Goal: Contribute content: Add original content to the website for others to see

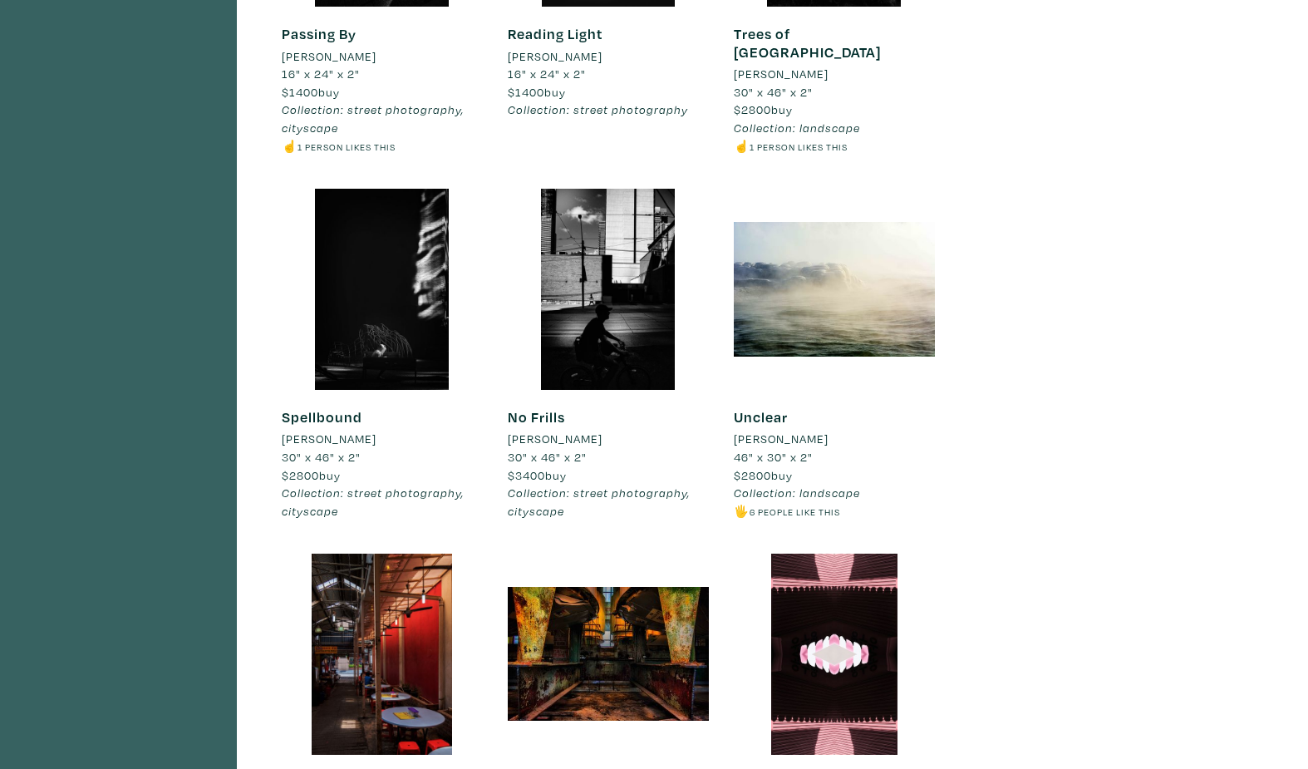
scroll to position [9822, 0]
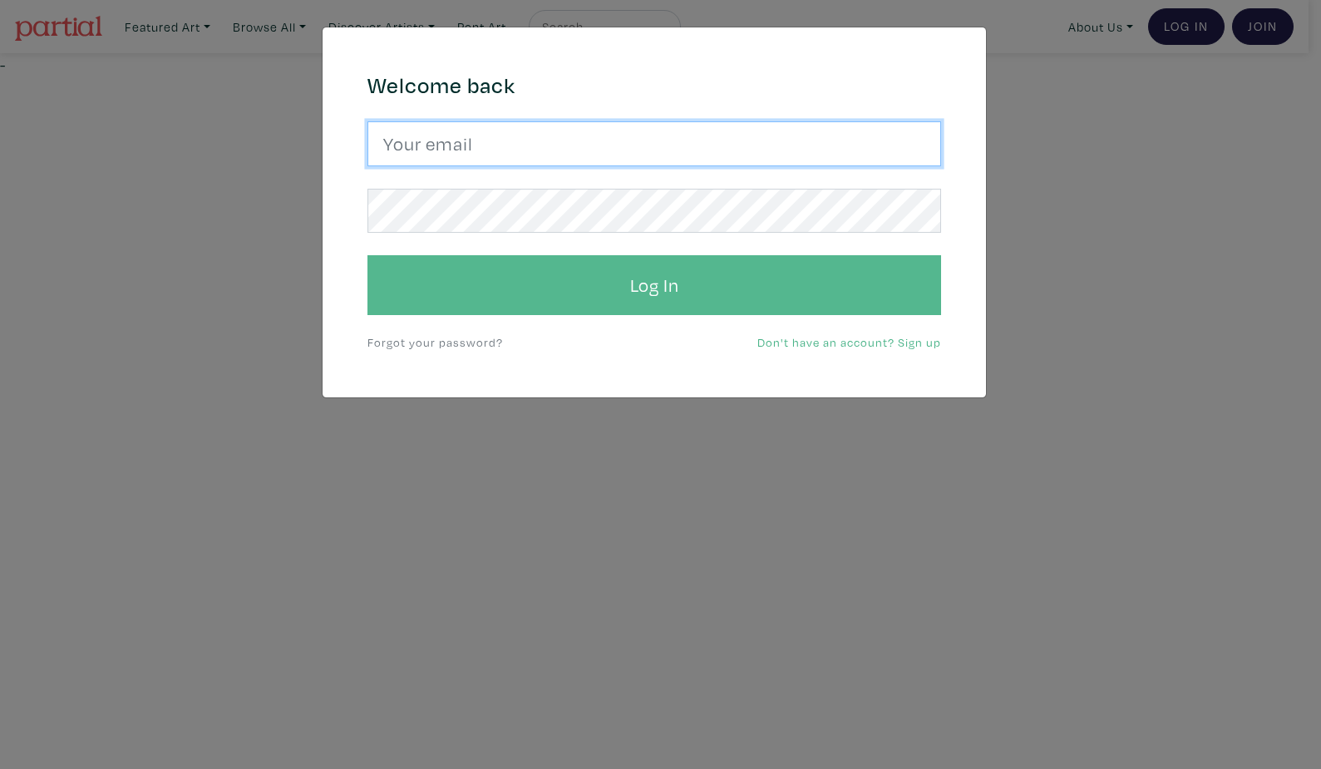
type input "Harley.yang@gmail.com"
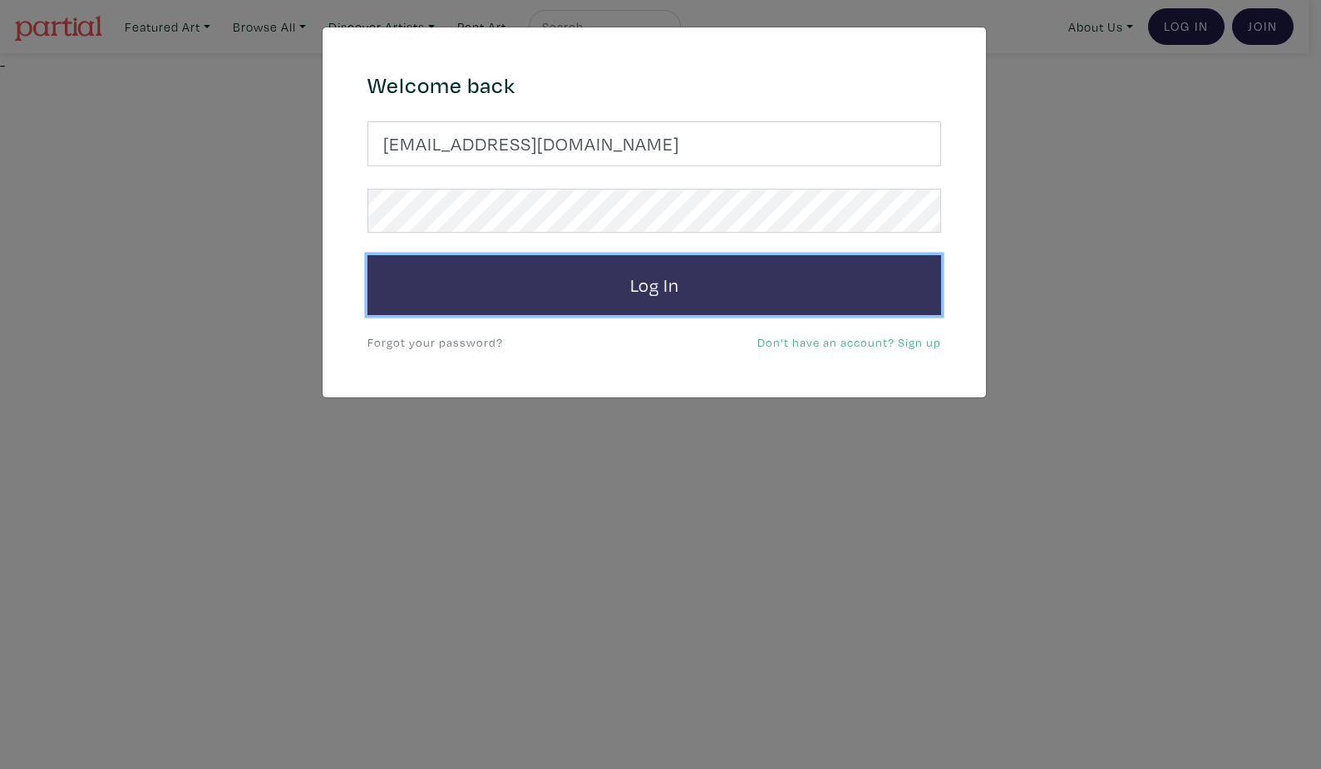
click at [785, 291] on button "Log In" at bounding box center [653, 285] width 573 height 60
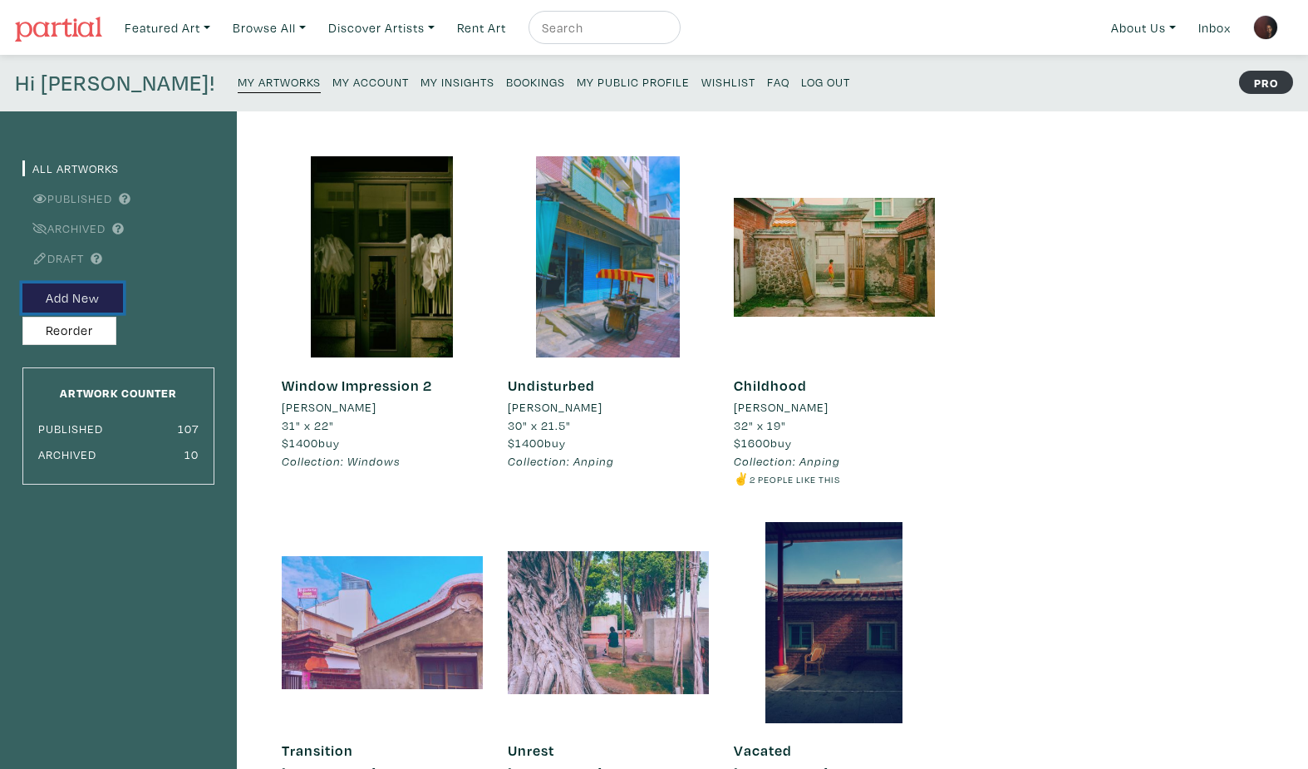
click at [89, 301] on button "Add New" at bounding box center [72, 297] width 101 height 29
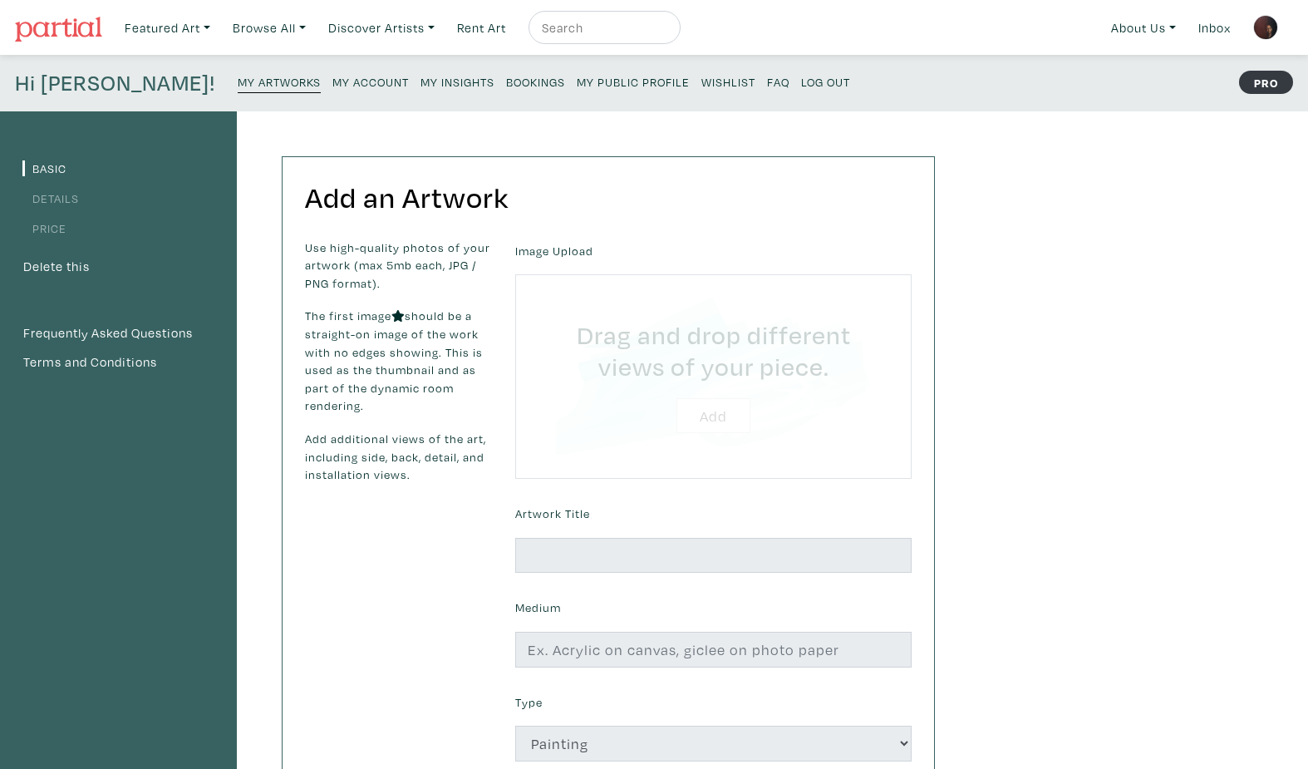
type input "C:\fakepath\DSC01371 tk2crp sml flmefx17.jpg"
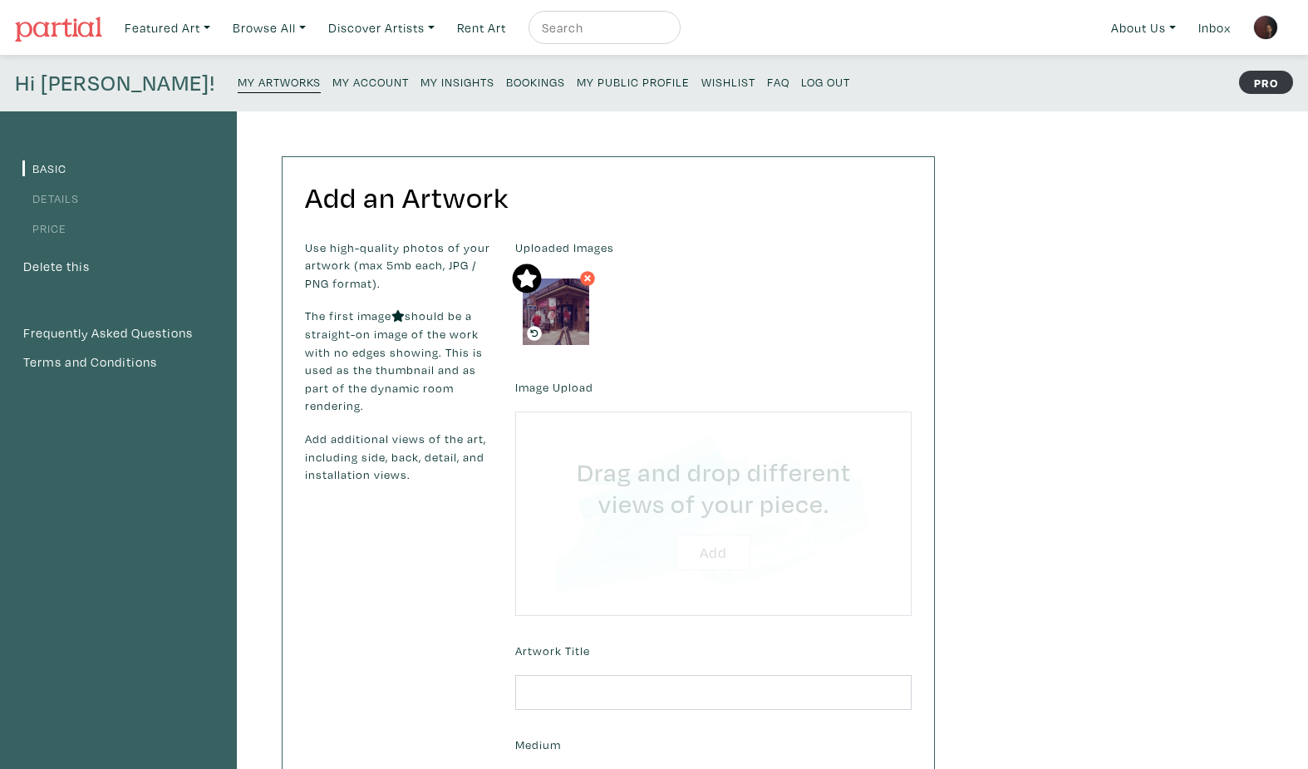
type input "C:\fakepath\DSC01371 tk2crp crp3 flmefx17.jpg"
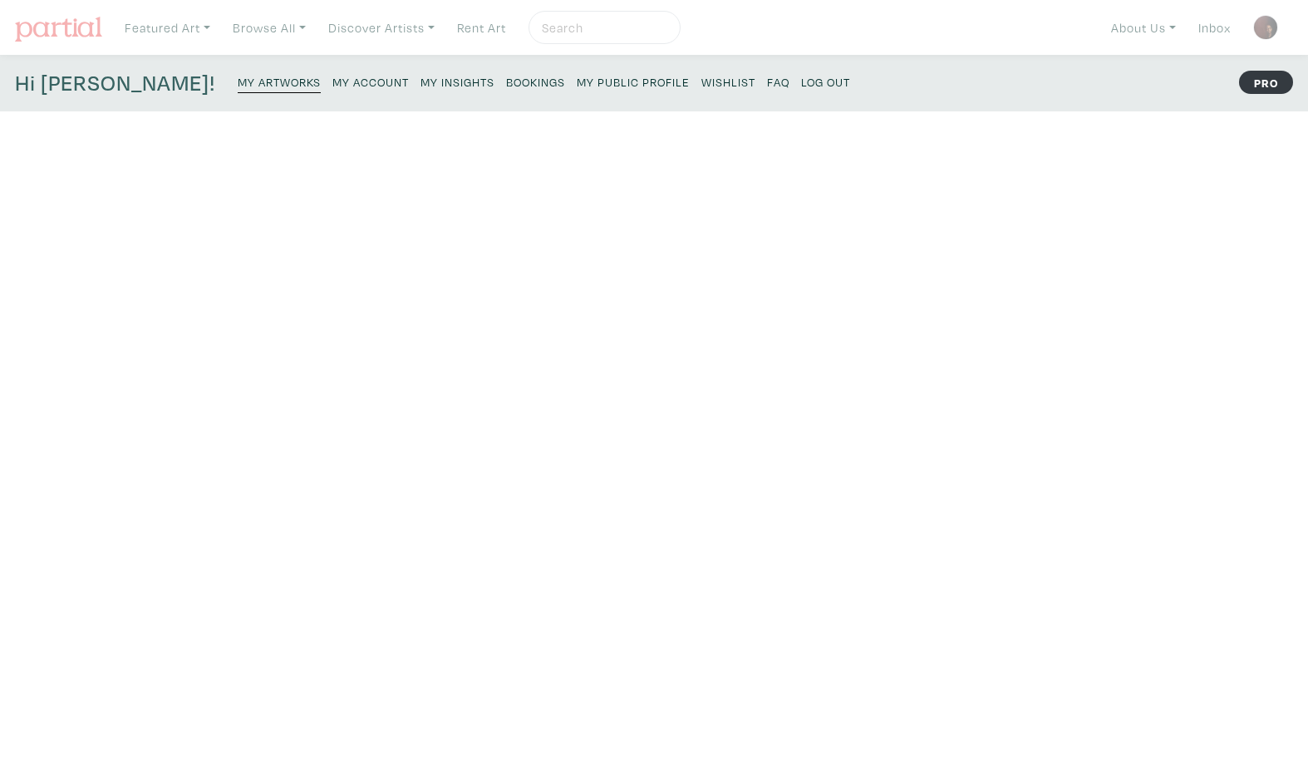
click at [628, 660] on div "Artwork Title" at bounding box center [713, 673] width 421 height 71
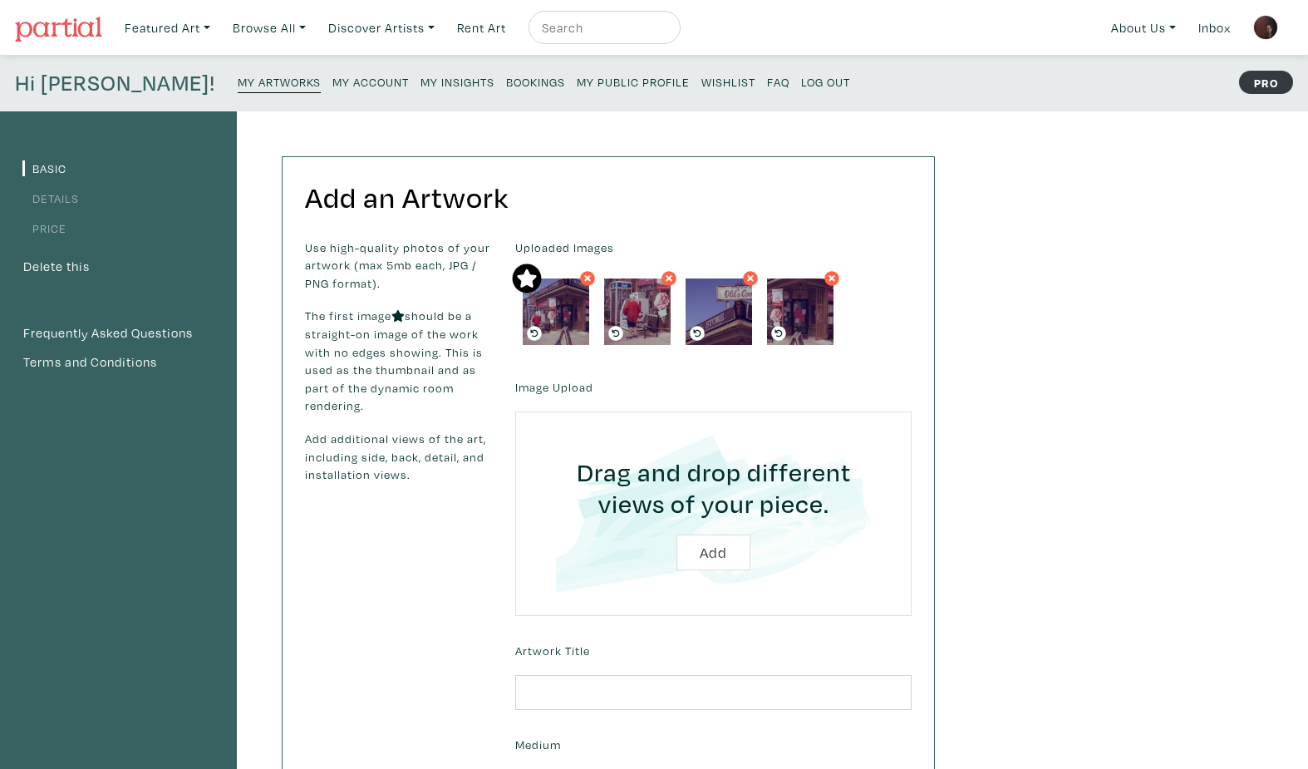
click at [585, 711] on form "Uploaded Images Image Upload Drag and drop different views of your piece. Add M…" at bounding box center [713, 644] width 421 height 811
click at [574, 694] on input "text" at bounding box center [713, 693] width 396 height 36
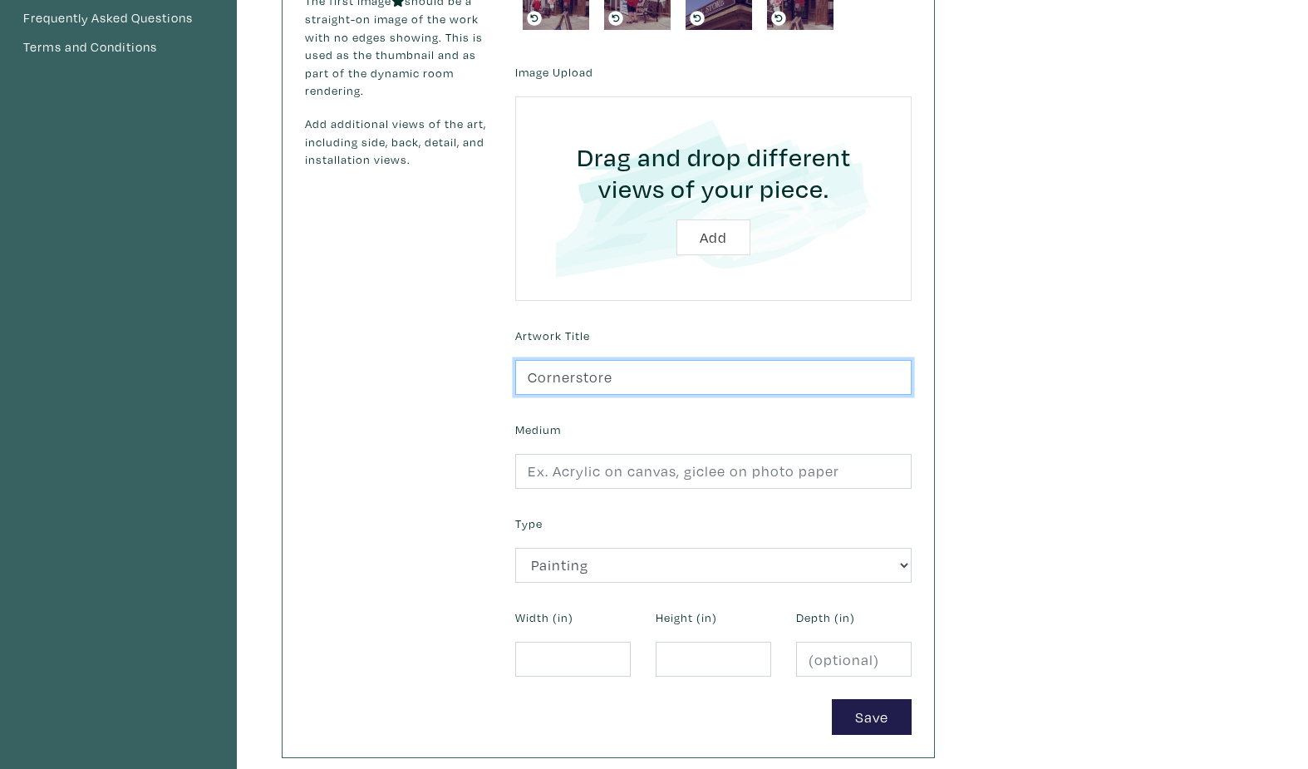
scroll to position [442, 0]
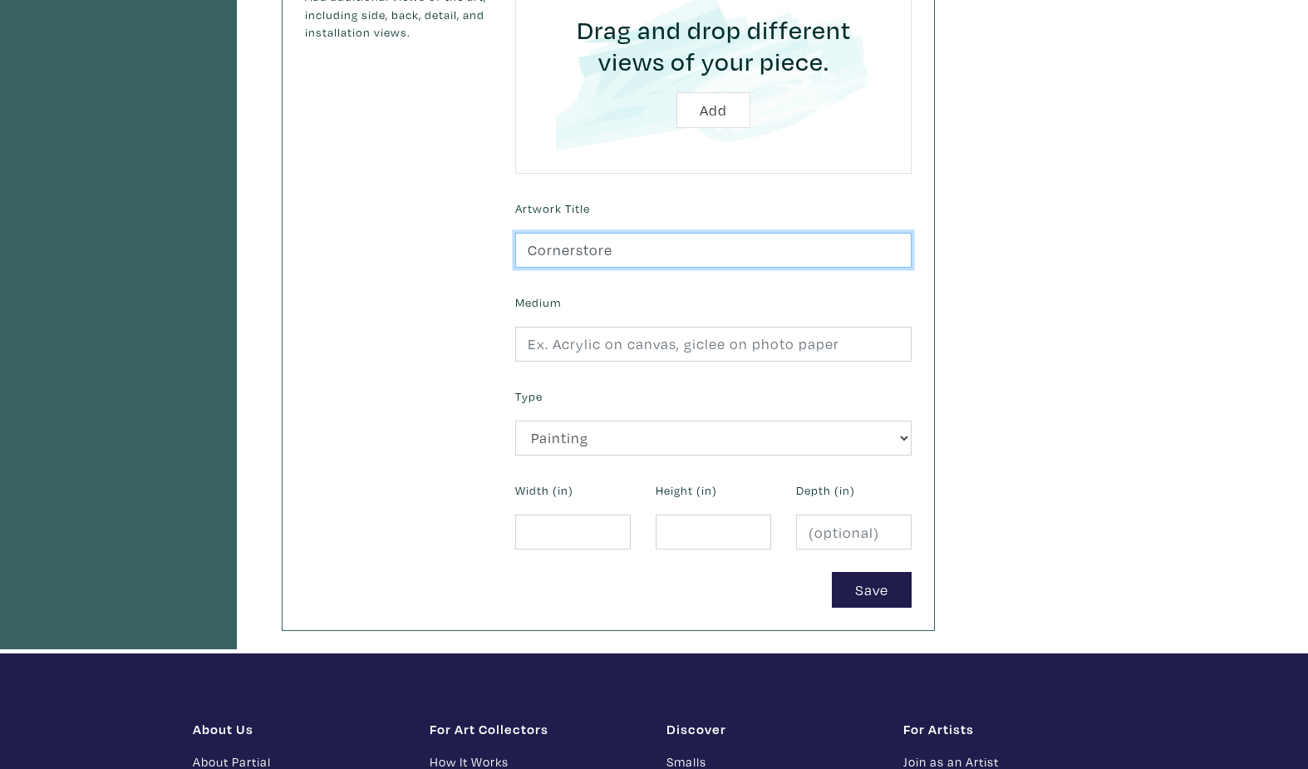
type input "Cornerstore"
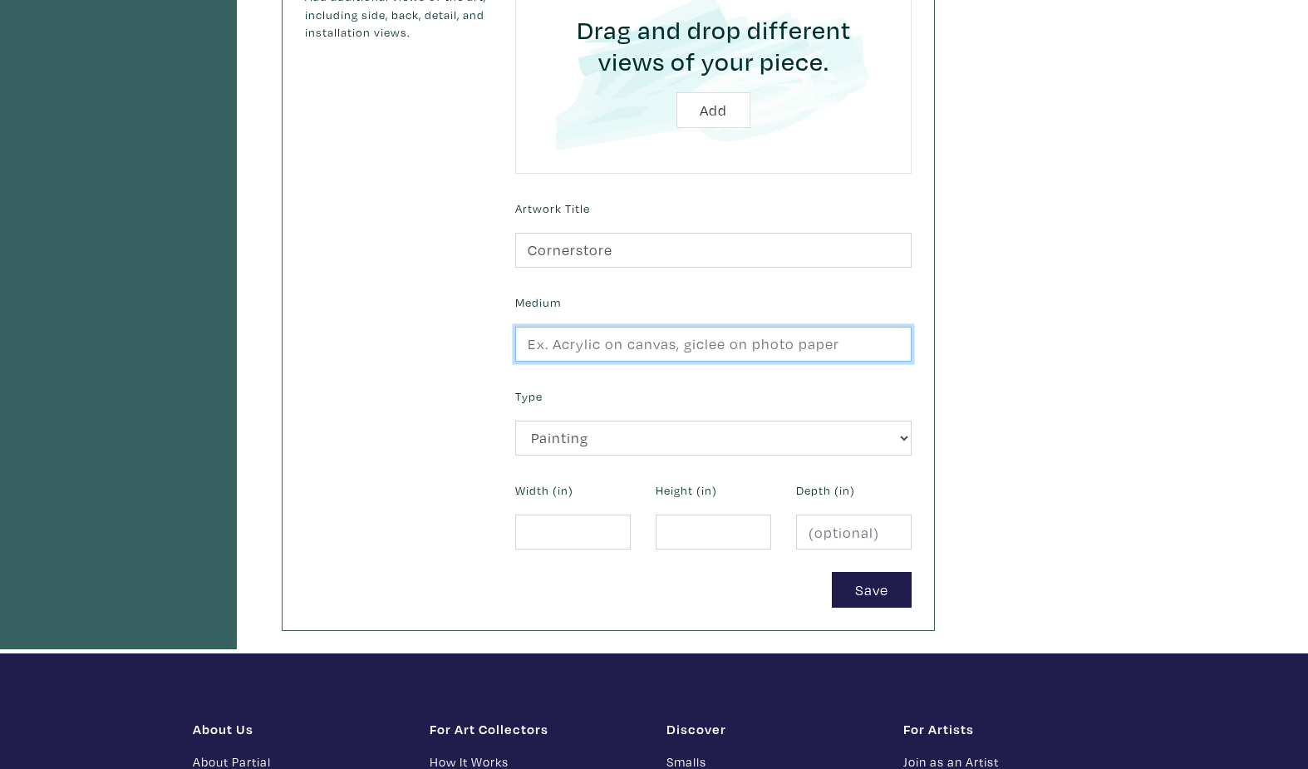
click at [833, 355] on input "text" at bounding box center [713, 345] width 396 height 36
type input "Giclee photographic print"
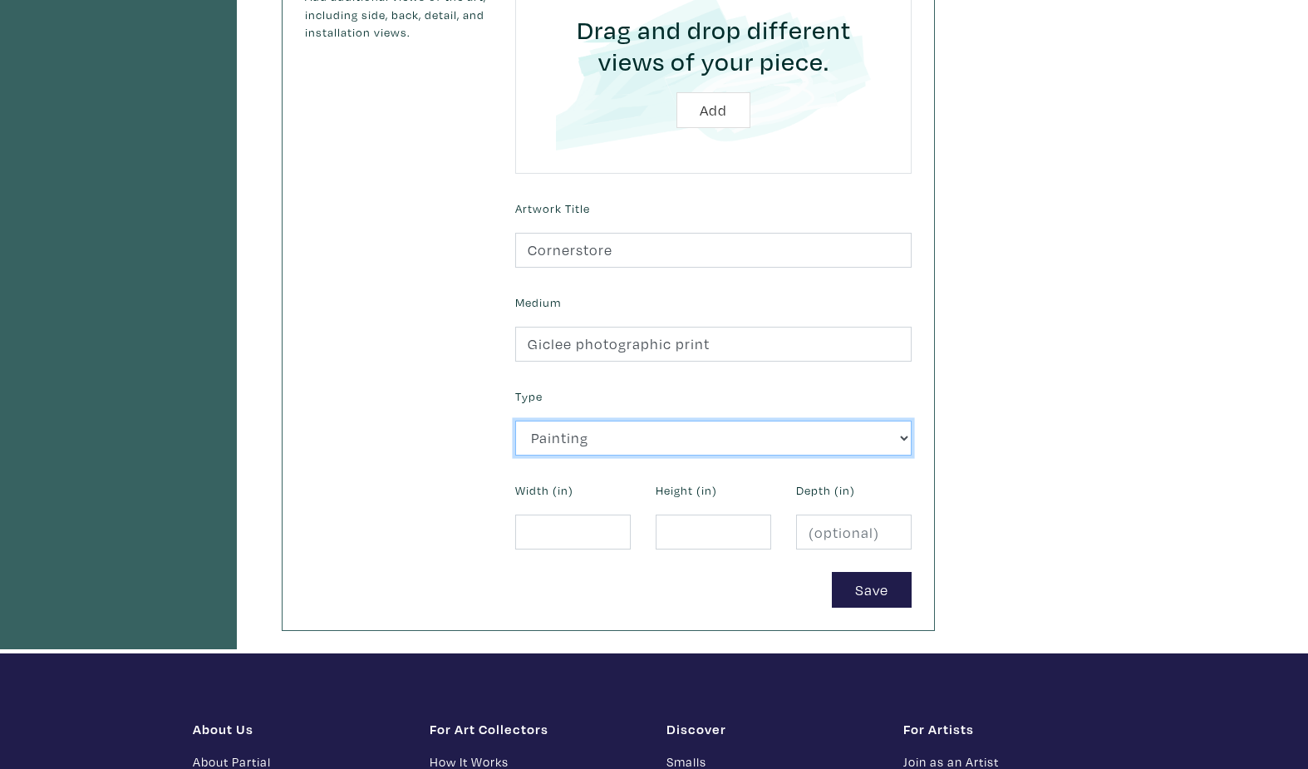
click at [711, 445] on select "2D Works Drawing / Print Painting Photography Sculpture Textile and Fibre Arts" at bounding box center [713, 439] width 396 height 36
select select "187"
click at [515, 421] on select "2D Works Drawing / Print Painting Photography Sculpture Textile and Fibre Arts" at bounding box center [713, 439] width 396 height 36
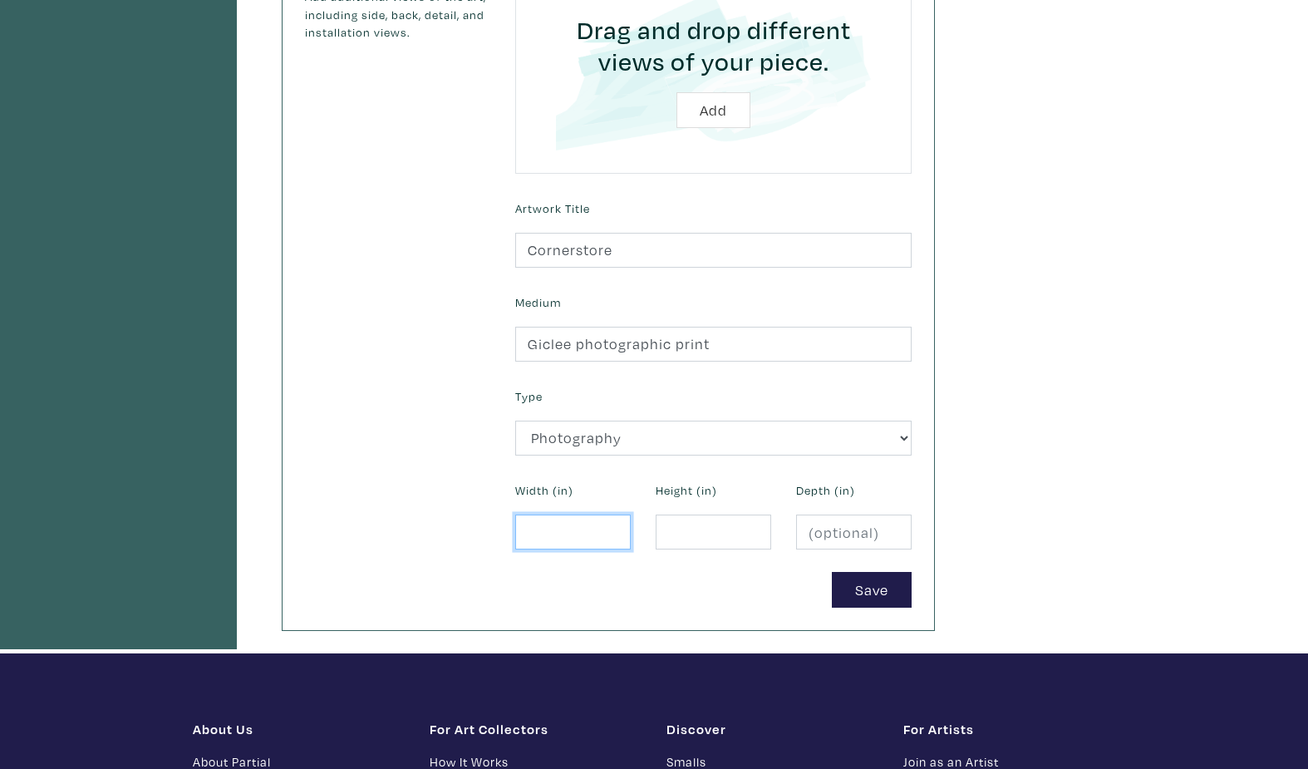
click at [590, 535] on input "number" at bounding box center [573, 532] width 116 height 36
type input "27"
click at [685, 532] on input "number" at bounding box center [714, 532] width 116 height 36
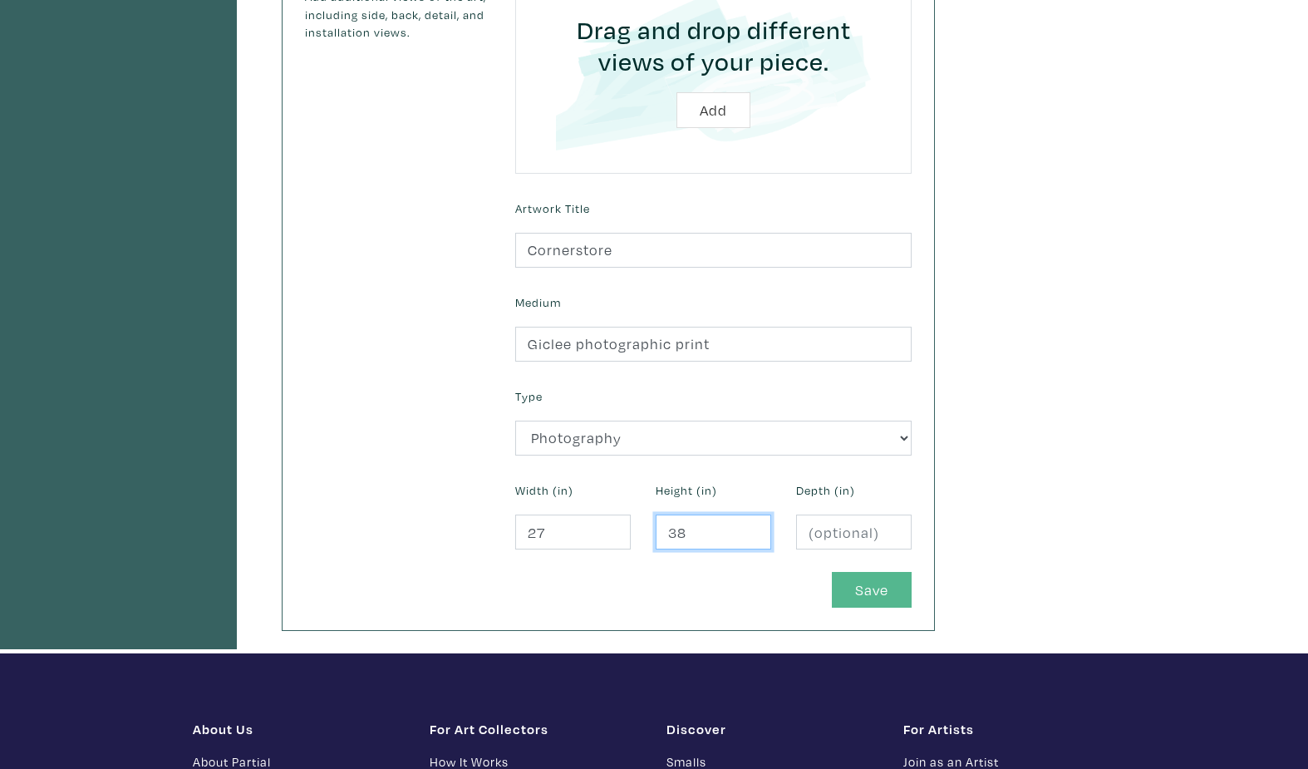
type input "38"
click at [863, 588] on button "Save" at bounding box center [872, 590] width 80 height 36
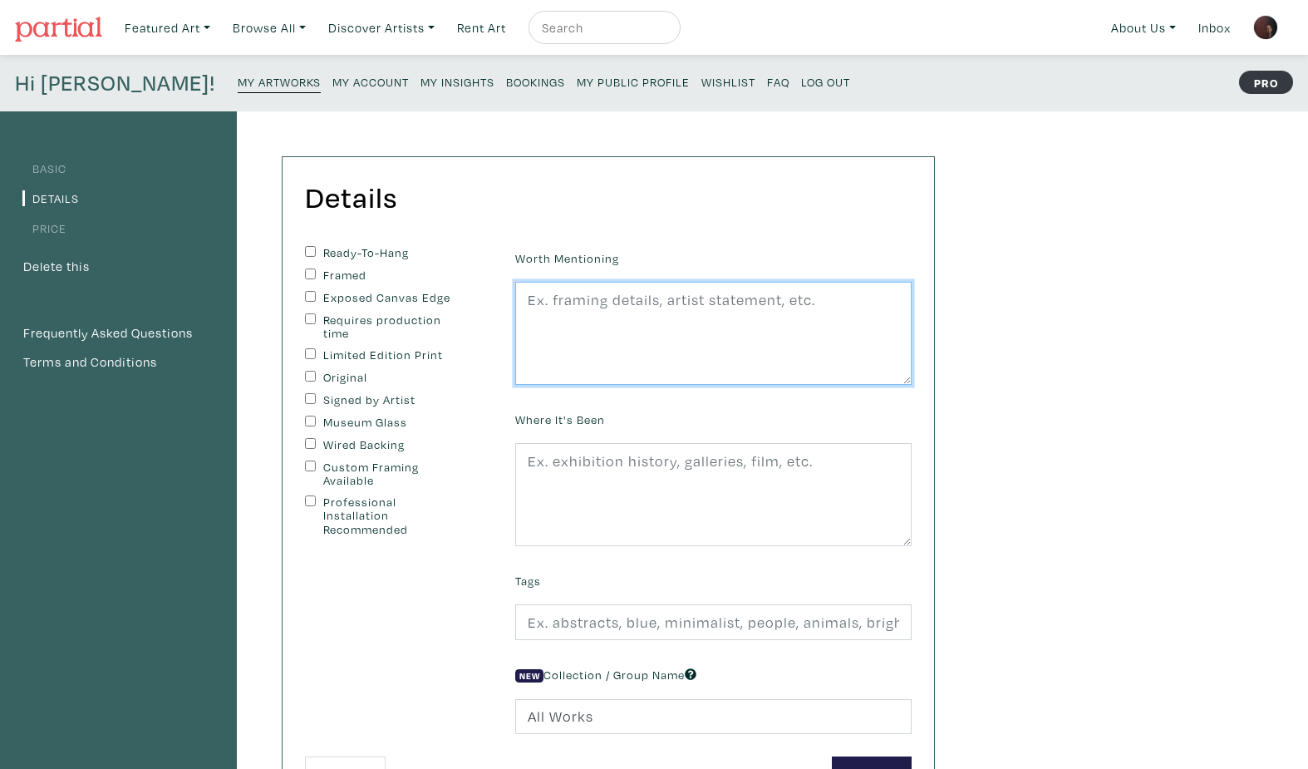
click at [593, 318] on textarea at bounding box center [713, 333] width 396 height 103
type textarea "C"
type textarea "Print only. Can be scale up or down to various sizes."
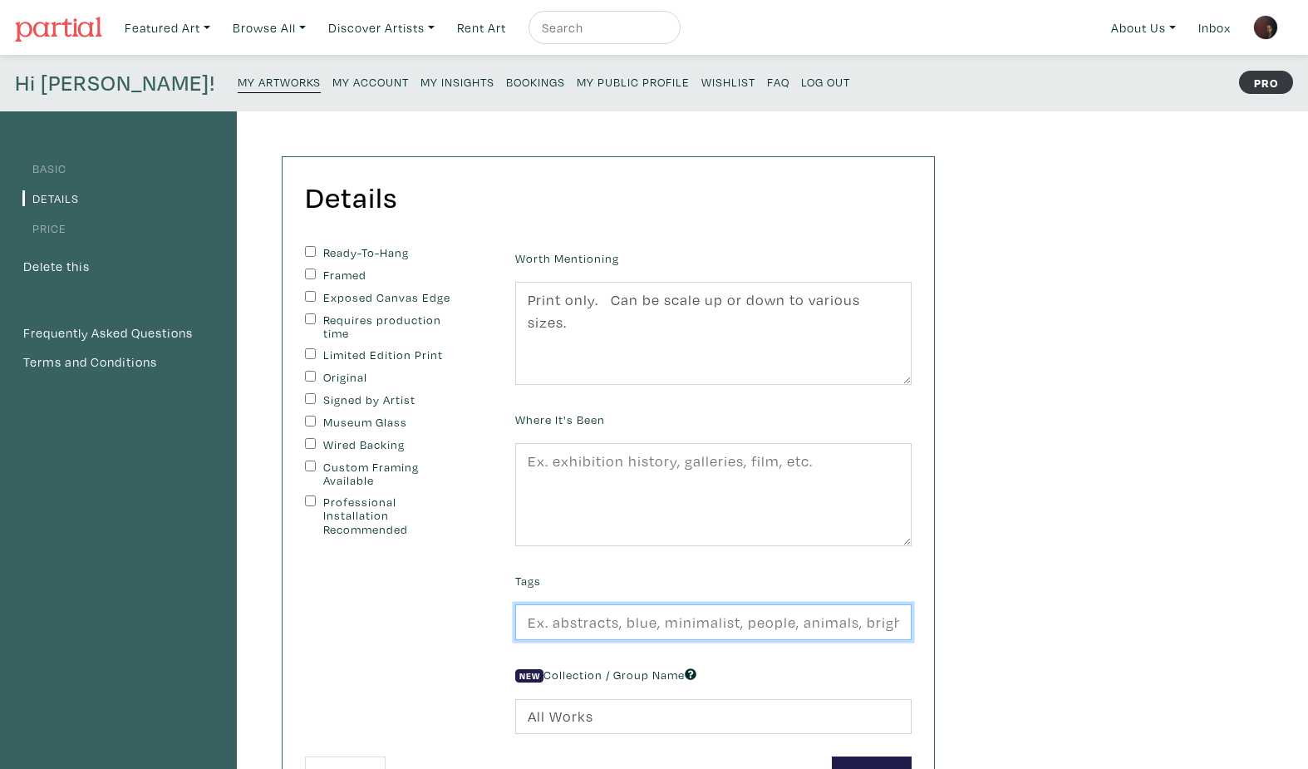
click at [681, 631] on input "text" at bounding box center [713, 622] width 396 height 36
type input "cityscape, street photography, urban life"
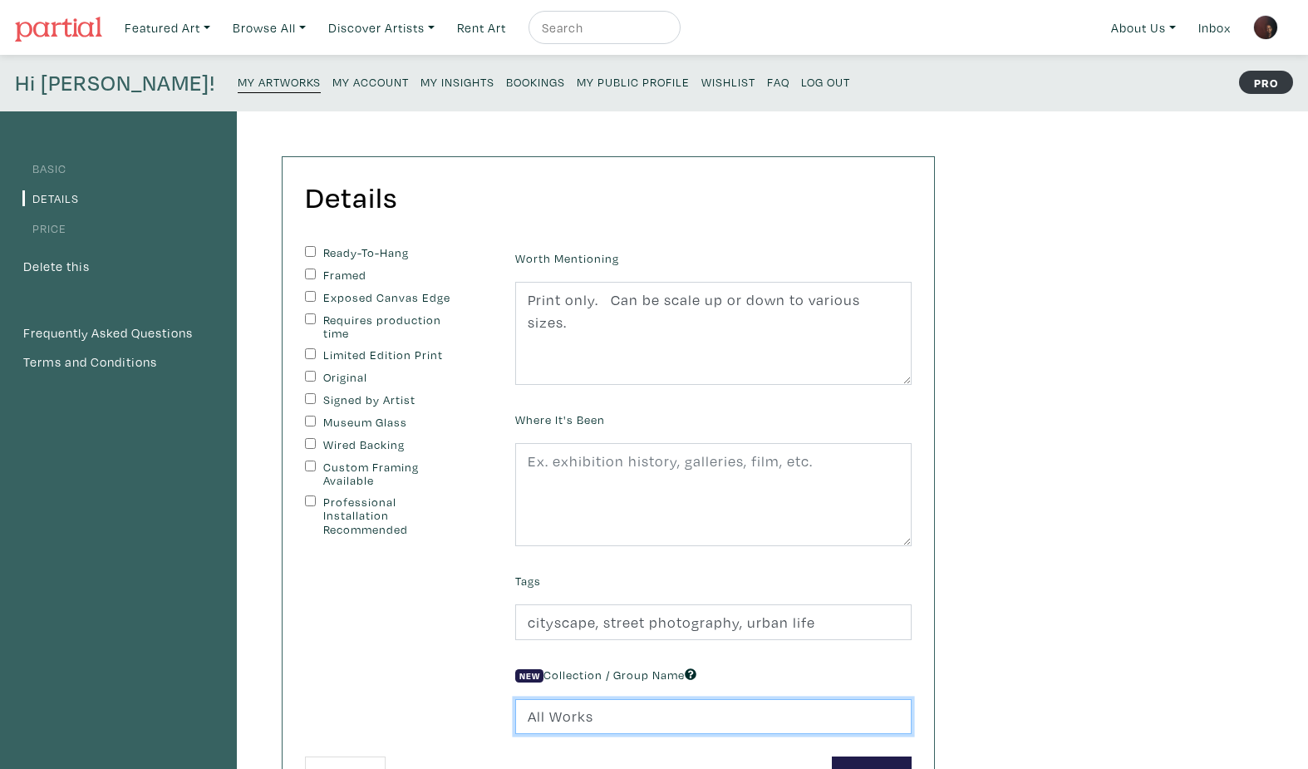
click at [677, 721] on input "All Works" at bounding box center [713, 717] width 396 height 36
type input "A"
type input "street photography"
click at [308, 317] on input "Requires production time" at bounding box center [310, 318] width 11 height 11
checkbox input "true"
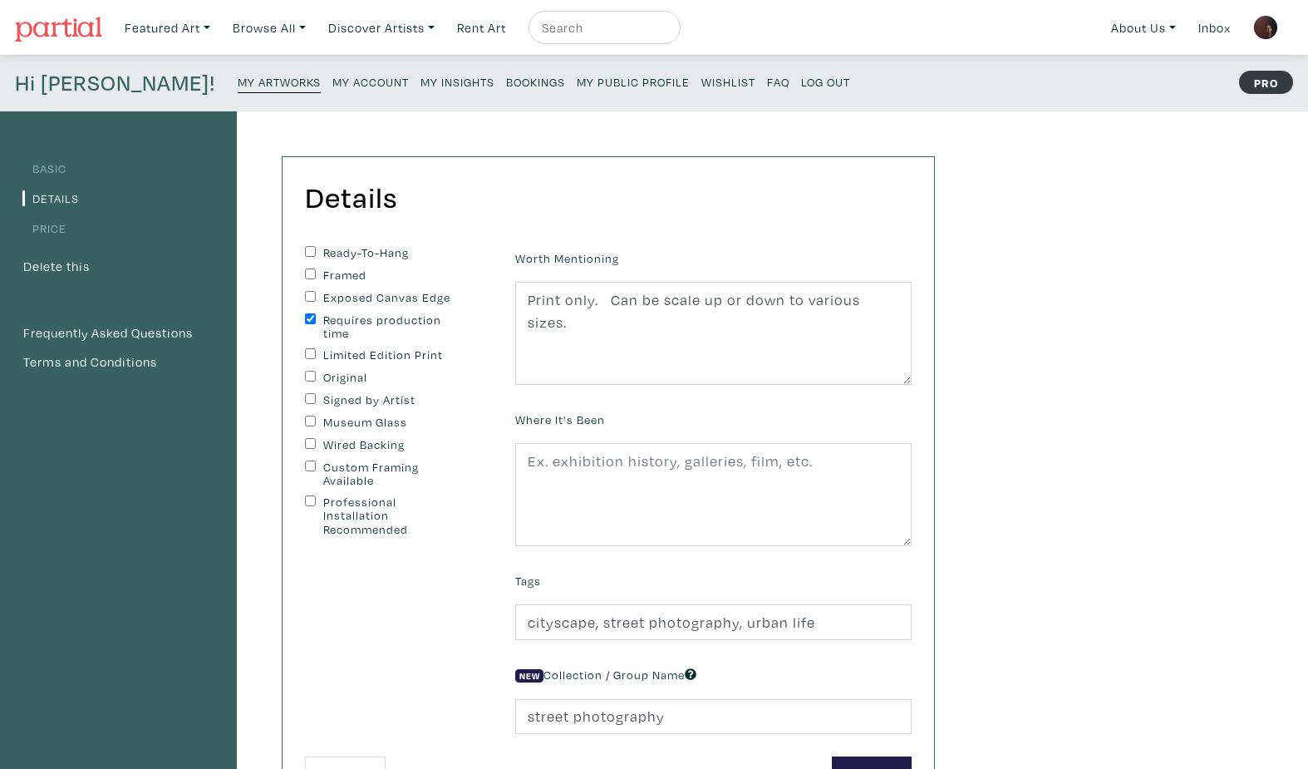
click at [312, 440] on input "Wired Backing" at bounding box center [310, 443] width 11 height 11
checkbox input "true"
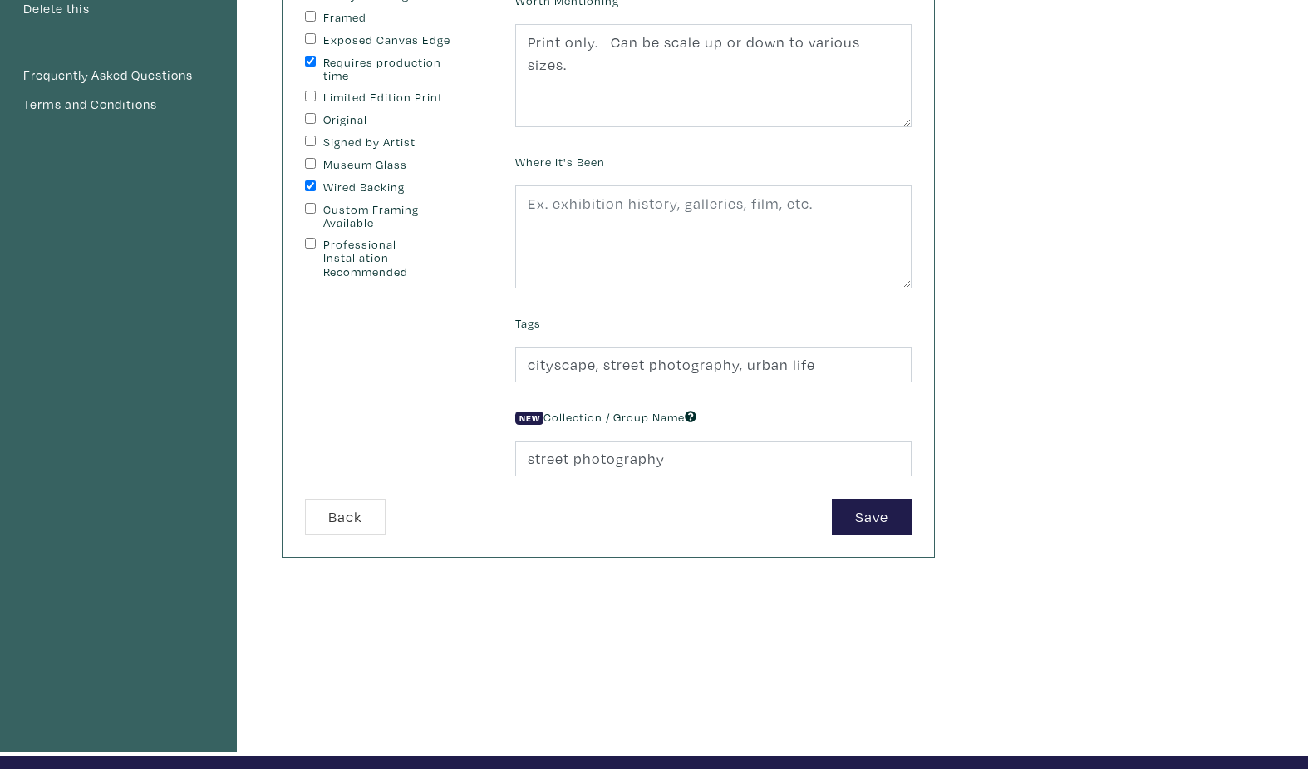
scroll to position [260, 0]
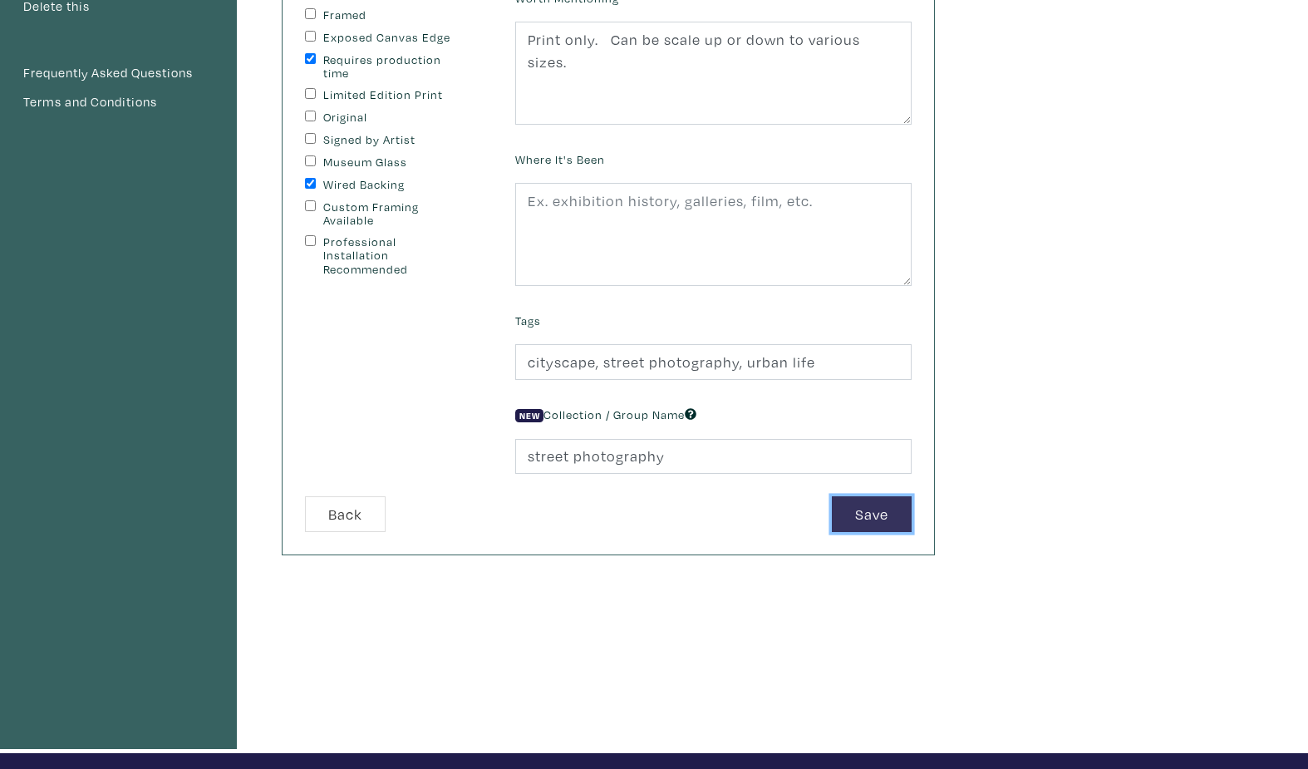
click at [870, 523] on button "Save" at bounding box center [872, 514] width 80 height 36
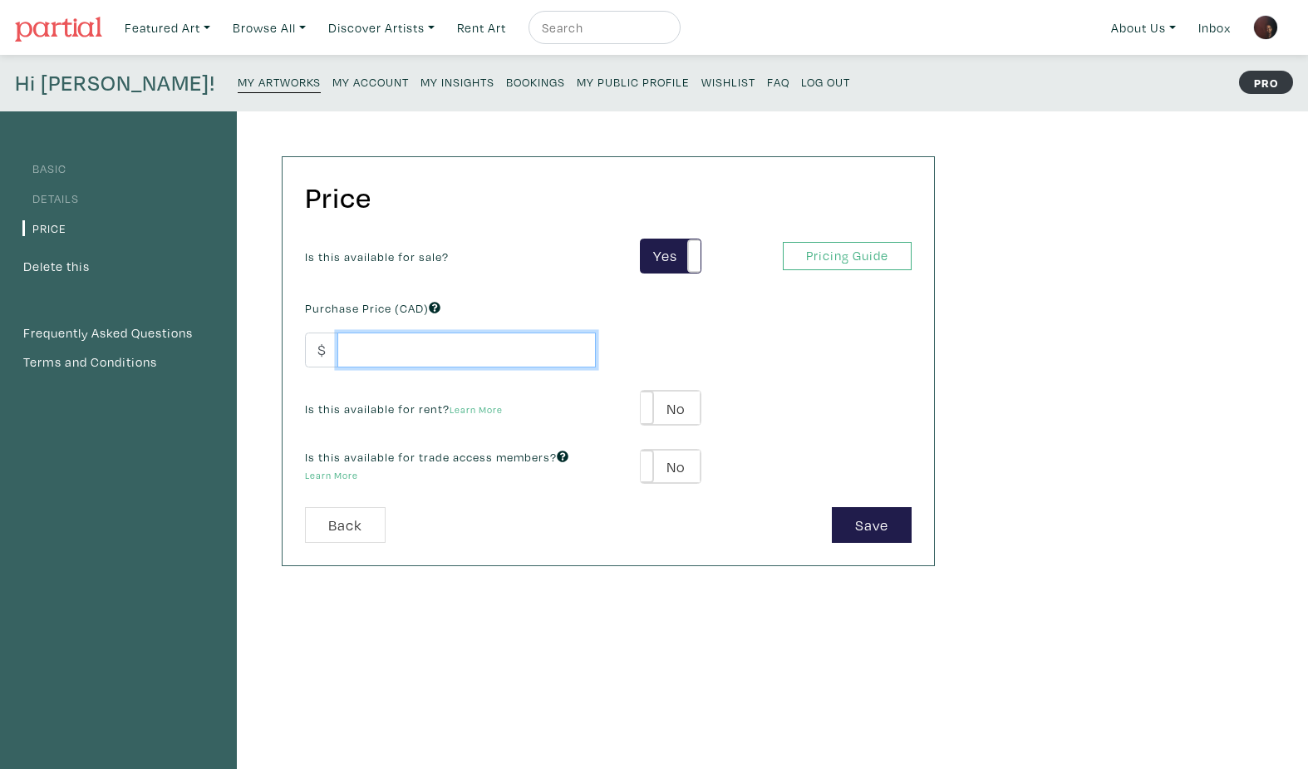
click at [455, 357] on input "number" at bounding box center [466, 350] width 258 height 36
type input "2800"
click at [855, 522] on button "Save" at bounding box center [872, 525] width 80 height 36
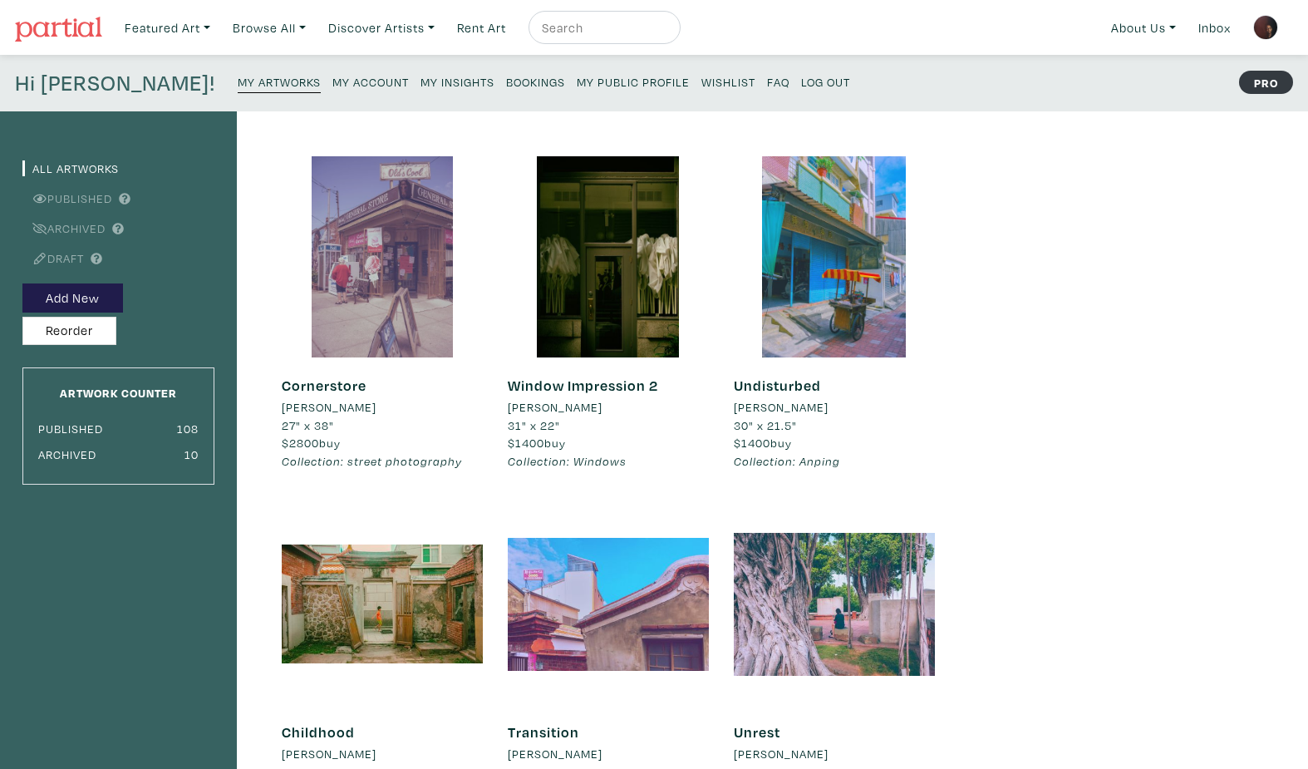
click at [399, 247] on div at bounding box center [382, 256] width 201 height 201
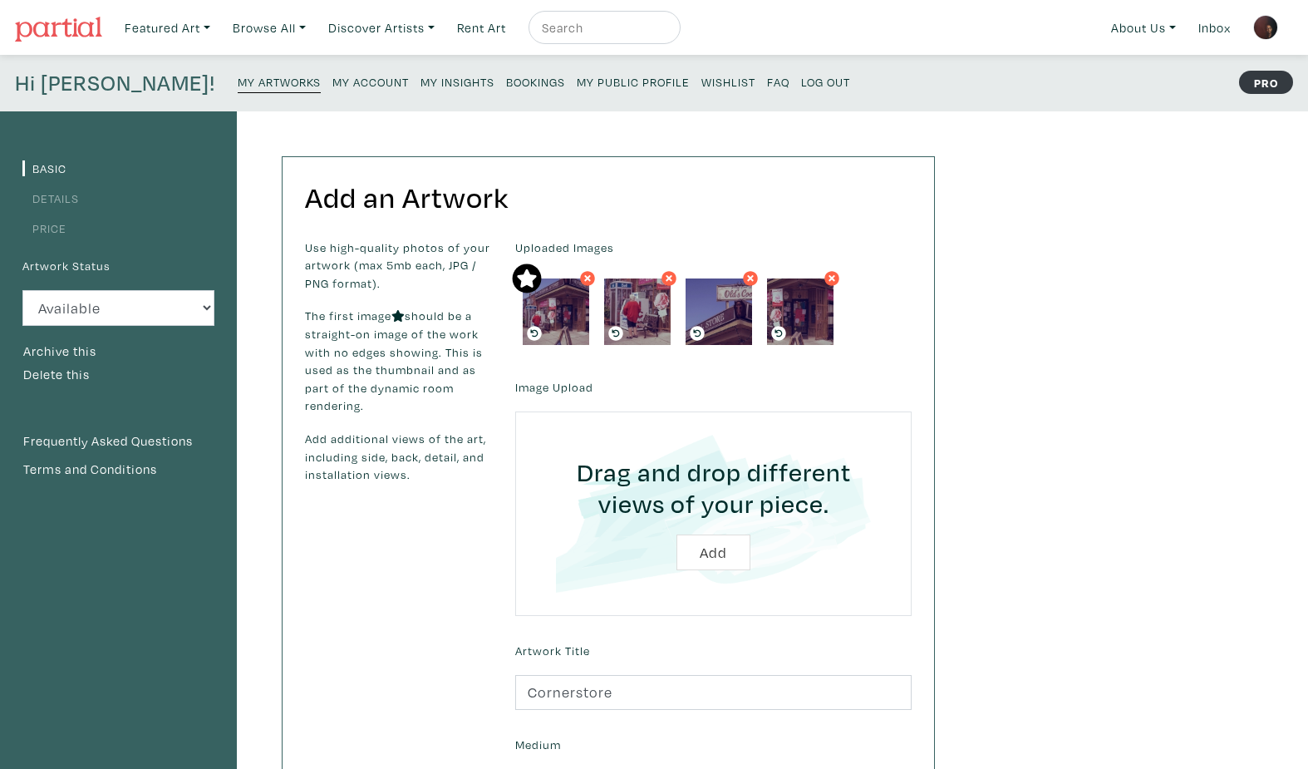
scroll to position [672, 0]
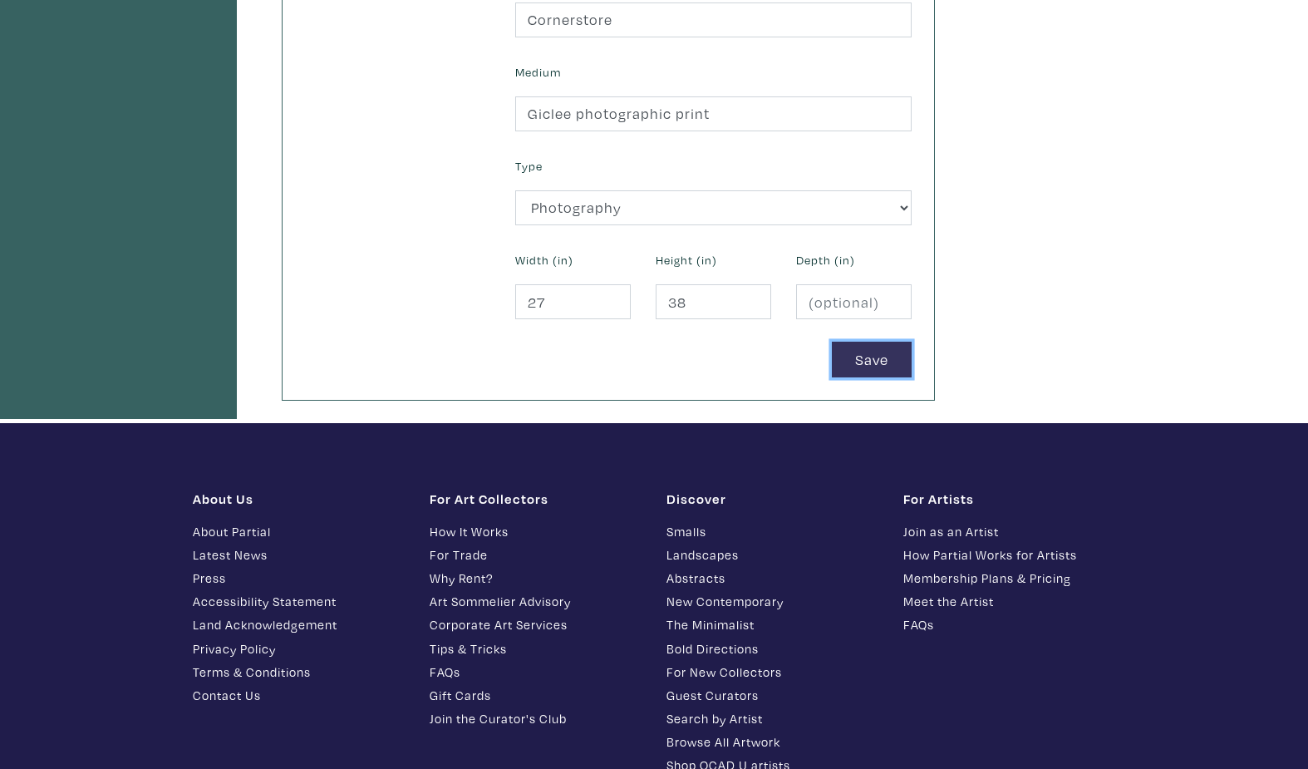
click at [869, 362] on button "Save" at bounding box center [872, 360] width 80 height 36
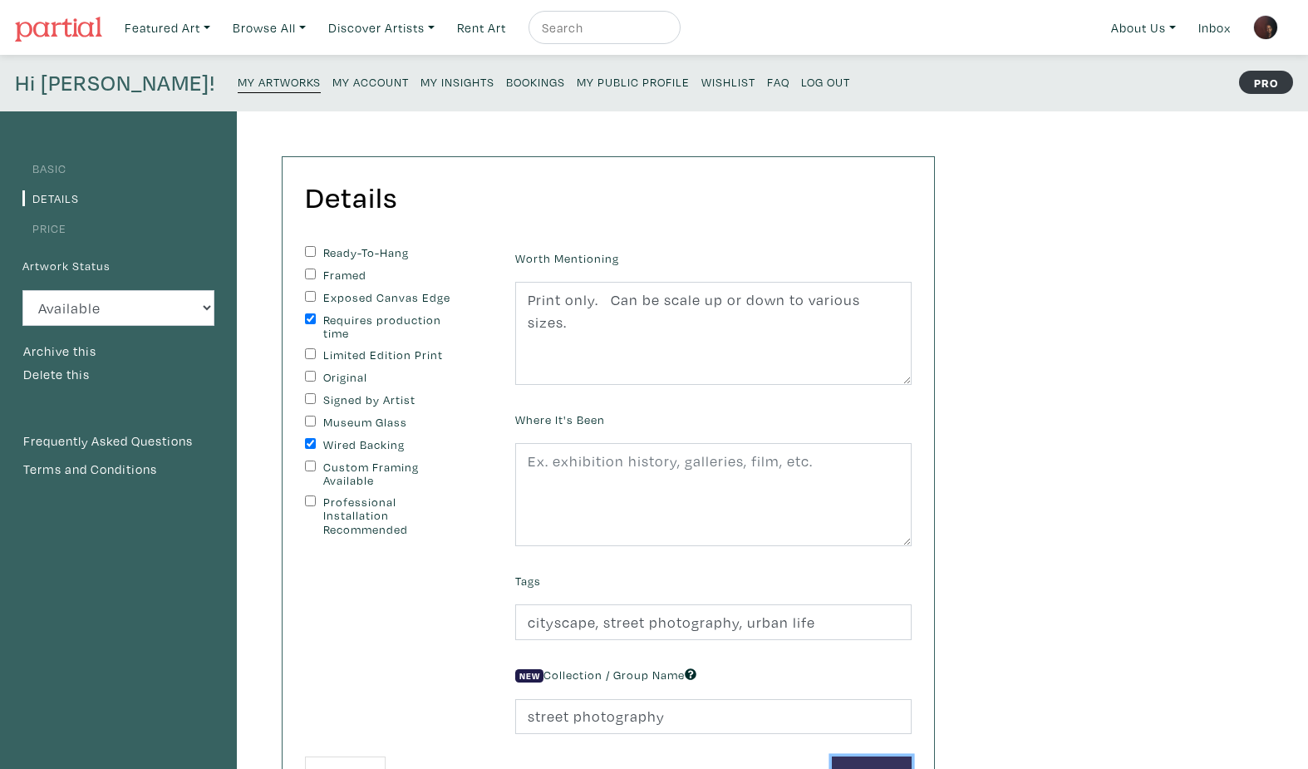
click at [874, 760] on button "Save" at bounding box center [872, 774] width 80 height 36
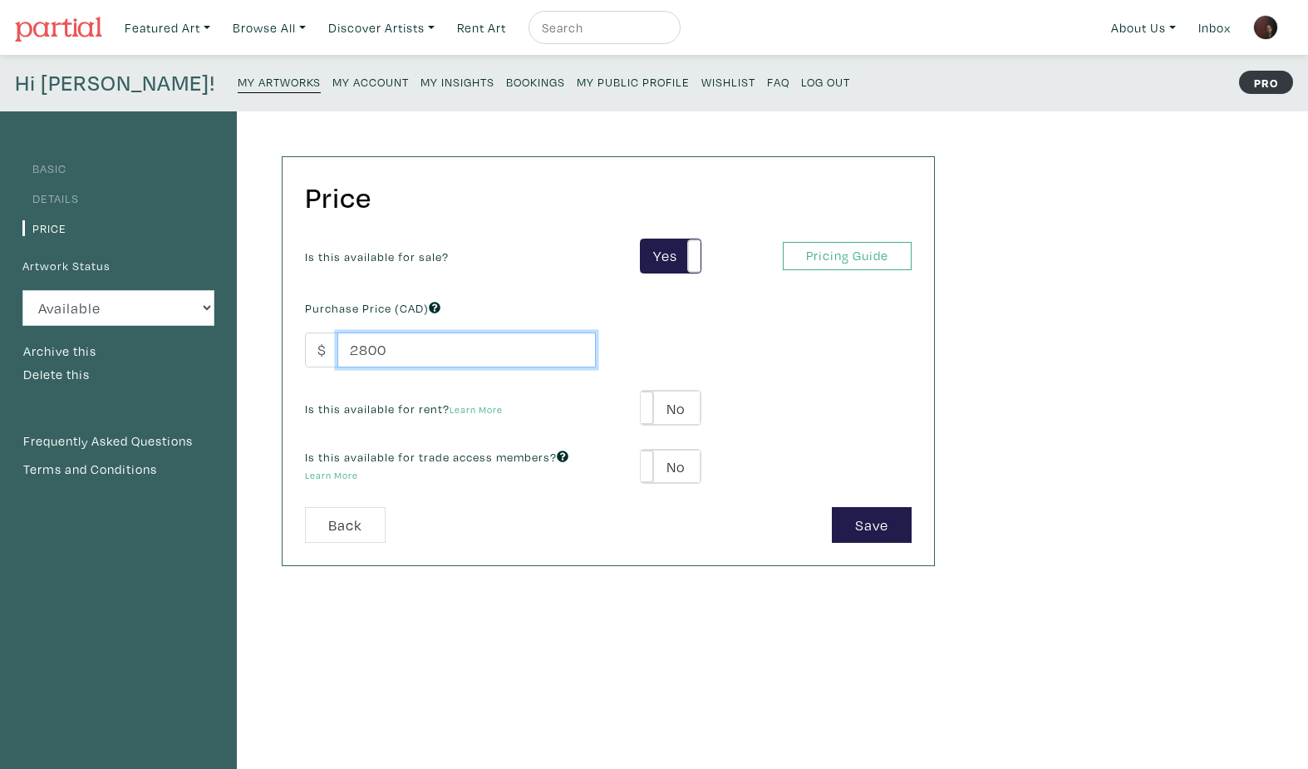
click at [369, 350] on input "2800" at bounding box center [466, 350] width 258 height 36
type input "2400"
click at [884, 531] on button "Save" at bounding box center [872, 525] width 80 height 36
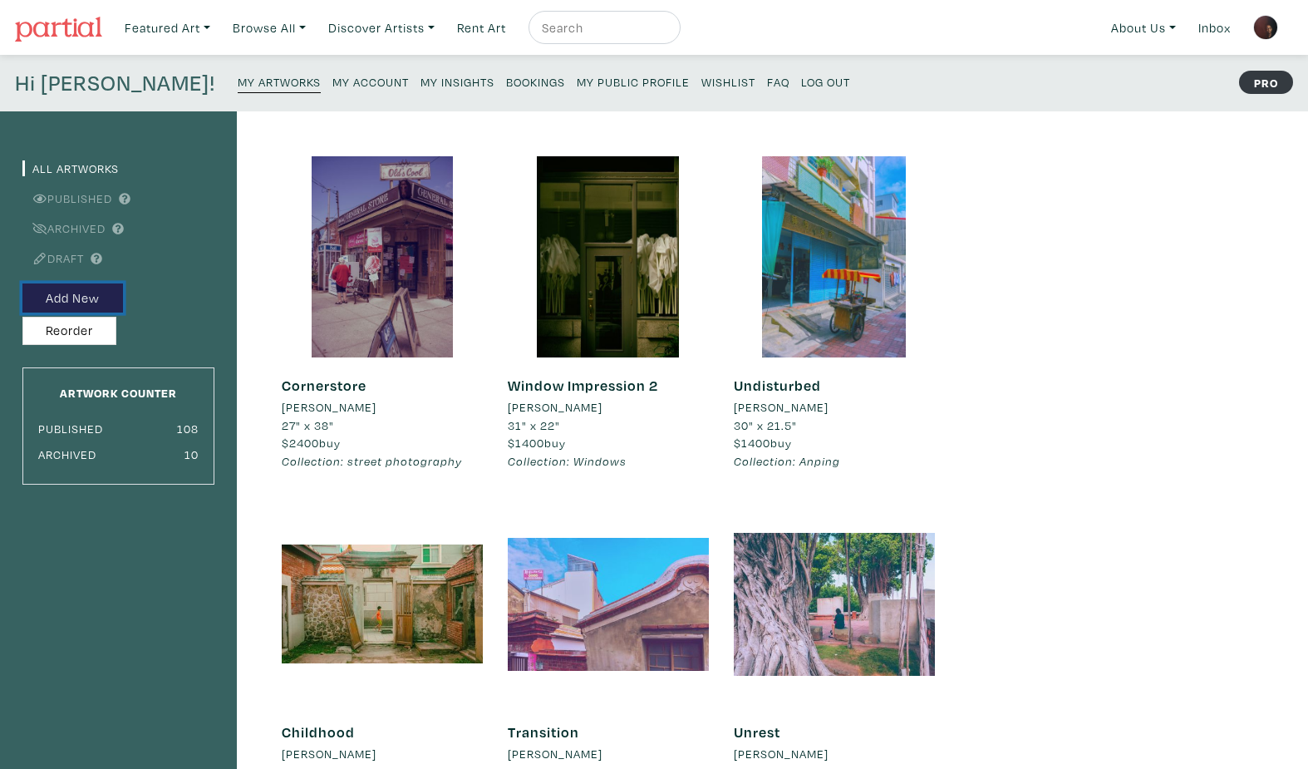
click at [47, 293] on button "Add New" at bounding box center [72, 297] width 101 height 29
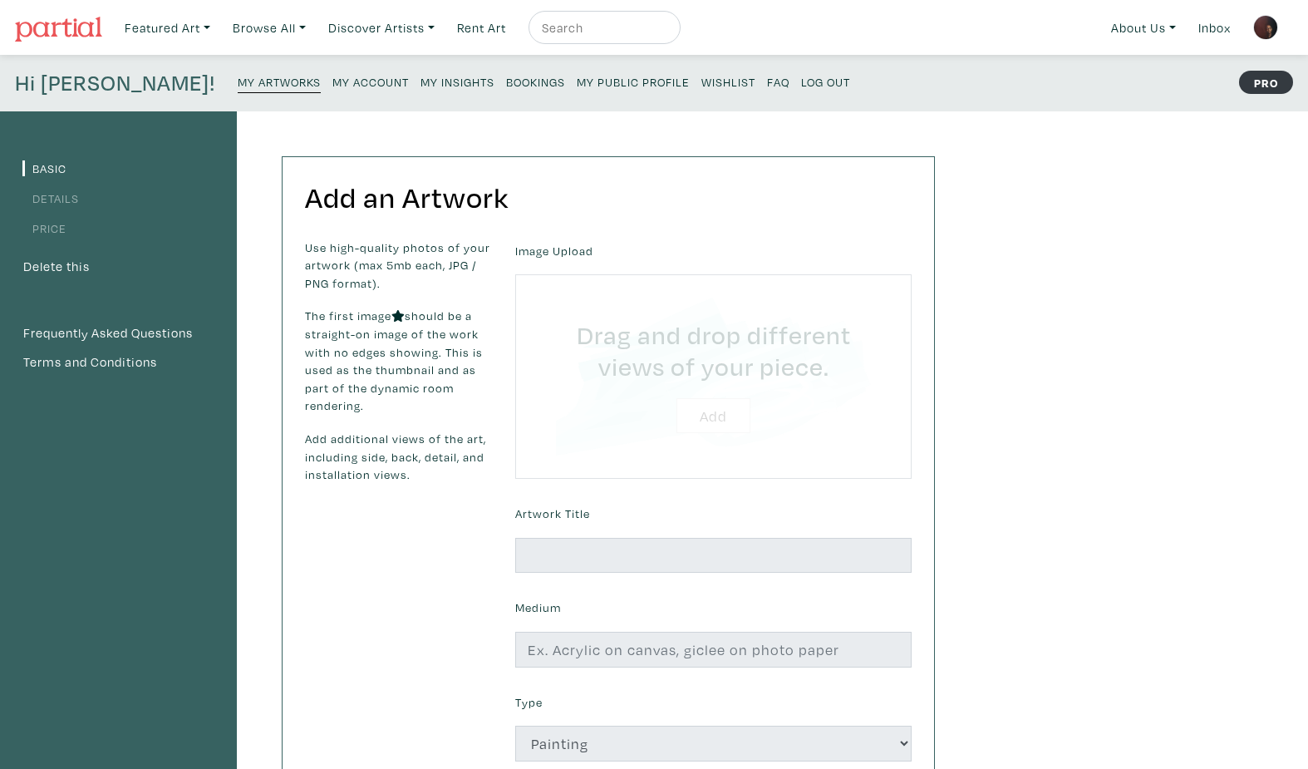
type input "C:\fakepath\DSC00926 crp antshk SML SONY.jpg"
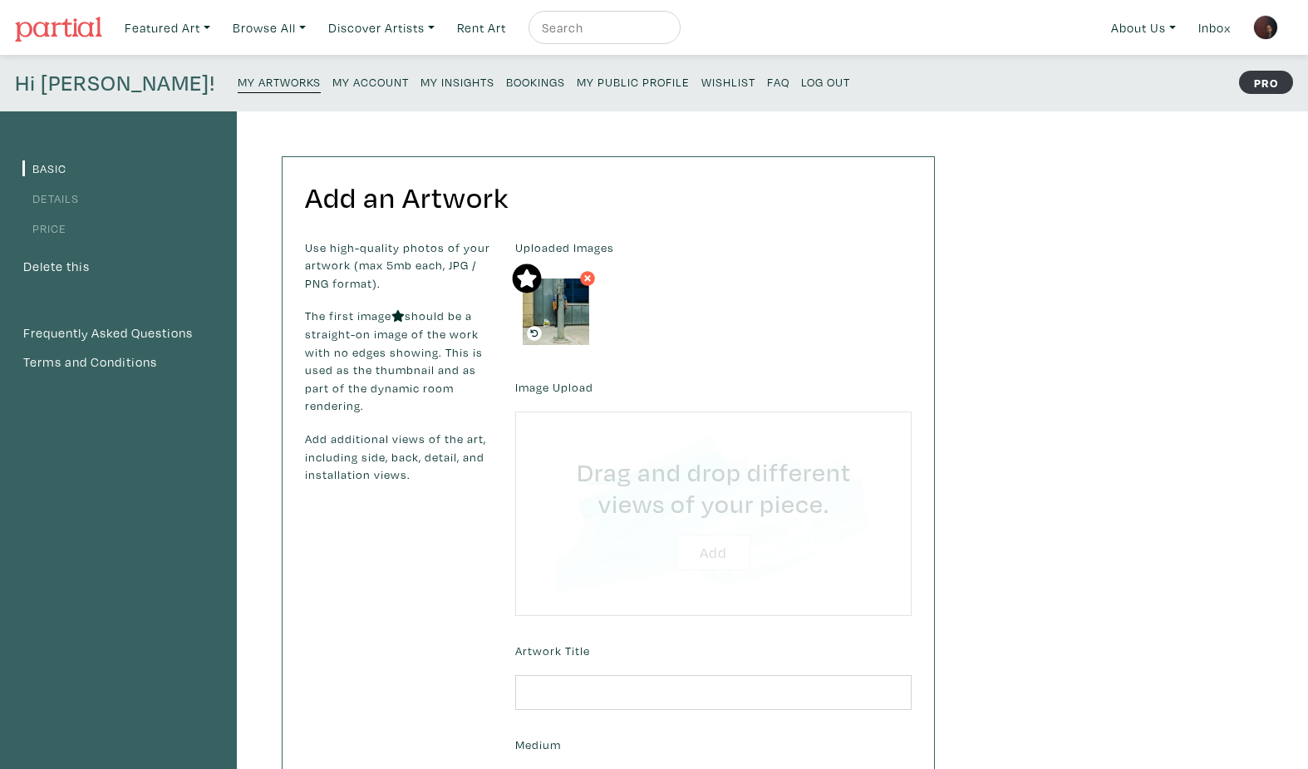
type input "C:\fakepath\DSC00926 crp antshk crp1 SONY.jpg"
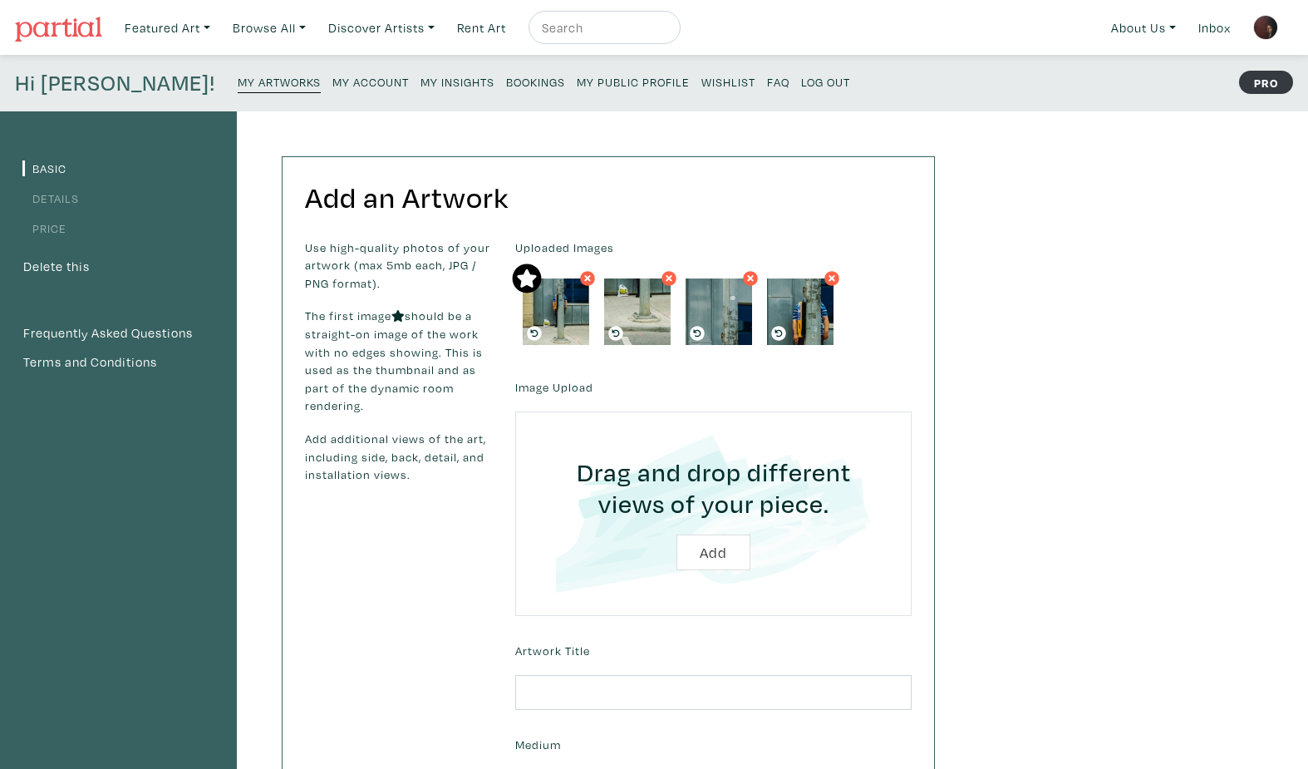
scroll to position [672, 0]
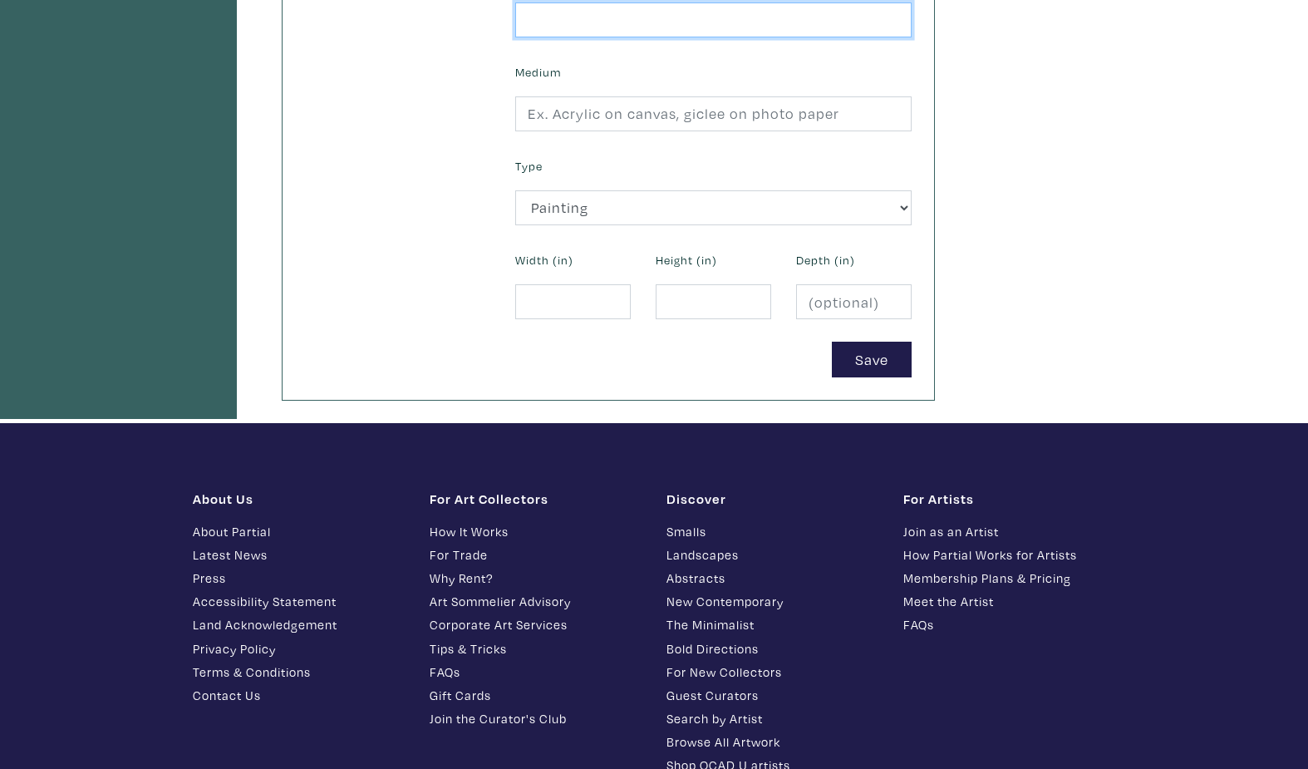
click at [654, 13] on input "text" at bounding box center [713, 20] width 396 height 36
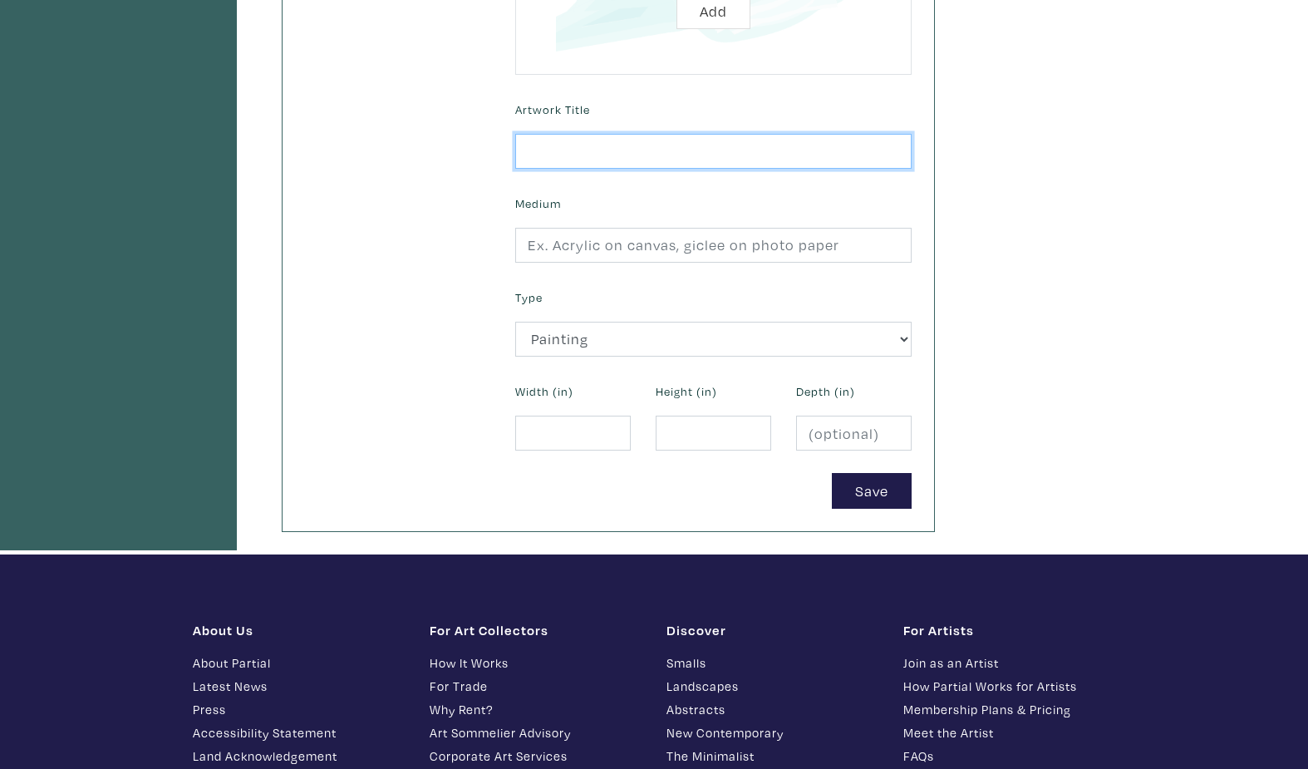
scroll to position [519, 0]
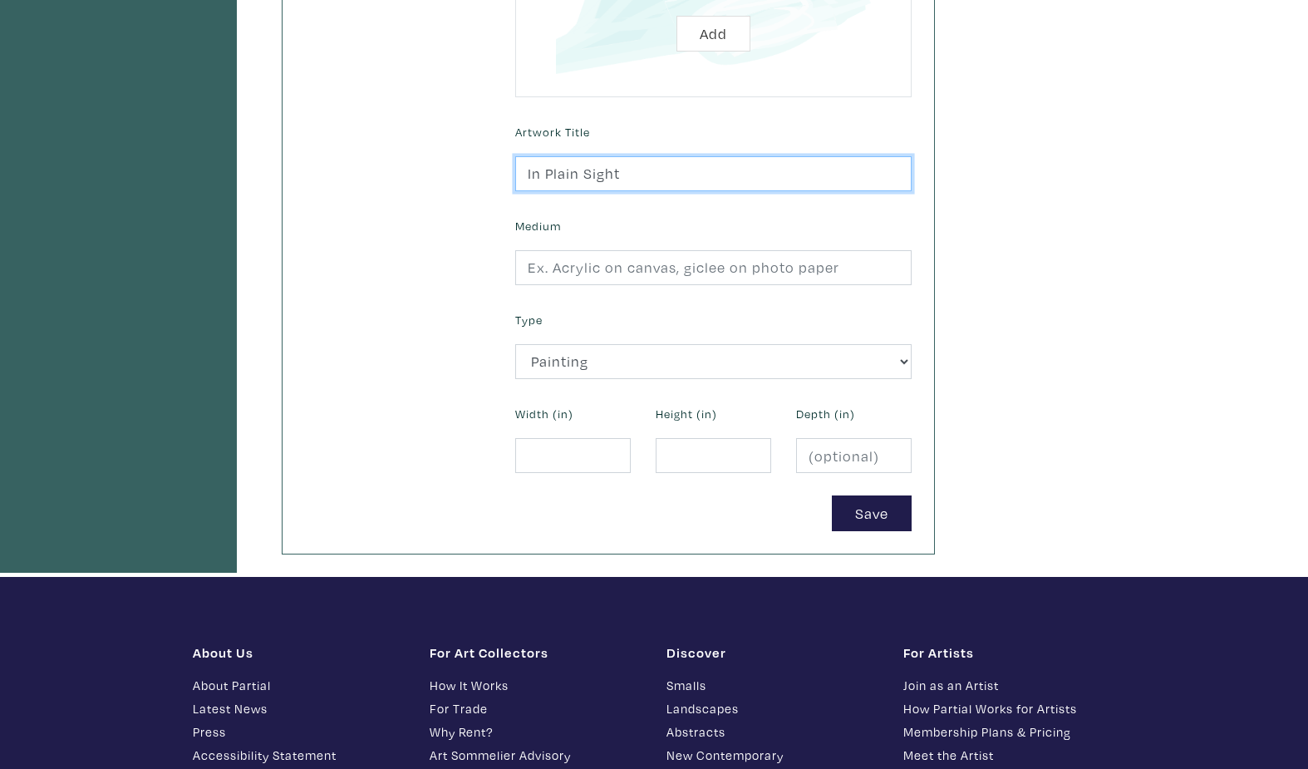
type input "In Plain Sight"
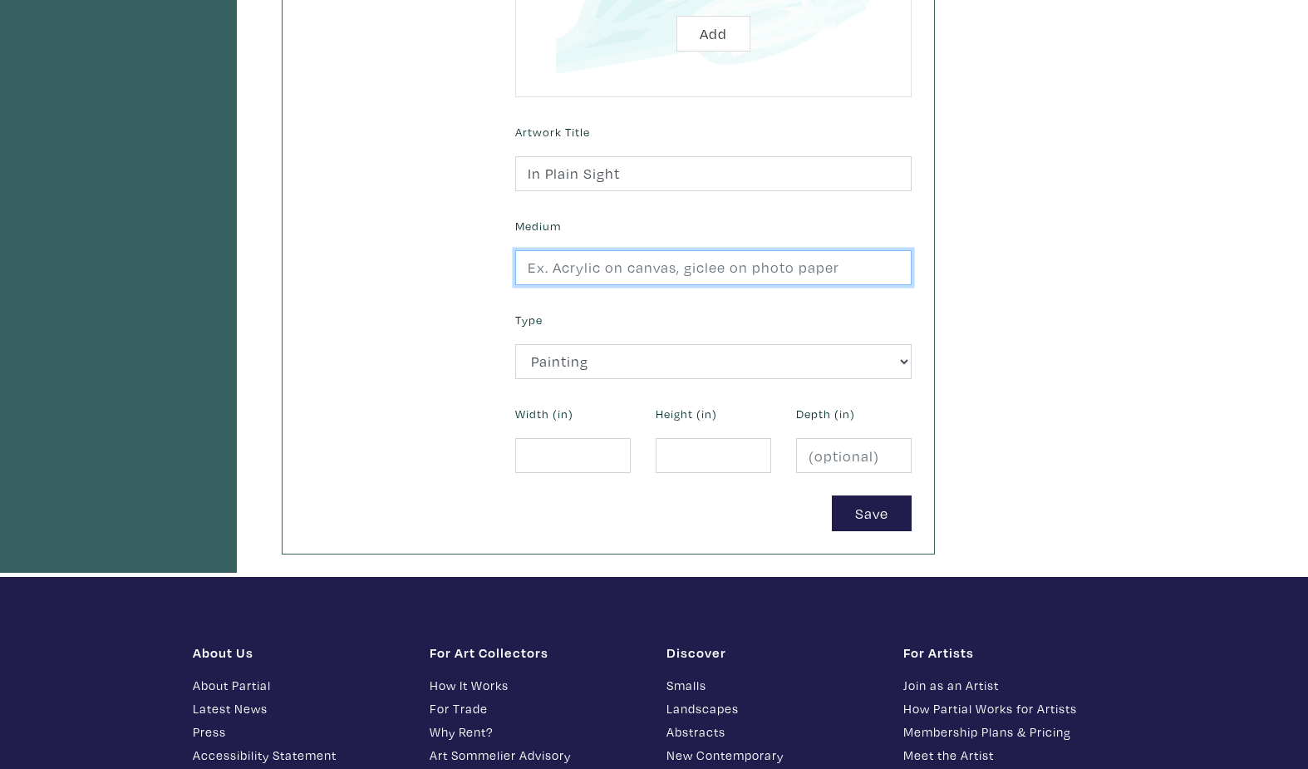
click at [748, 269] on input "text" at bounding box center [713, 268] width 396 height 36
type input "Giclee photo print"
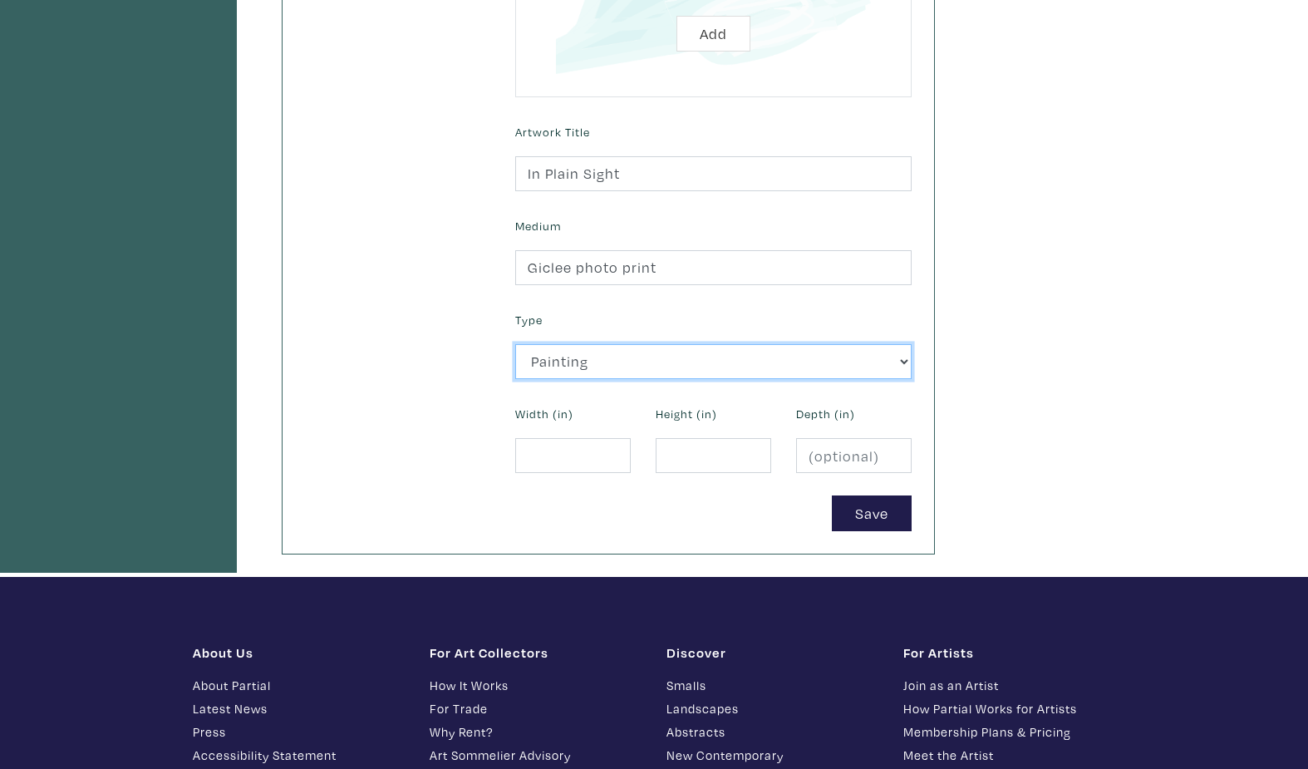
click at [701, 357] on select "2D Works Drawing / Print Painting Photography Sculpture Textile and Fibre Arts" at bounding box center [713, 362] width 396 height 36
select select "187"
click at [515, 344] on select "2D Works Drawing / Print Painting Photography Sculpture Textile and Fibre Arts" at bounding box center [713, 362] width 396 height 36
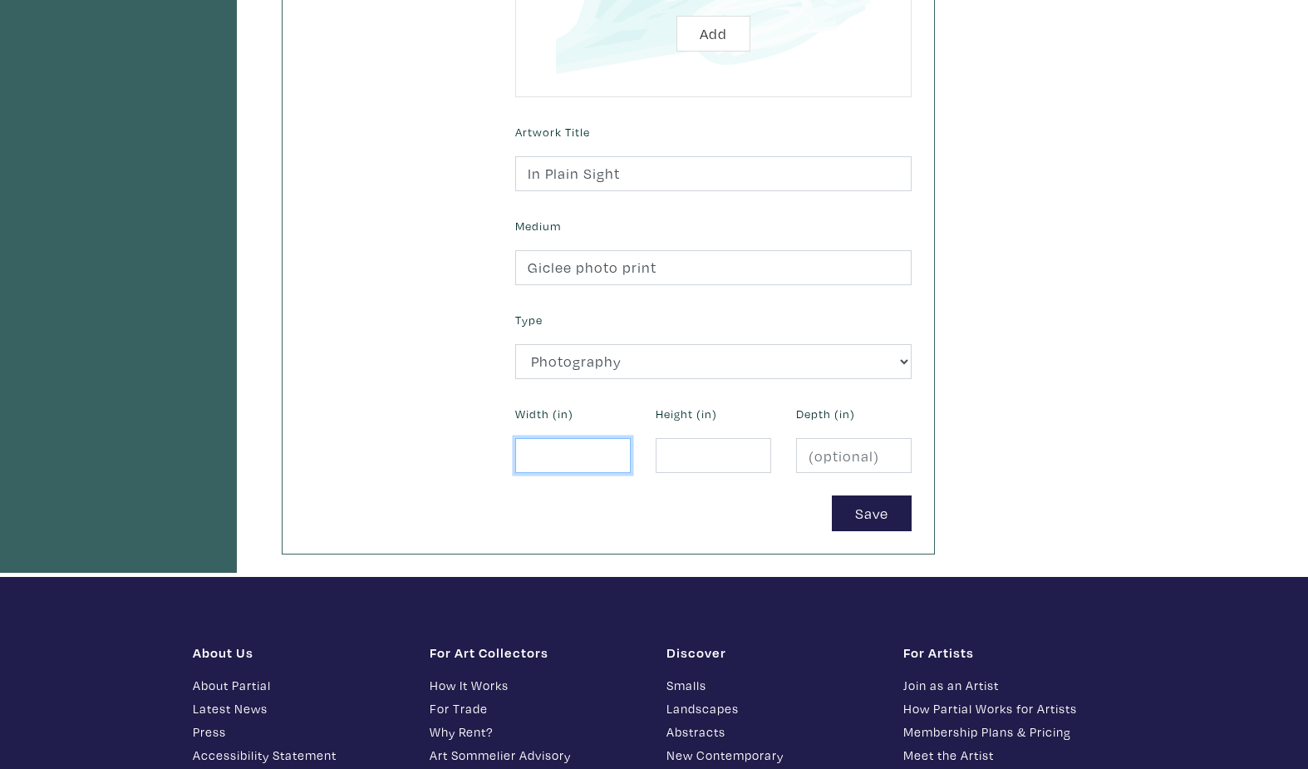
click at [573, 459] on input "number" at bounding box center [573, 456] width 116 height 36
type input "24"
click at [681, 453] on input "number" at bounding box center [714, 456] width 116 height 36
type input "33"
click at [886, 517] on button "Save" at bounding box center [872, 513] width 80 height 36
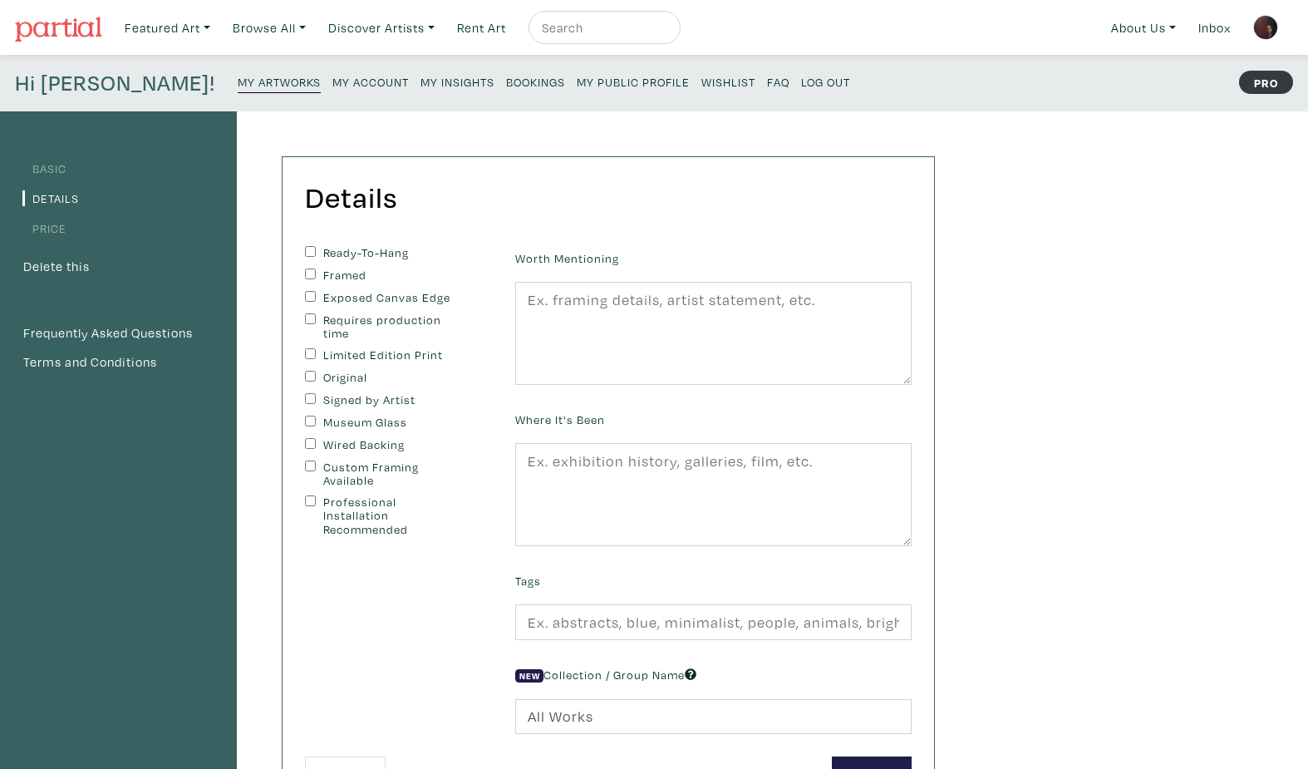
click at [316, 317] on div "Requires production time" at bounding box center [397, 326] width 185 height 27
click at [310, 444] on input "Wired Backing" at bounding box center [310, 443] width 11 height 11
checkbox input "true"
click at [309, 319] on input "Requires production time" at bounding box center [310, 318] width 11 height 11
checkbox input "true"
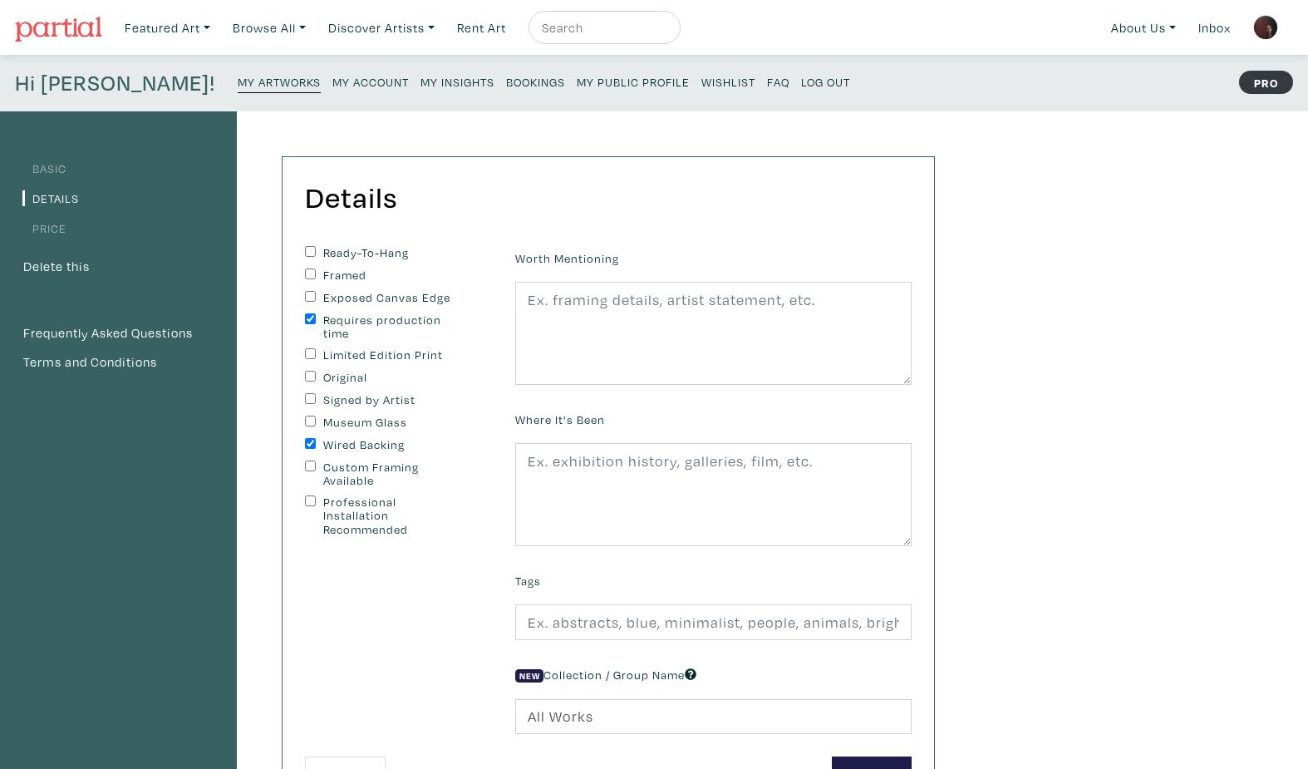
click at [311, 464] on input "Custom Framing Available" at bounding box center [310, 465] width 11 height 11
checkbox input "true"
click at [635, 308] on textarea at bounding box center [713, 333] width 396 height 103
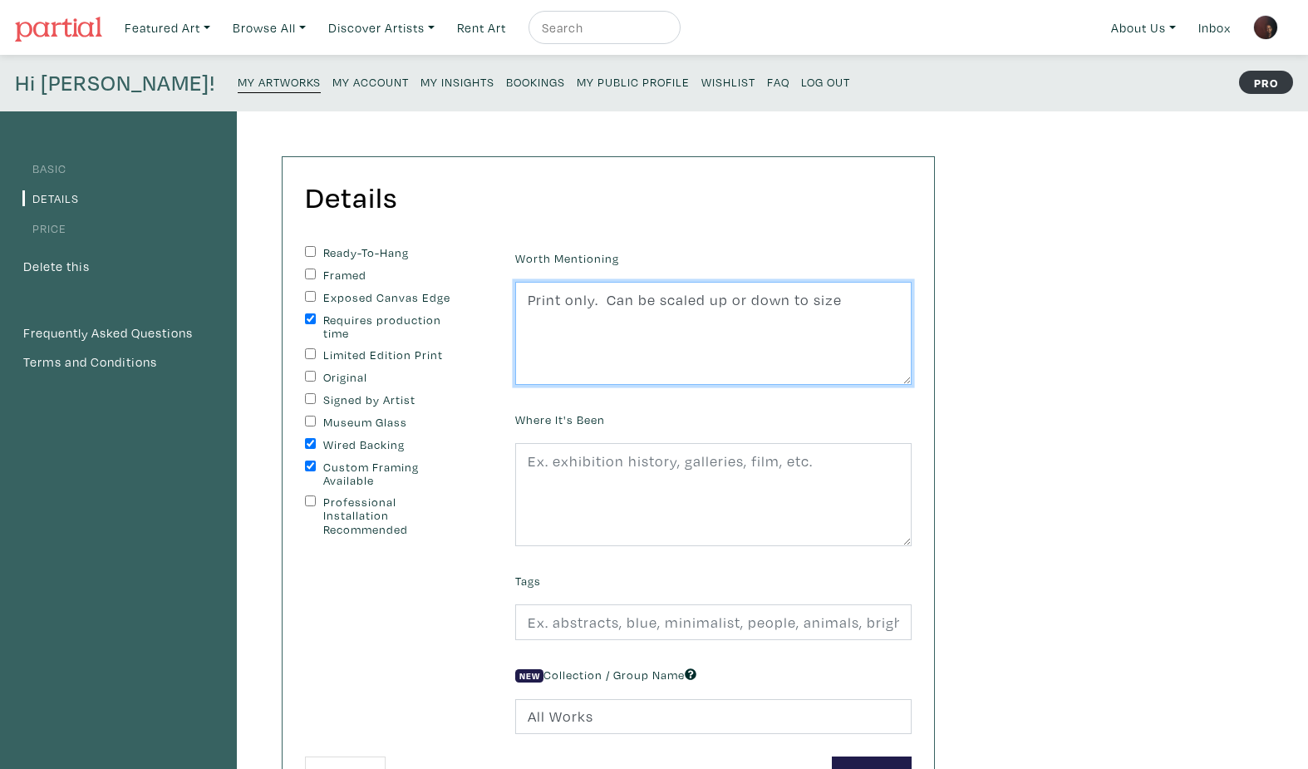
type textarea "Print only. Can be scaled up or down to size"
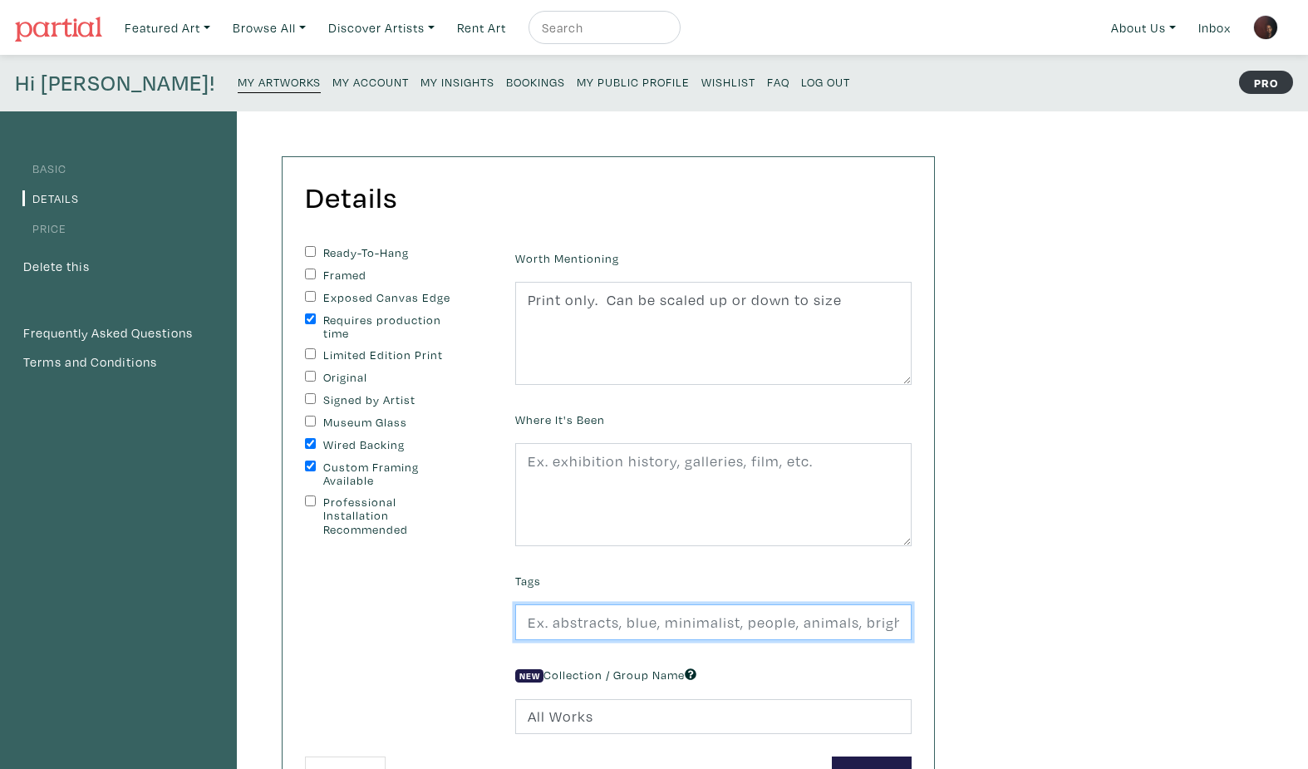
click at [573, 625] on input "text" at bounding box center [713, 622] width 396 height 36
type input "cityscape, street photography, urban life"
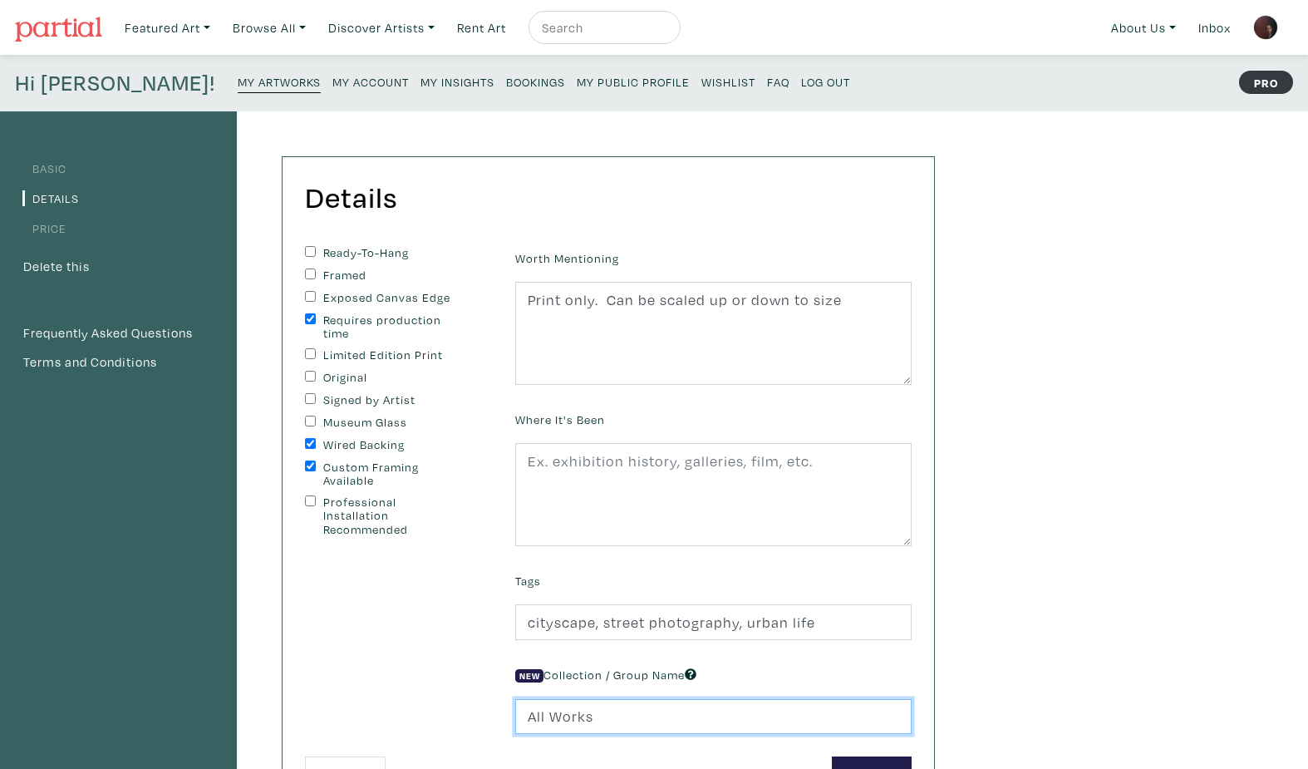
click at [654, 725] on input "All Works" at bounding box center [713, 717] width 396 height 36
type input "A"
type input "street photography"
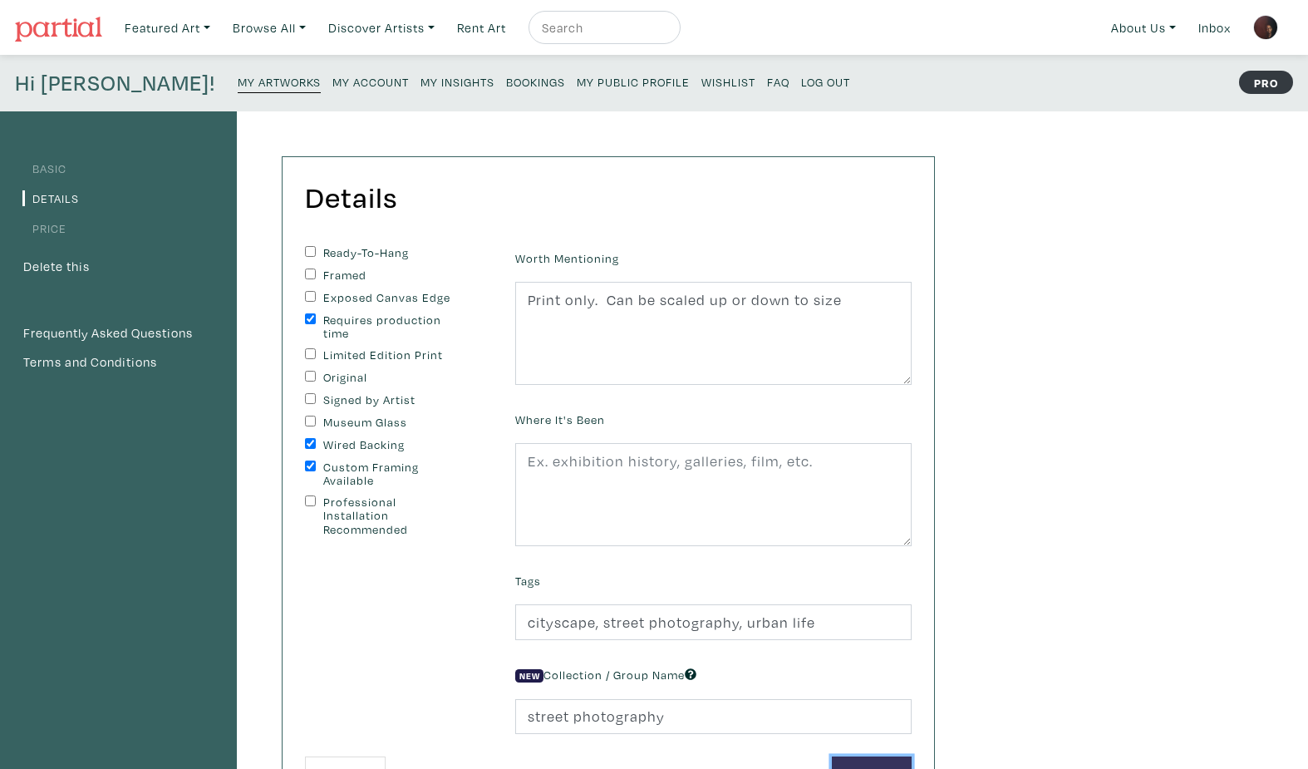
click at [875, 758] on button "Save" at bounding box center [872, 774] width 80 height 36
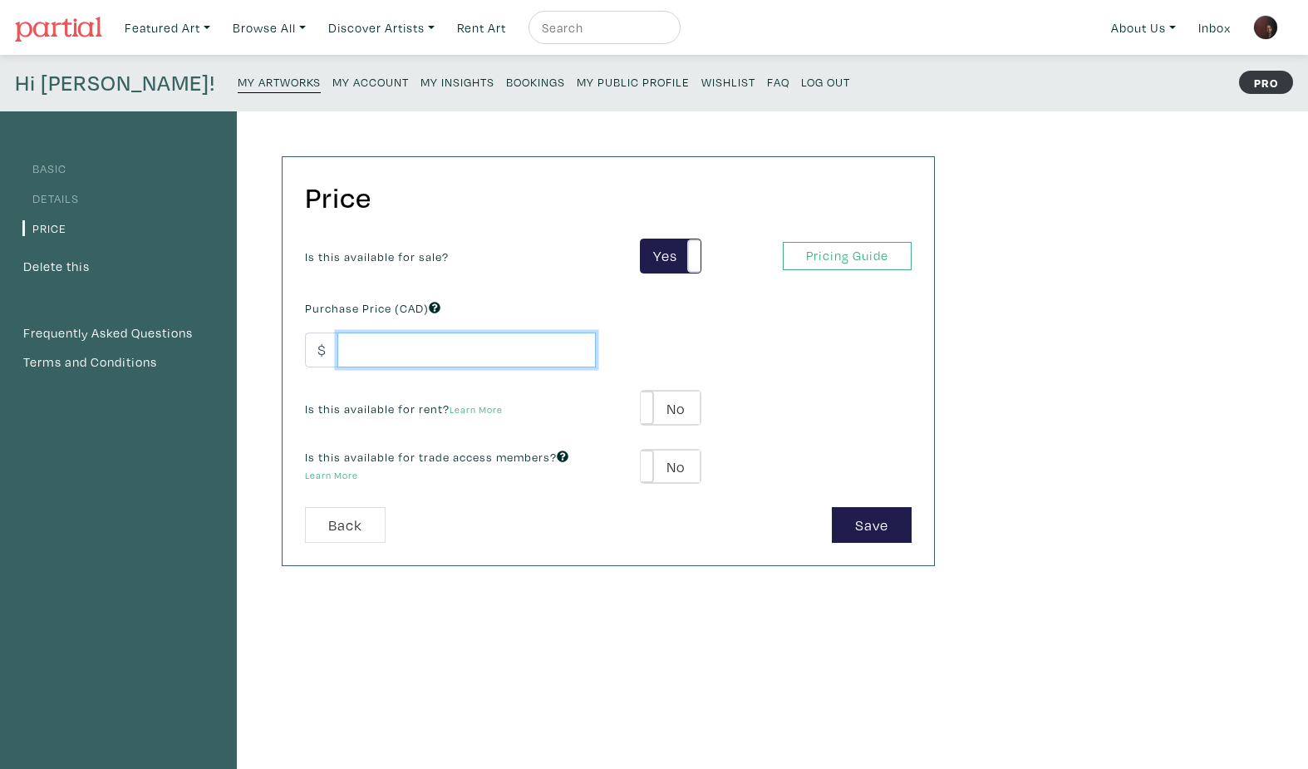
click at [401, 350] on input "number" at bounding box center [466, 350] width 258 height 36
type input "2000"
click at [882, 517] on button "Save" at bounding box center [872, 525] width 80 height 36
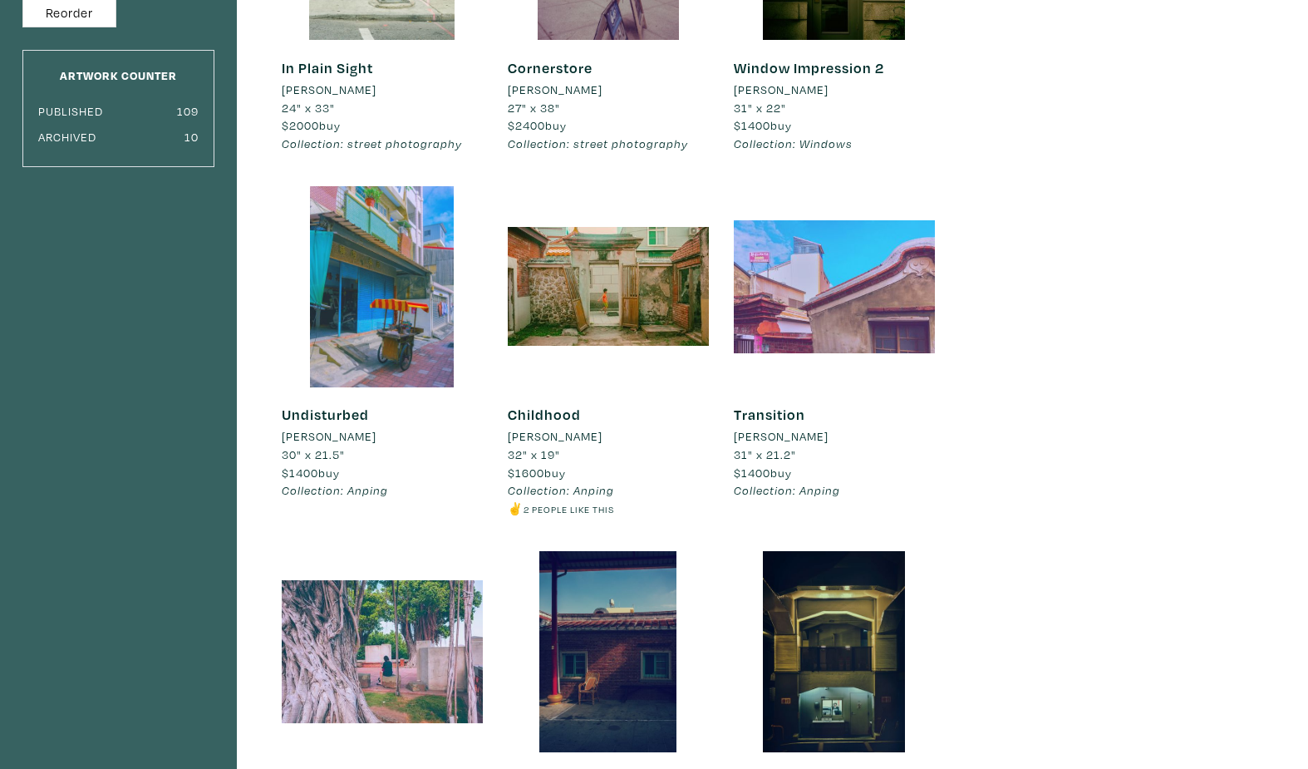
scroll to position [240, 0]
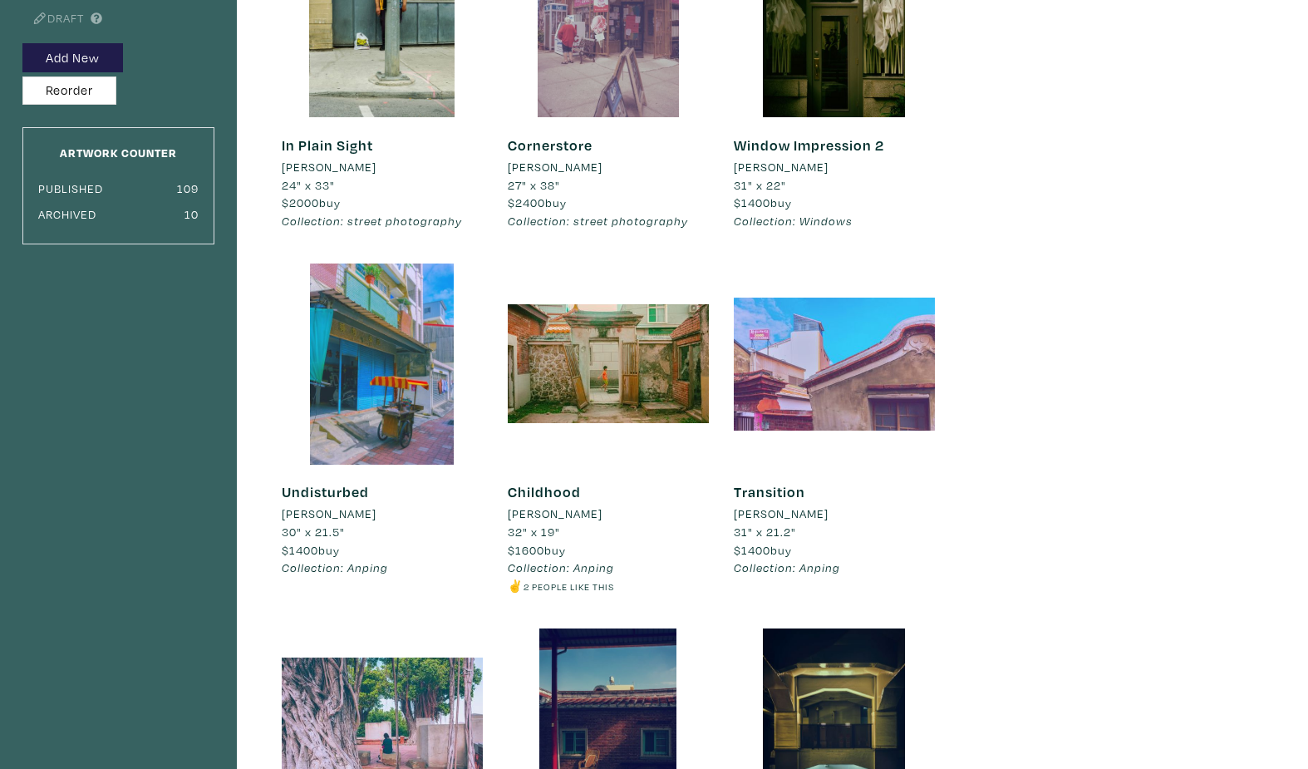
click at [637, 85] on div at bounding box center [608, 16] width 201 height 201
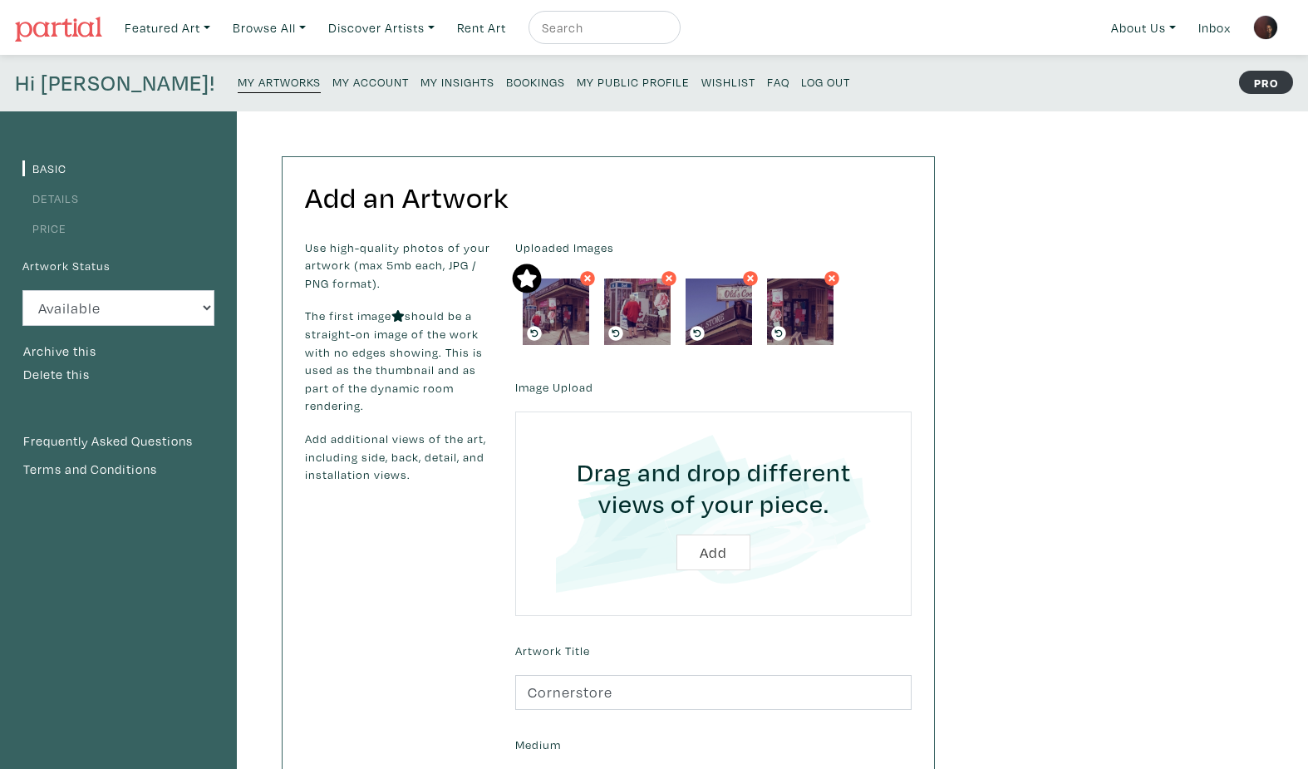
scroll to position [672, 0]
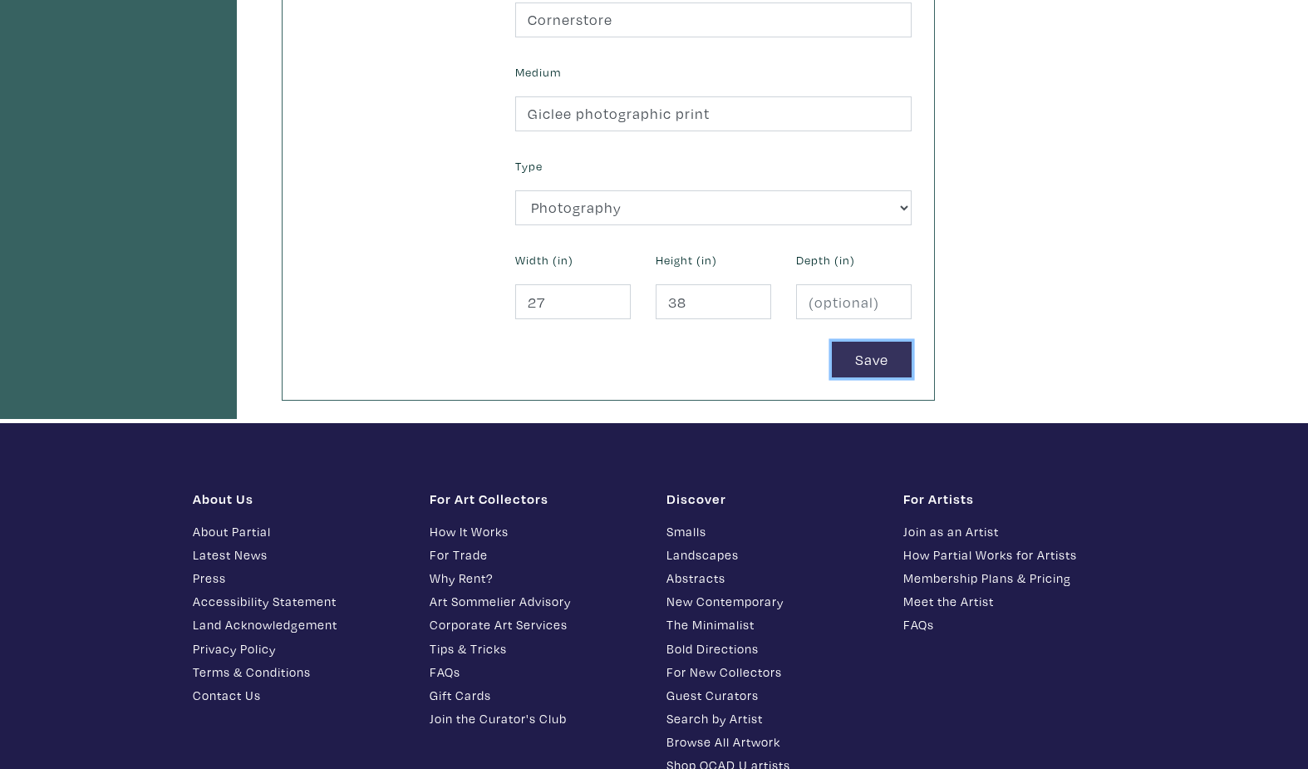
click at [870, 352] on button "Save" at bounding box center [872, 360] width 80 height 36
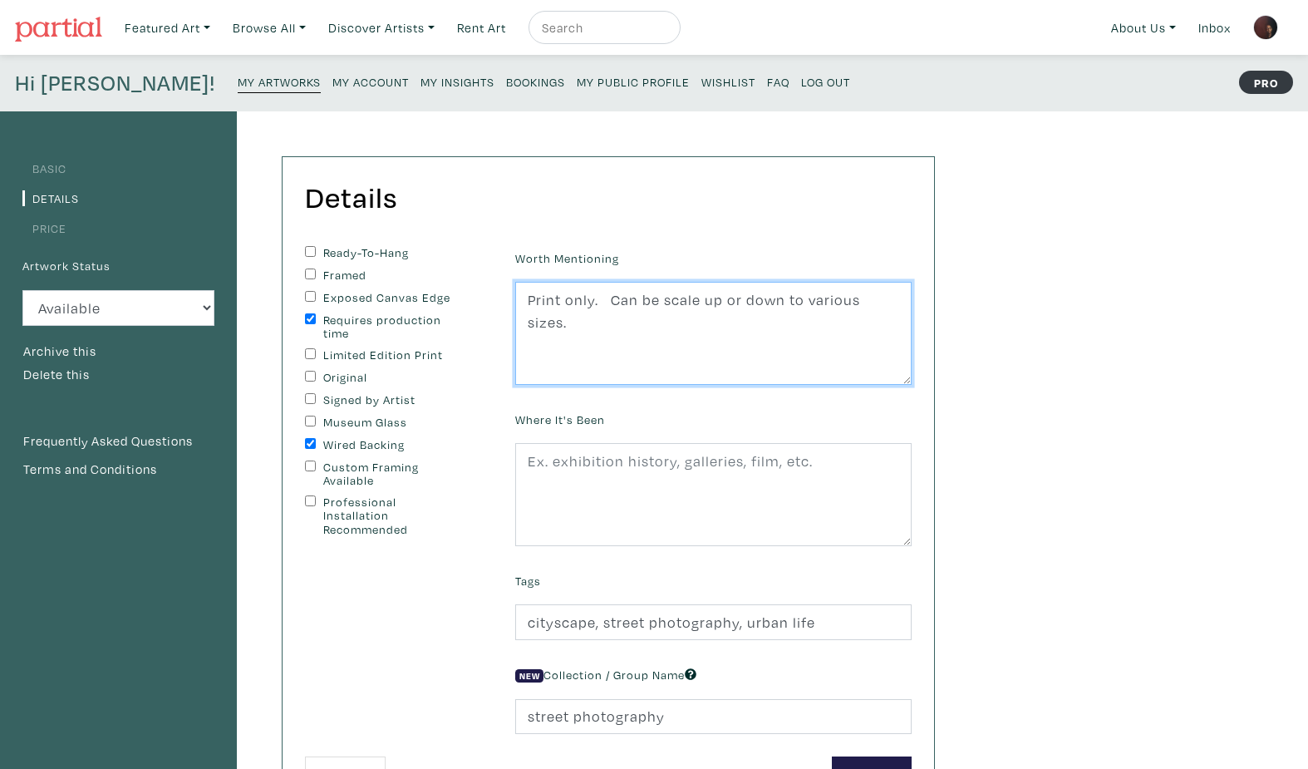
click at [696, 299] on textarea "Print only. Can be scale up or down to various sizes." at bounding box center [713, 333] width 396 height 103
type textarea "Print only. Can be scaled up or down to various sizes."
click at [307, 461] on input "Custom Framing Available" at bounding box center [310, 465] width 11 height 11
checkbox input "true"
click at [907, 755] on div "Worth Mentioning Print only. Can be scale up or down to various sizes. Where It…" at bounding box center [713, 501] width 421 height 510
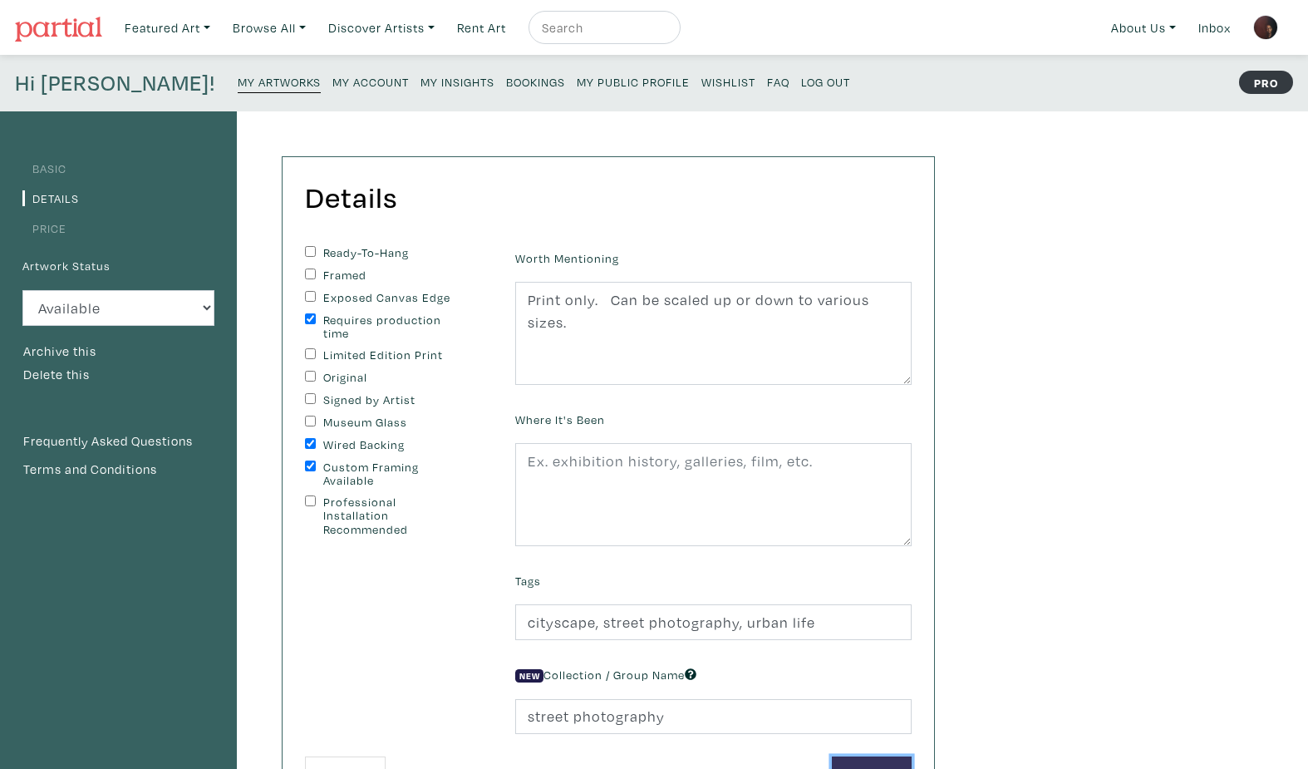
click at [898, 759] on button "Save" at bounding box center [872, 774] width 80 height 36
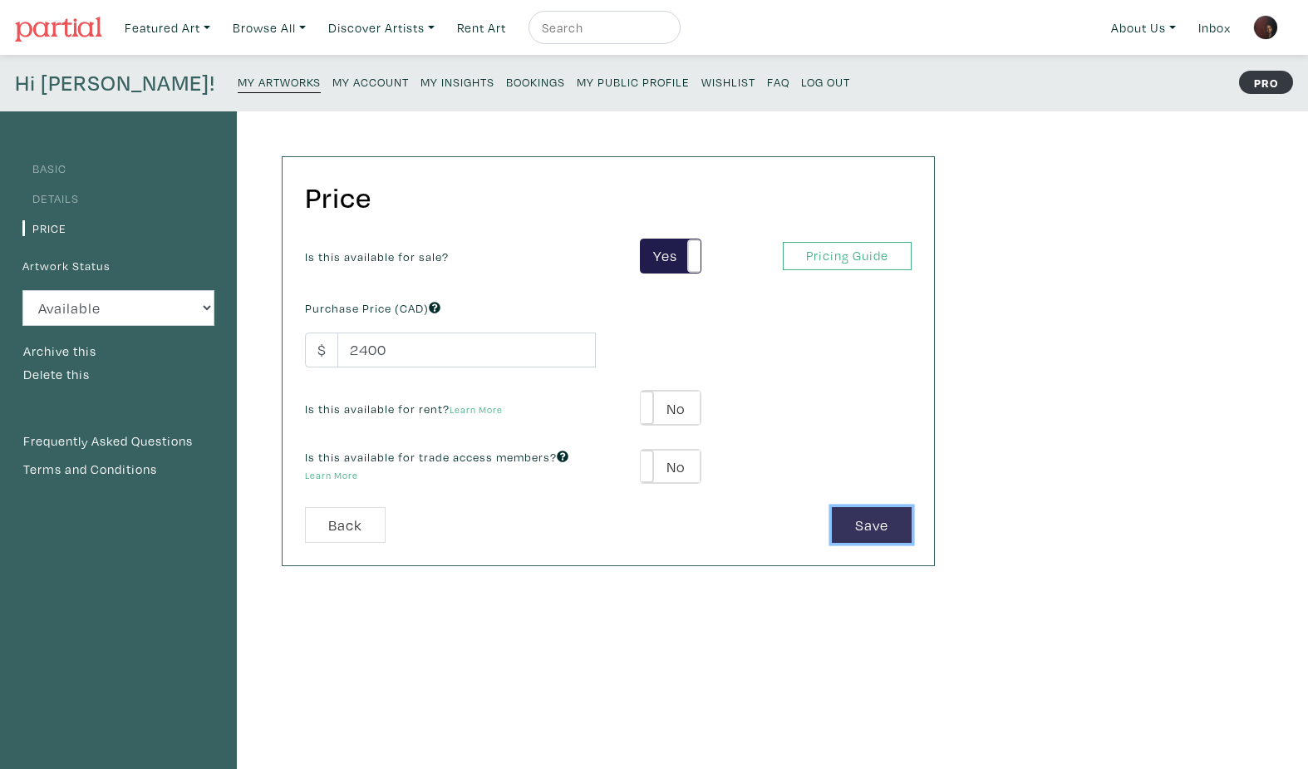
click at [873, 529] on button "Save" at bounding box center [872, 525] width 80 height 36
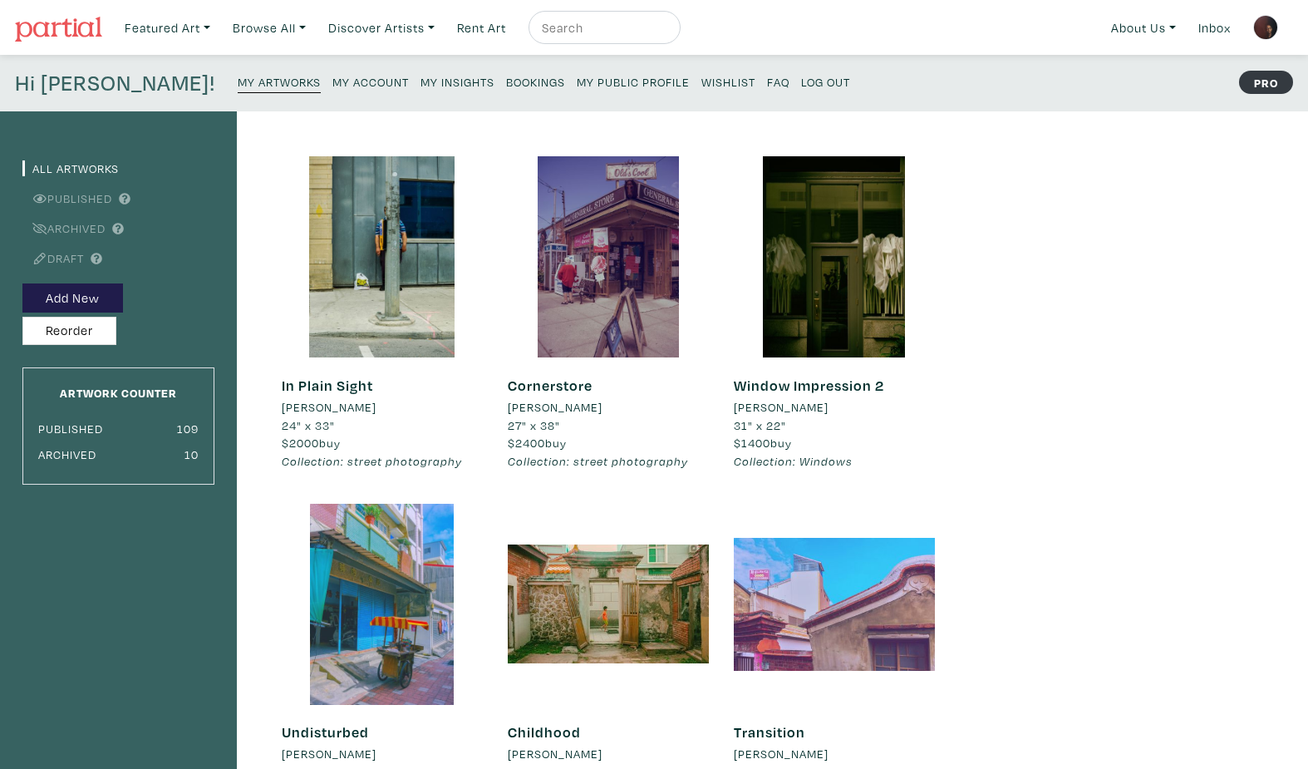
click at [421, 80] on small "My Insights" at bounding box center [458, 82] width 74 height 16
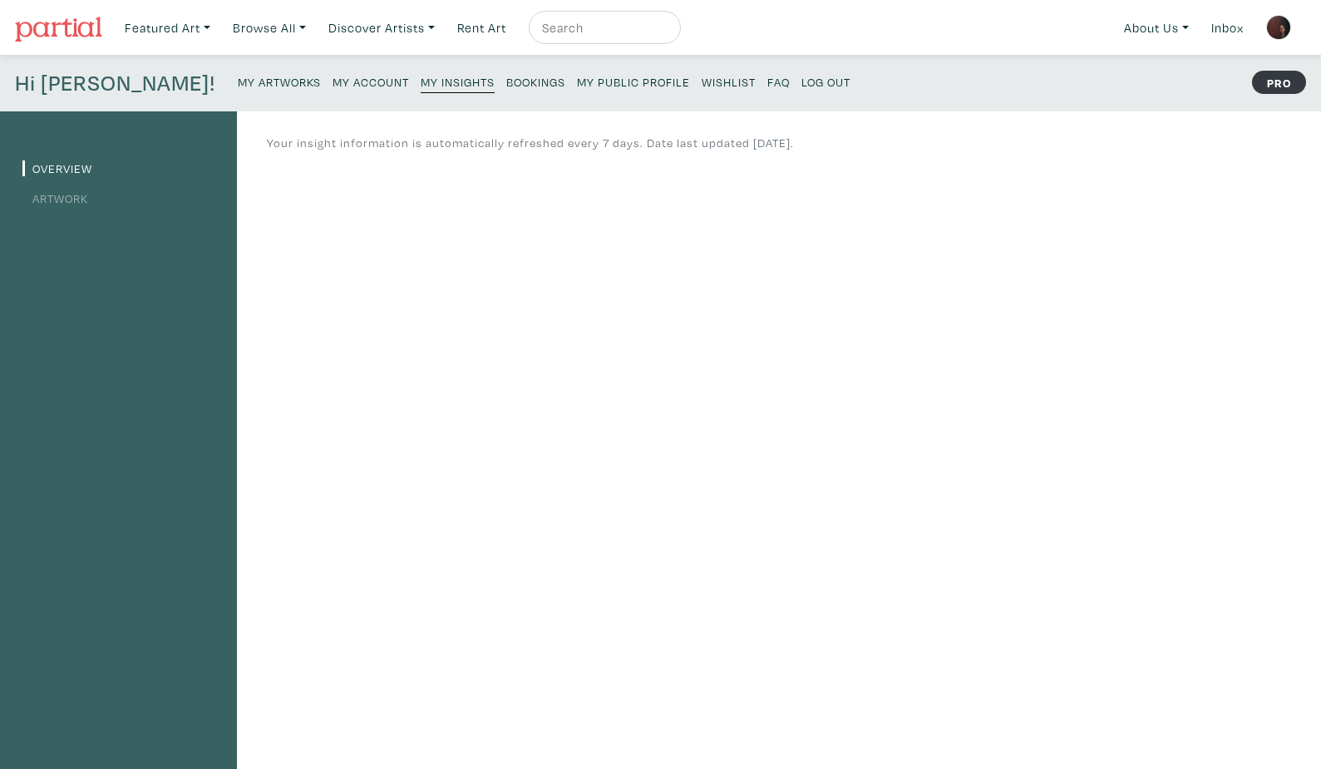
click at [51, 202] on link "Artwork" at bounding box center [55, 198] width 66 height 16
click at [238, 83] on small "My Artworks" at bounding box center [279, 82] width 83 height 16
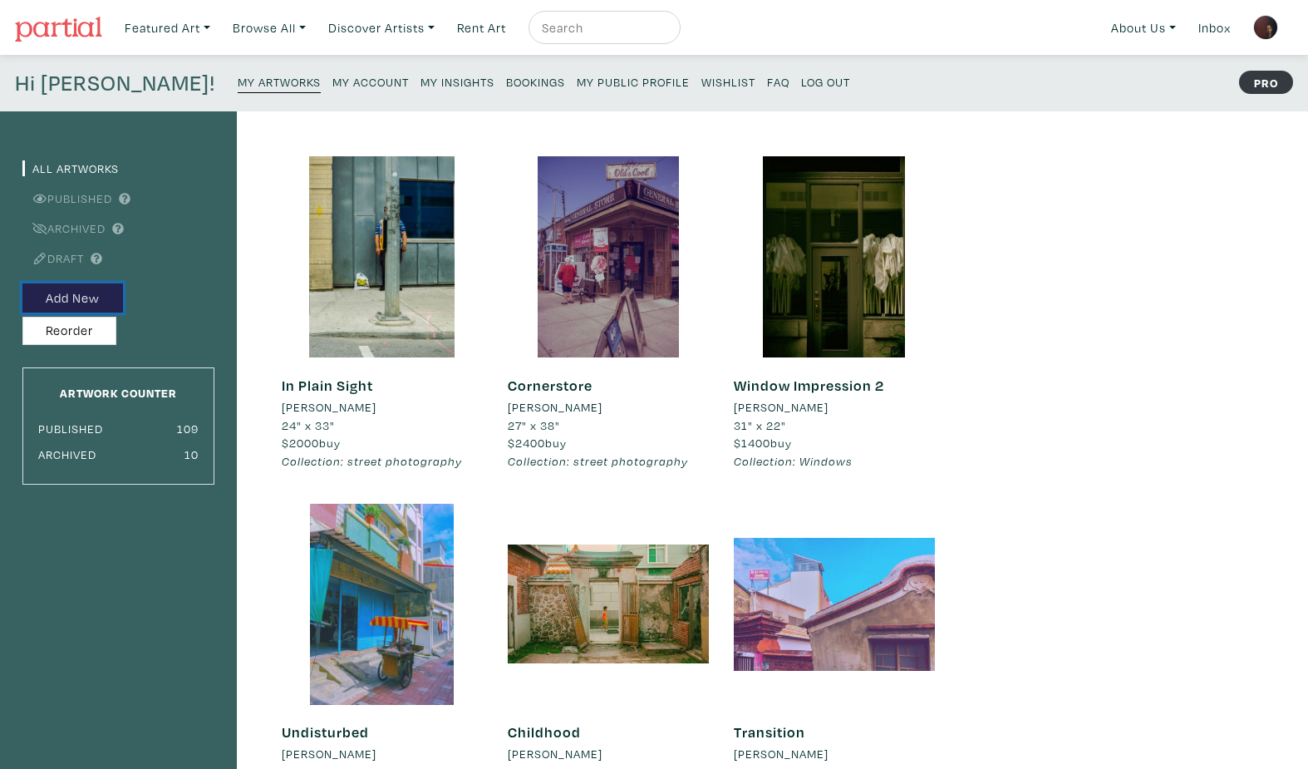
click at [76, 292] on button "Add New" at bounding box center [72, 297] width 101 height 29
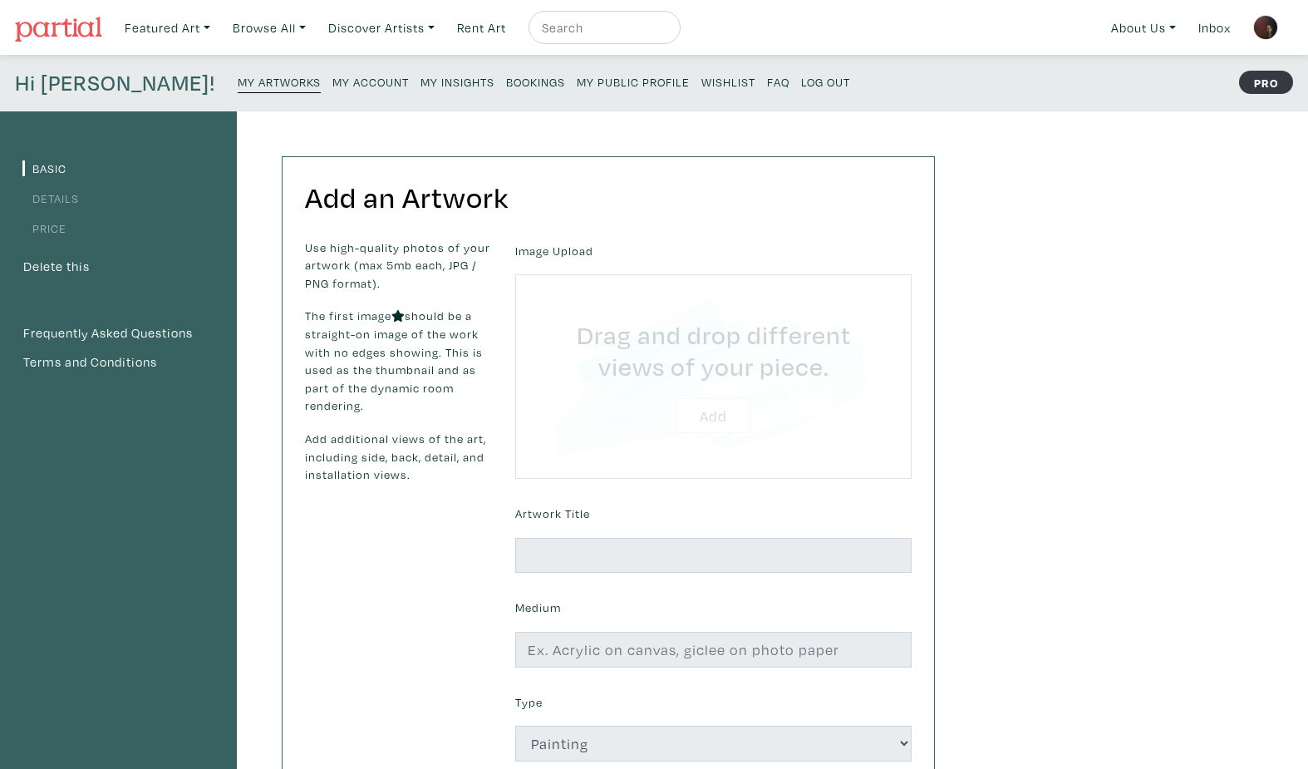
type input "C:\fakepath\DSCF3231 crpstr sml flmefx6 bokfdlk.jpg"
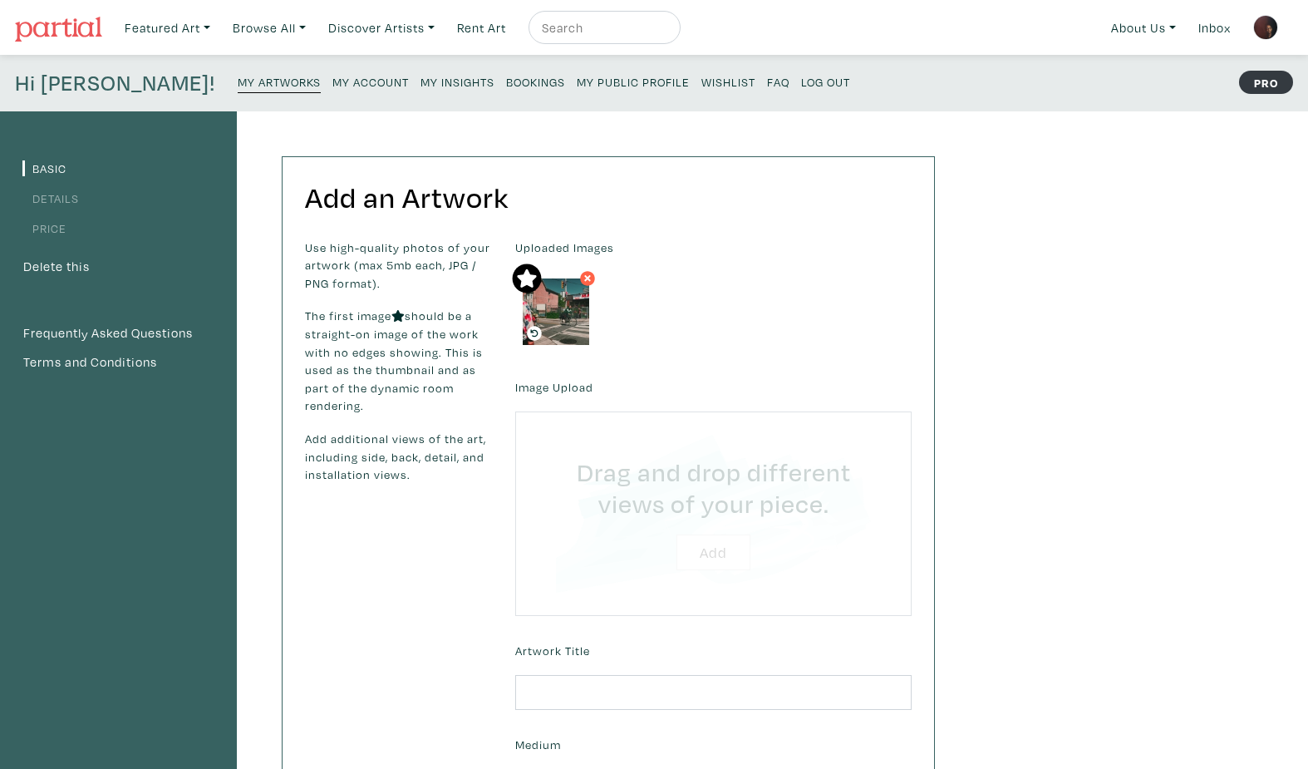
type input "C:\fakepath\DSCF3231 crpstr crp3 flmefx6 bokfdlk.jpg"
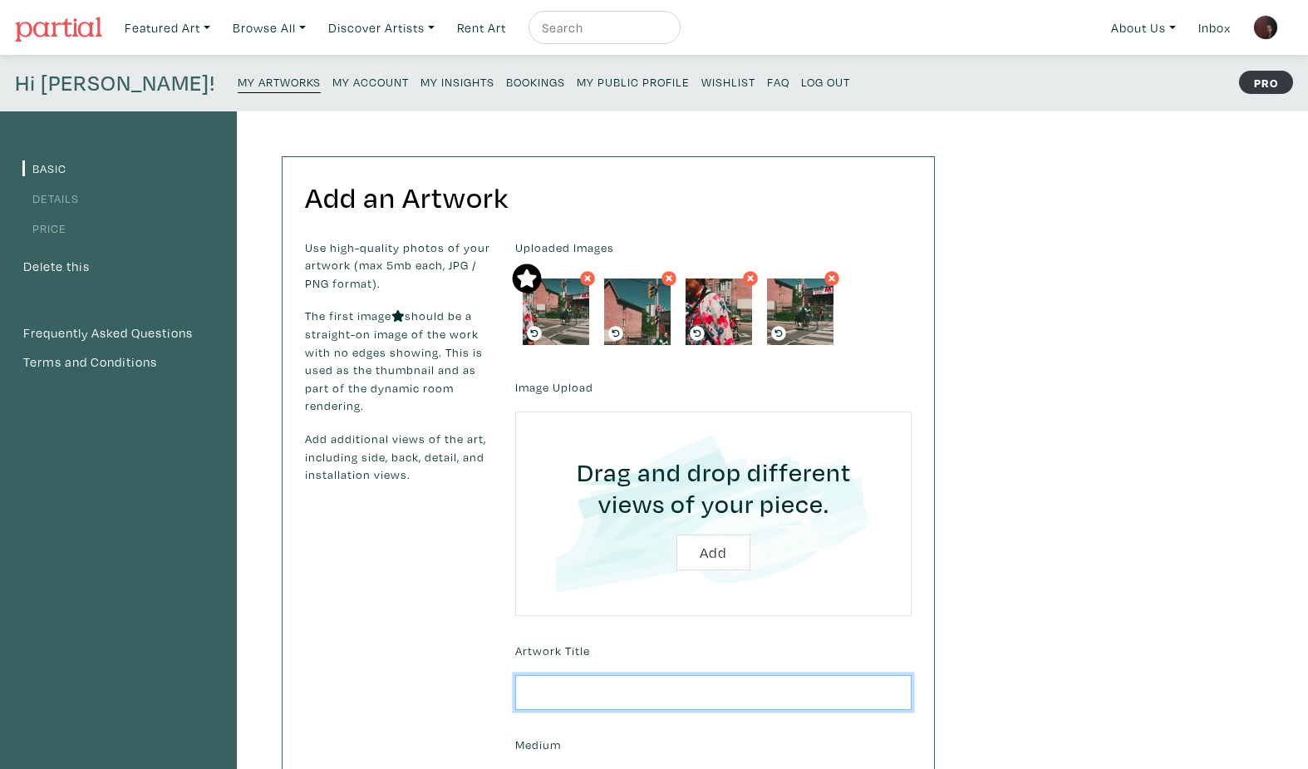
click at [603, 696] on input "text" at bounding box center [713, 693] width 396 height 36
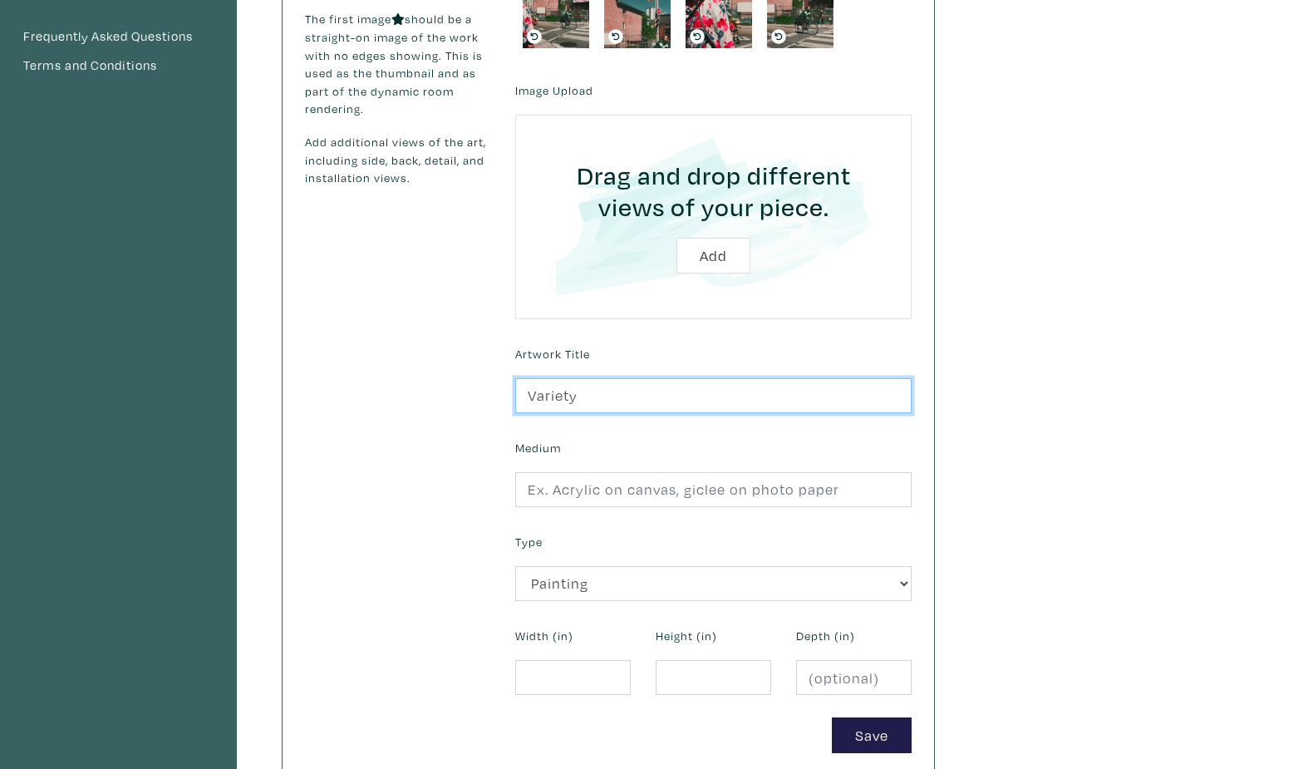
scroll to position [312, 0]
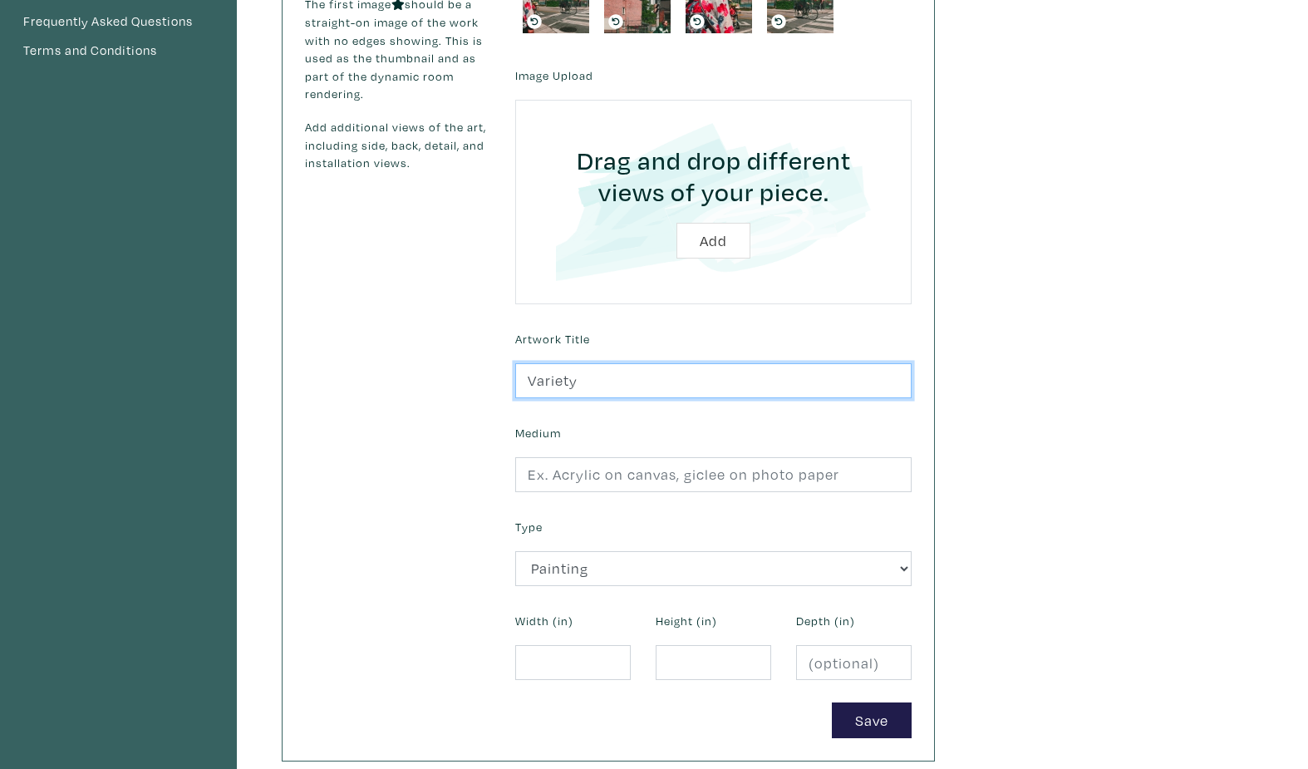
click at [522, 376] on input "Variety" at bounding box center [713, 381] width 396 height 36
type input "Limited Variety"
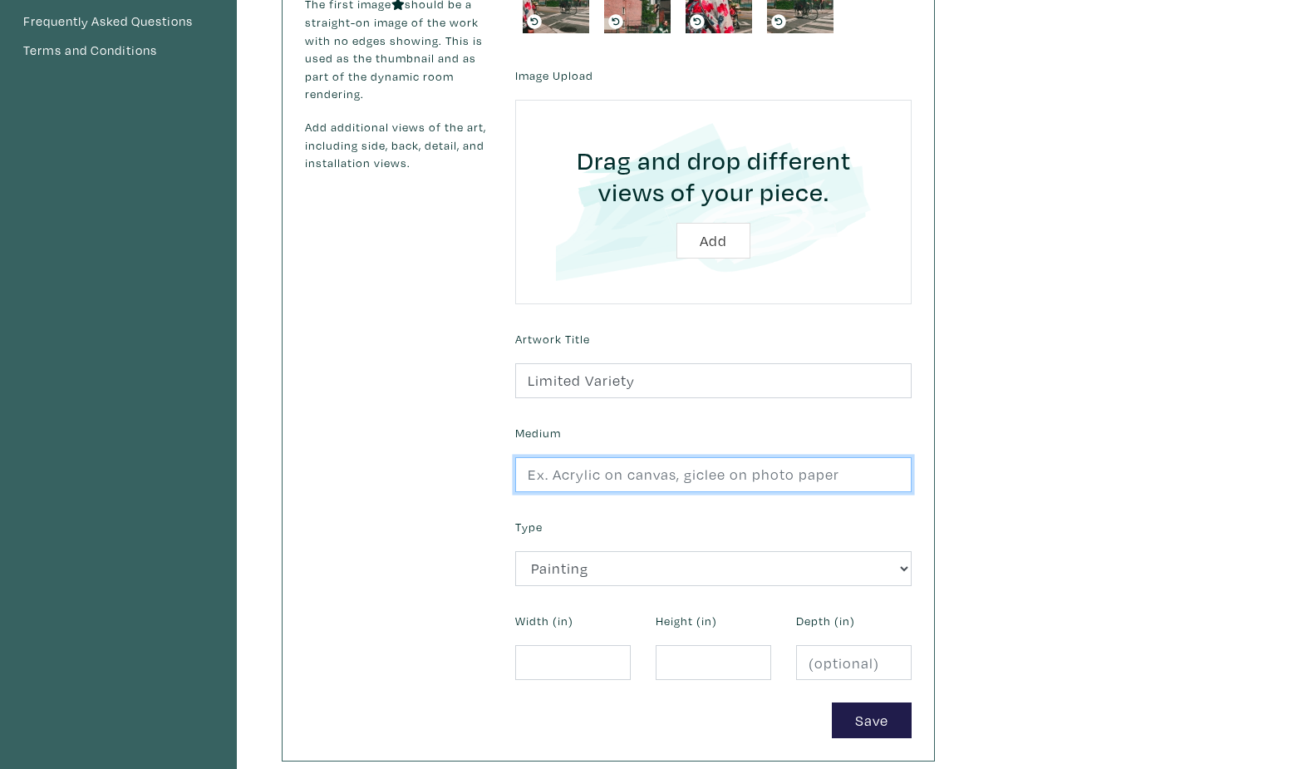
click at [594, 480] on input "text" at bounding box center [713, 475] width 396 height 36
type input "Giclee photo print"
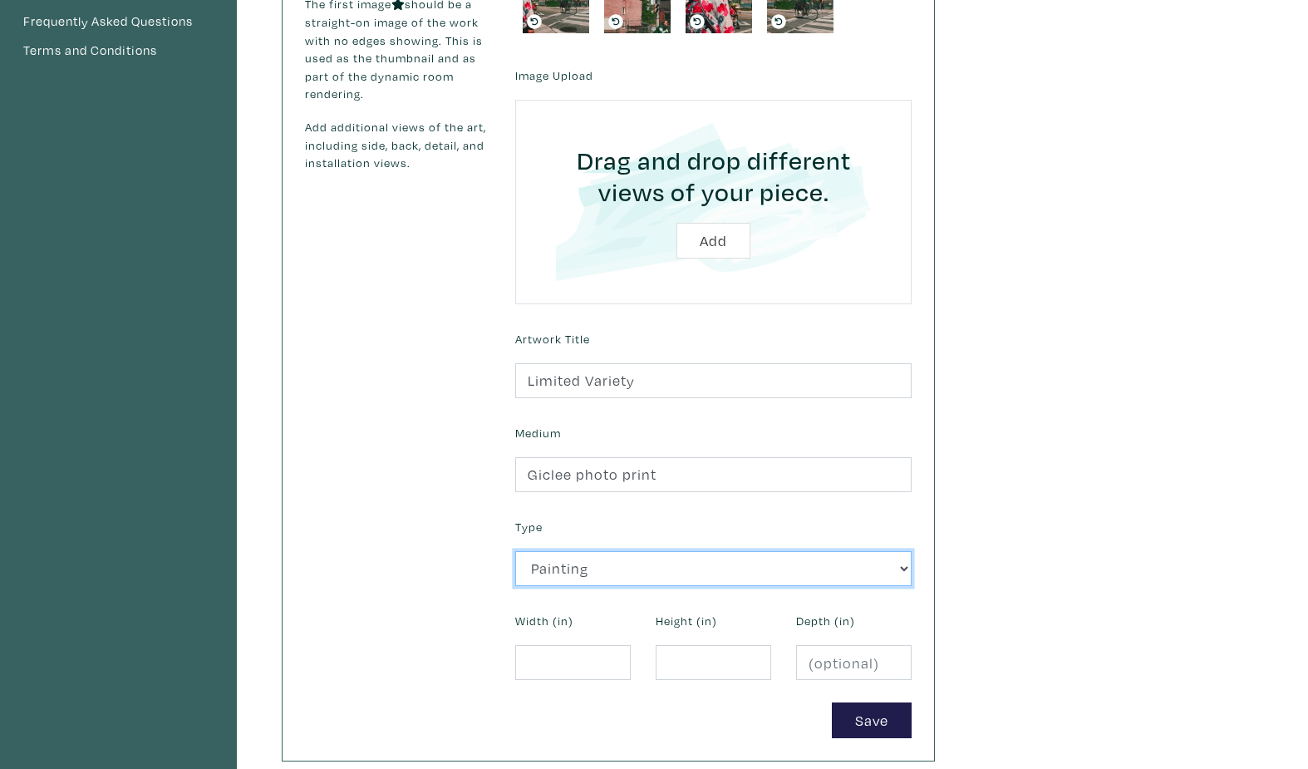
click at [628, 573] on select "2D Works Drawing / Print Painting Photography Sculpture Textile and Fibre Arts" at bounding box center [713, 569] width 396 height 36
click at [515, 551] on select "2D Works Drawing / Print Painting Photography Sculpture Textile and Fibre Arts" at bounding box center [713, 569] width 396 height 36
click at [610, 570] on select "2D Works Drawing / Print Painting Photography Sculpture Textile and Fibre Arts" at bounding box center [713, 569] width 396 height 36
select select "187"
click at [515, 551] on select "2D Works Drawing / Print Painting Photography Sculpture Textile and Fibre Arts" at bounding box center [713, 569] width 396 height 36
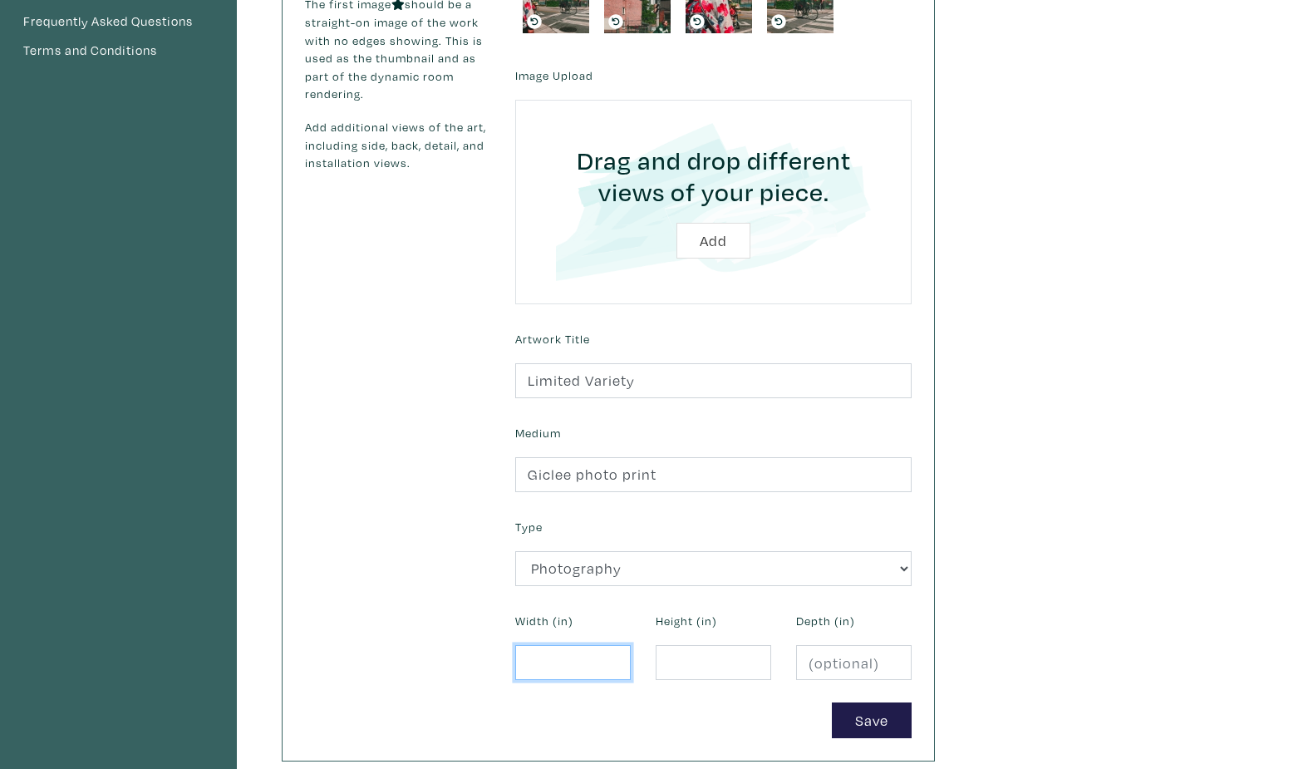
click at [570, 658] on input "number" at bounding box center [573, 663] width 116 height 36
type input "25"
click at [680, 667] on input "number" at bounding box center [714, 663] width 116 height 36
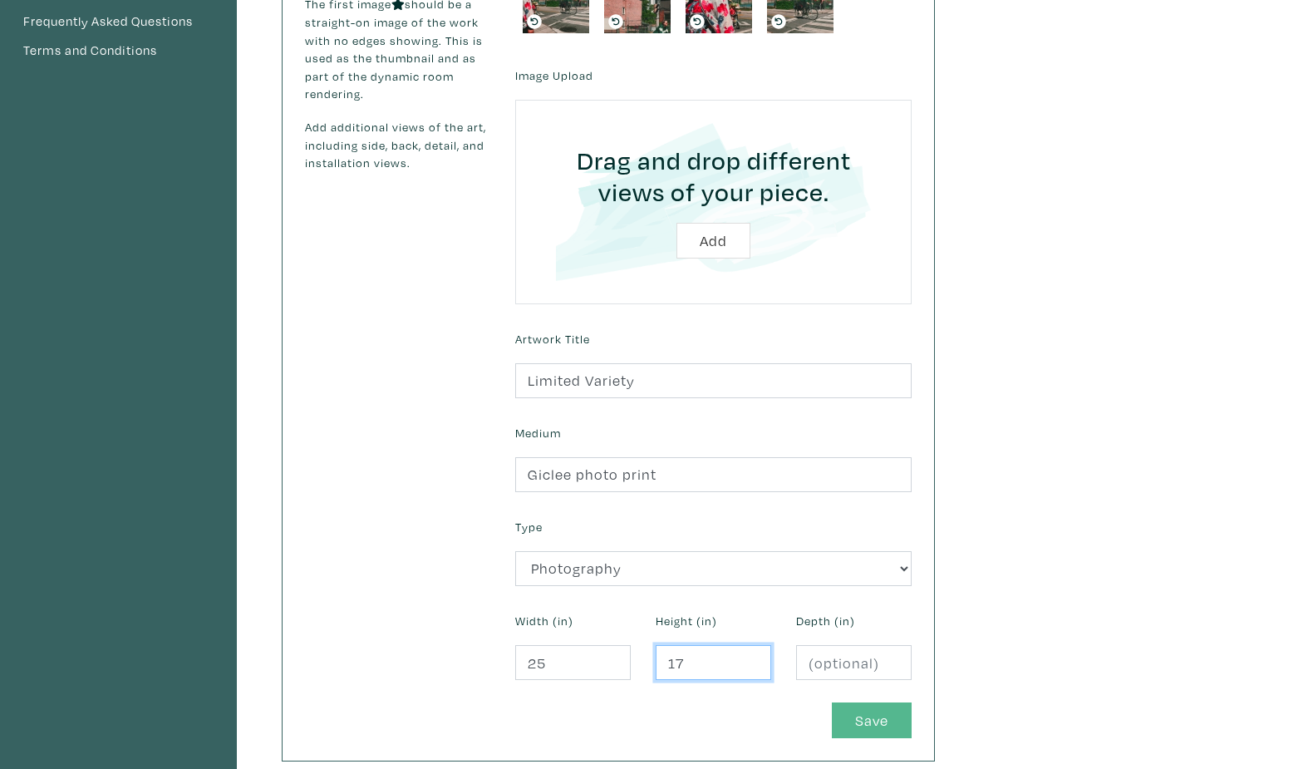
type input "17"
click at [879, 713] on button "Save" at bounding box center [872, 720] width 80 height 36
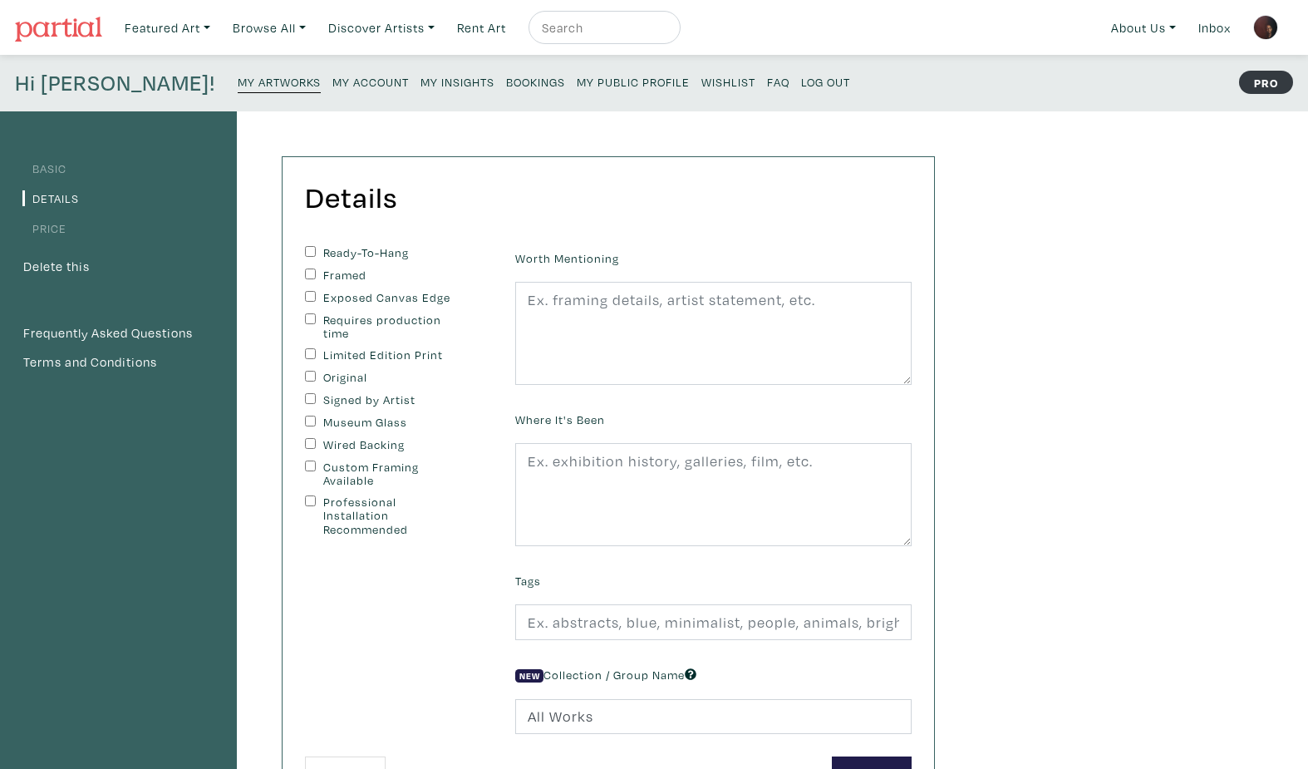
click at [310, 465] on input "Custom Framing Available" at bounding box center [310, 465] width 11 height 11
checkbox input "true"
click at [309, 448] on input "Wired Backing" at bounding box center [310, 443] width 11 height 11
checkbox input "true"
click at [307, 324] on div "Requires production time" at bounding box center [397, 326] width 185 height 27
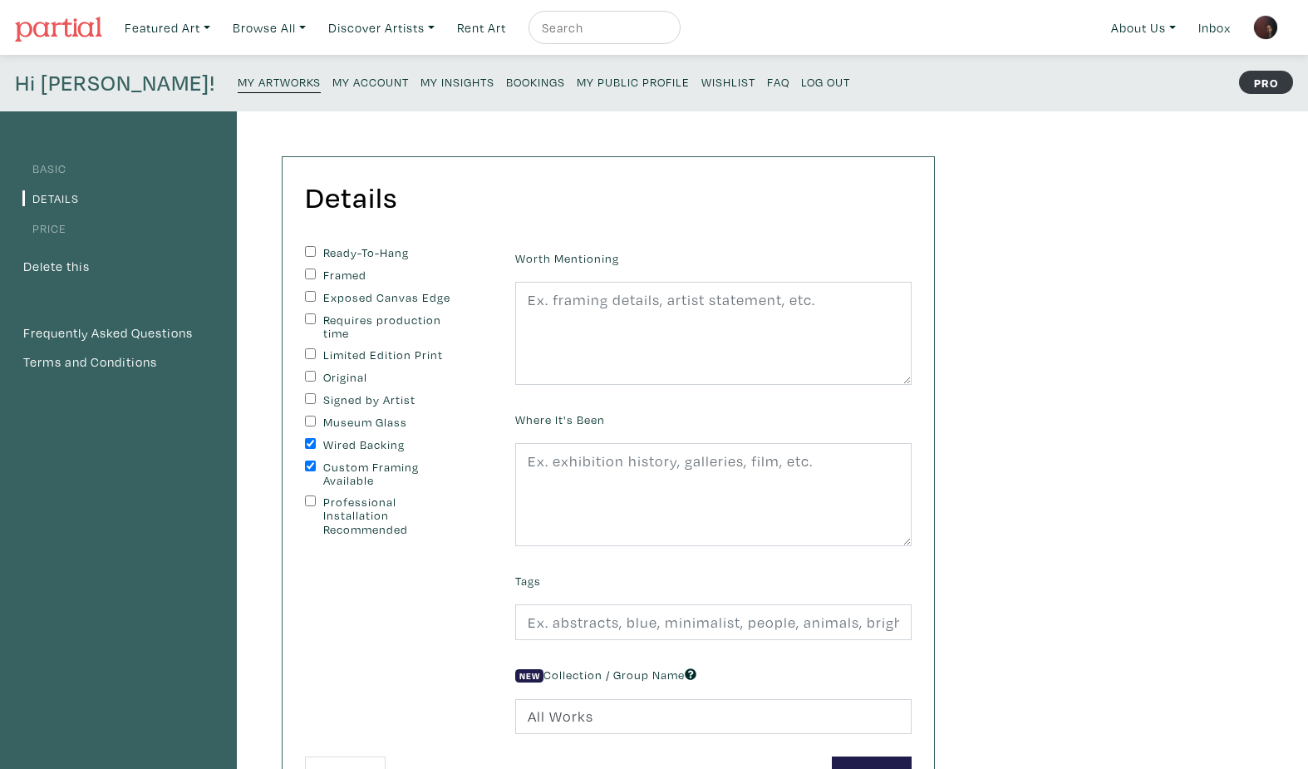
click at [312, 319] on input "Requires production time" at bounding box center [310, 318] width 11 height 11
checkbox input "true"
click at [600, 301] on textarea at bounding box center [713, 333] width 396 height 103
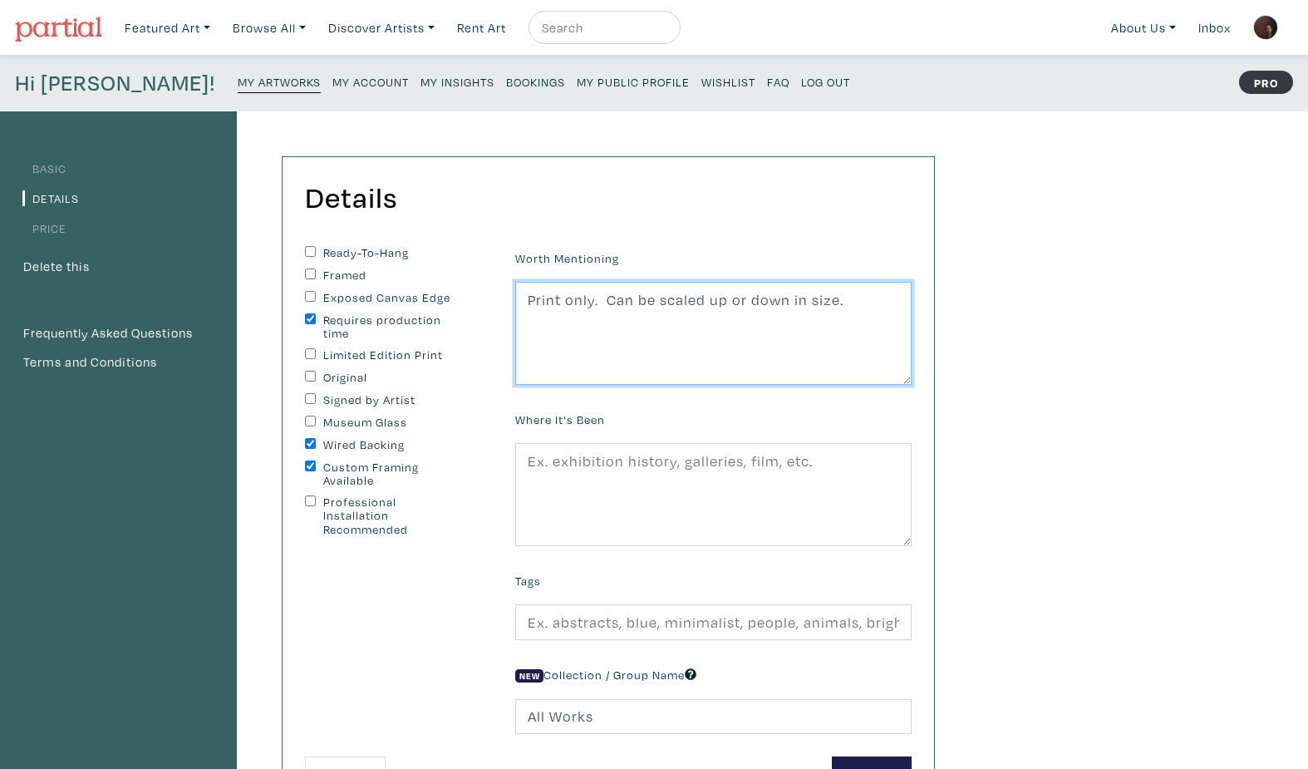
type textarea "Print only. Can be scaled up or down in size."
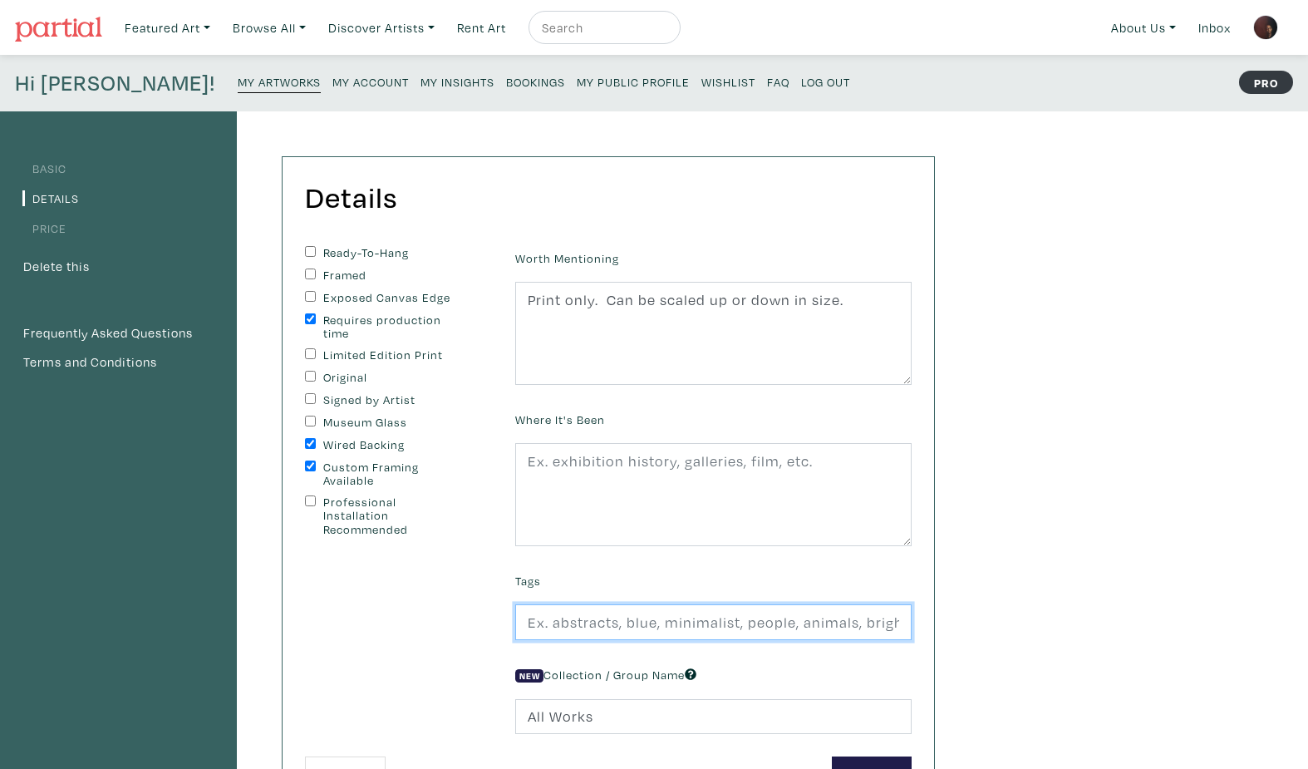
click at [633, 629] on input "text" at bounding box center [713, 622] width 396 height 36
type input "cityscape, street photography, urban life"
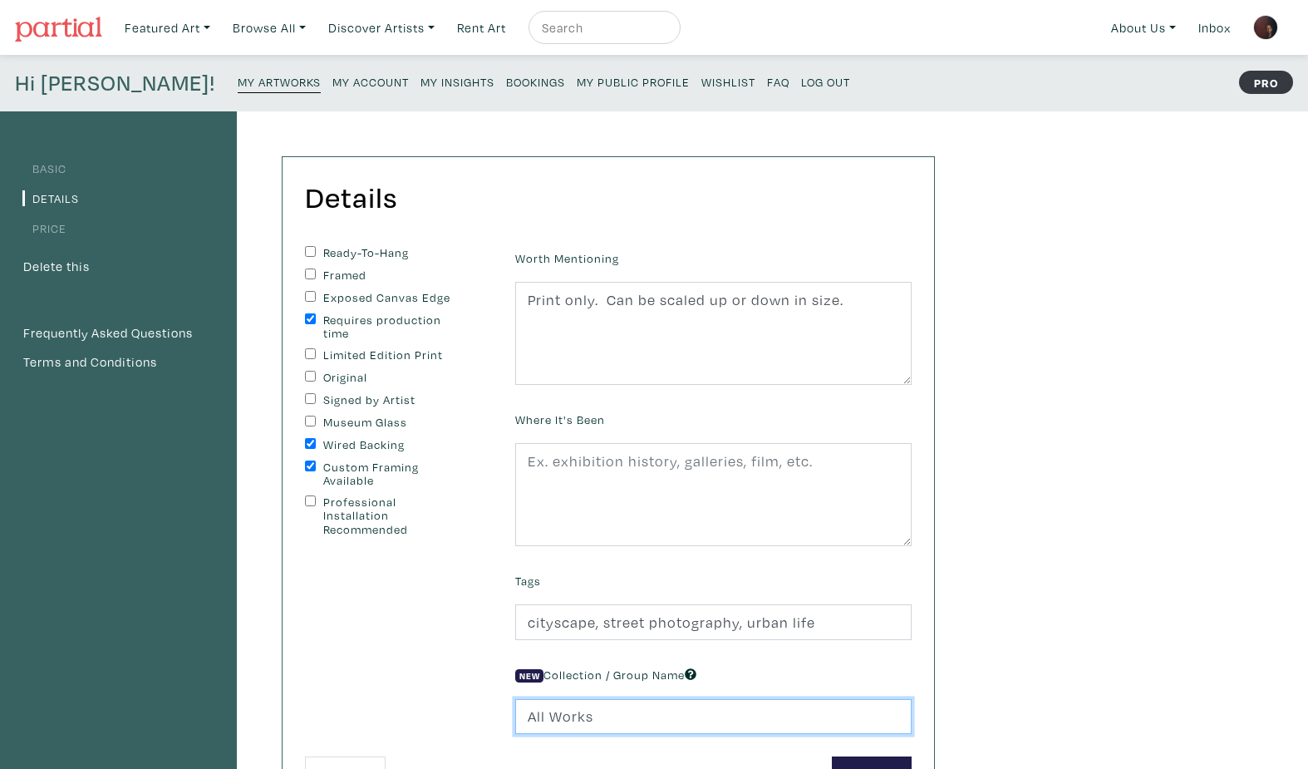
drag, startPoint x: 592, startPoint y: 726, endPoint x: 491, endPoint y: 721, distance: 100.7
click at [491, 721] on form "Ready-To-Hang Framed Exposed Canvas Edge Requires production time Limited Editi…" at bounding box center [609, 519] width 632 height 546
type input "street photography"
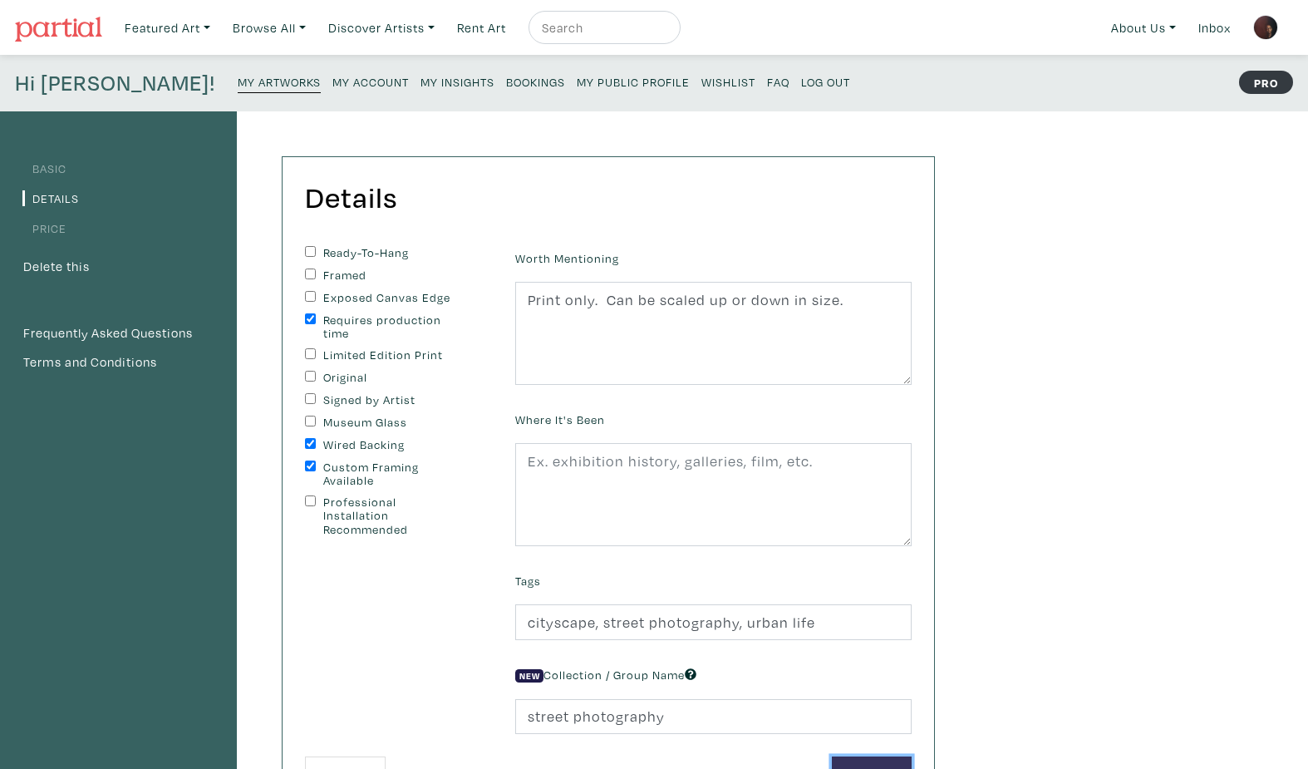
click at [900, 757] on button "Save" at bounding box center [872, 774] width 80 height 36
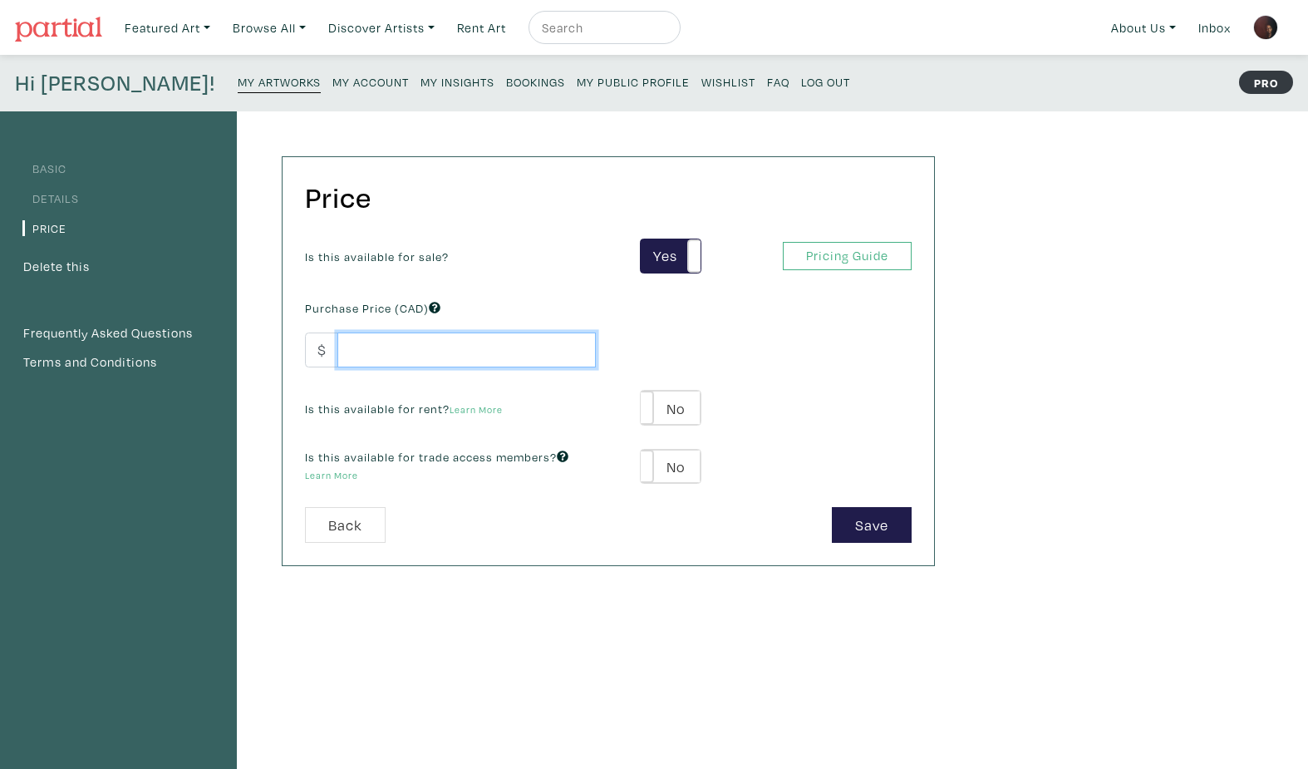
click at [432, 357] on input "number" at bounding box center [466, 350] width 258 height 36
type input "1200"
click at [880, 524] on button "Save" at bounding box center [872, 525] width 80 height 36
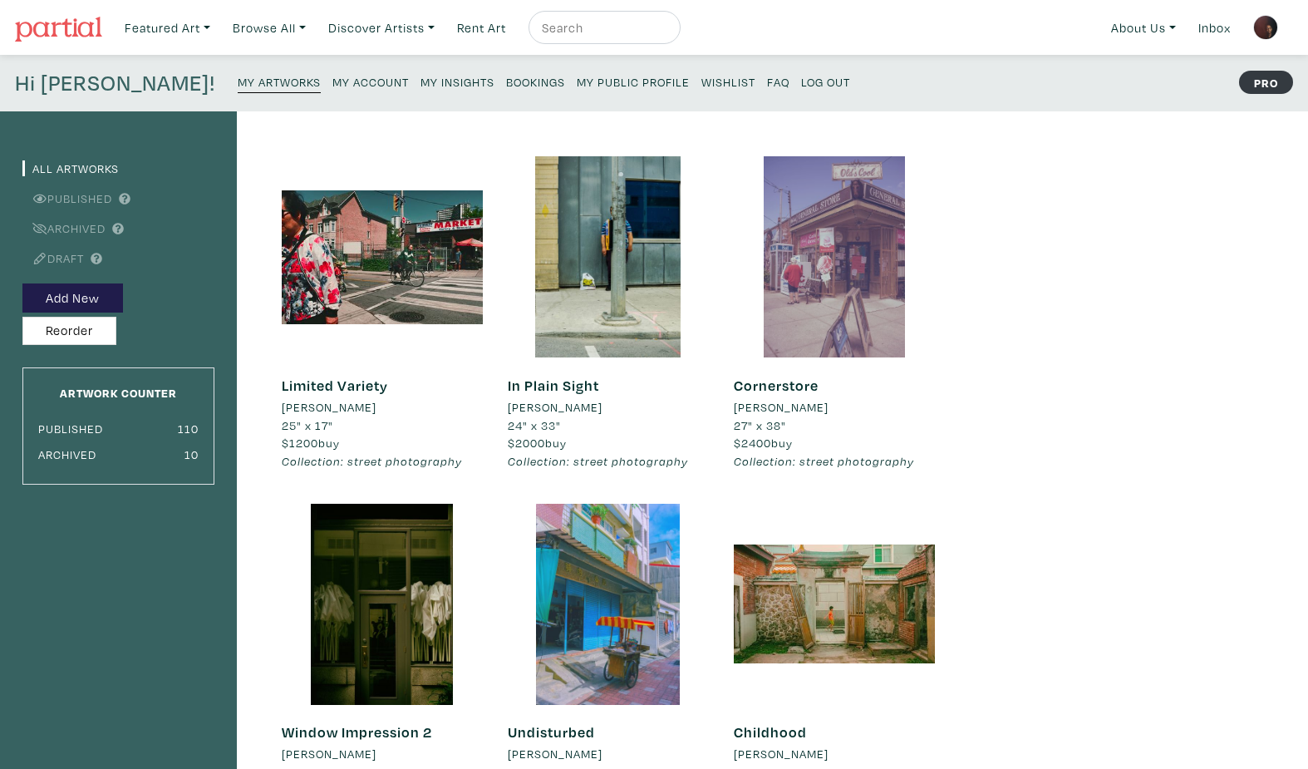
click at [837, 306] on div at bounding box center [834, 256] width 201 height 201
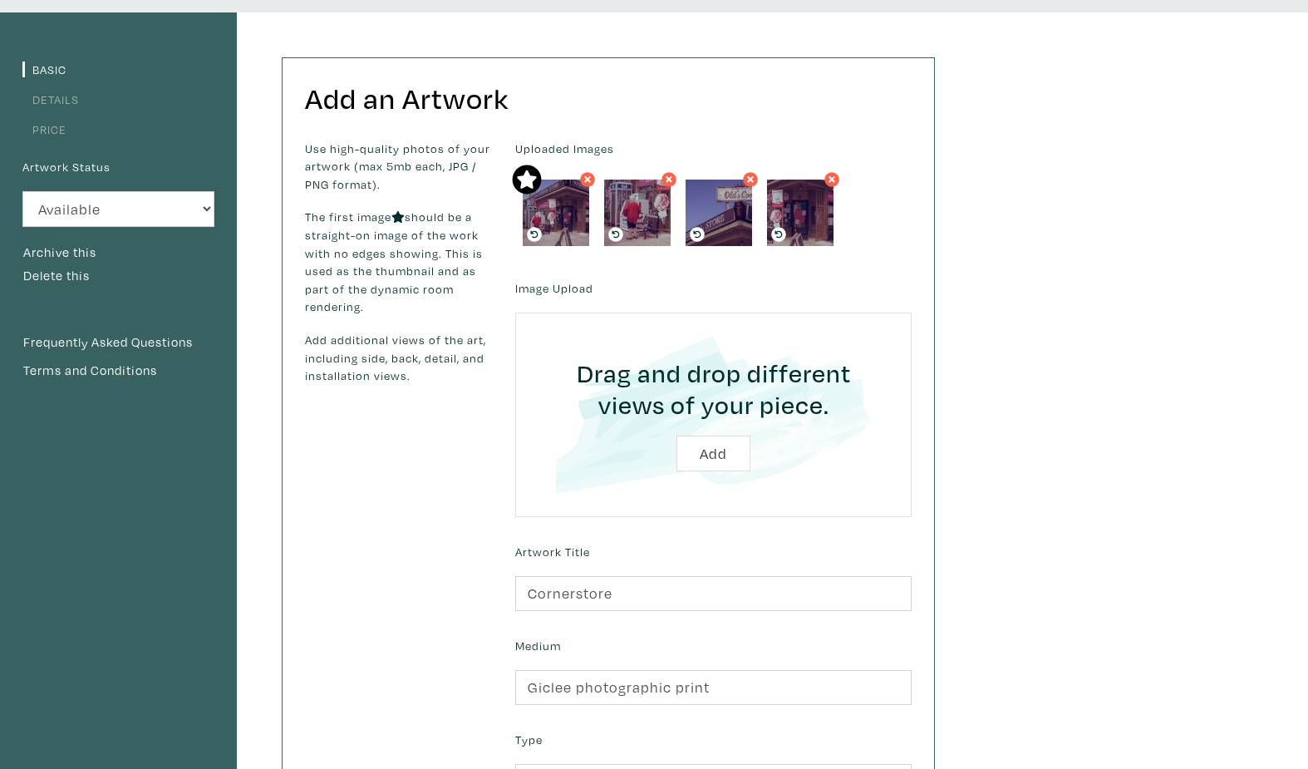
scroll to position [159, 0]
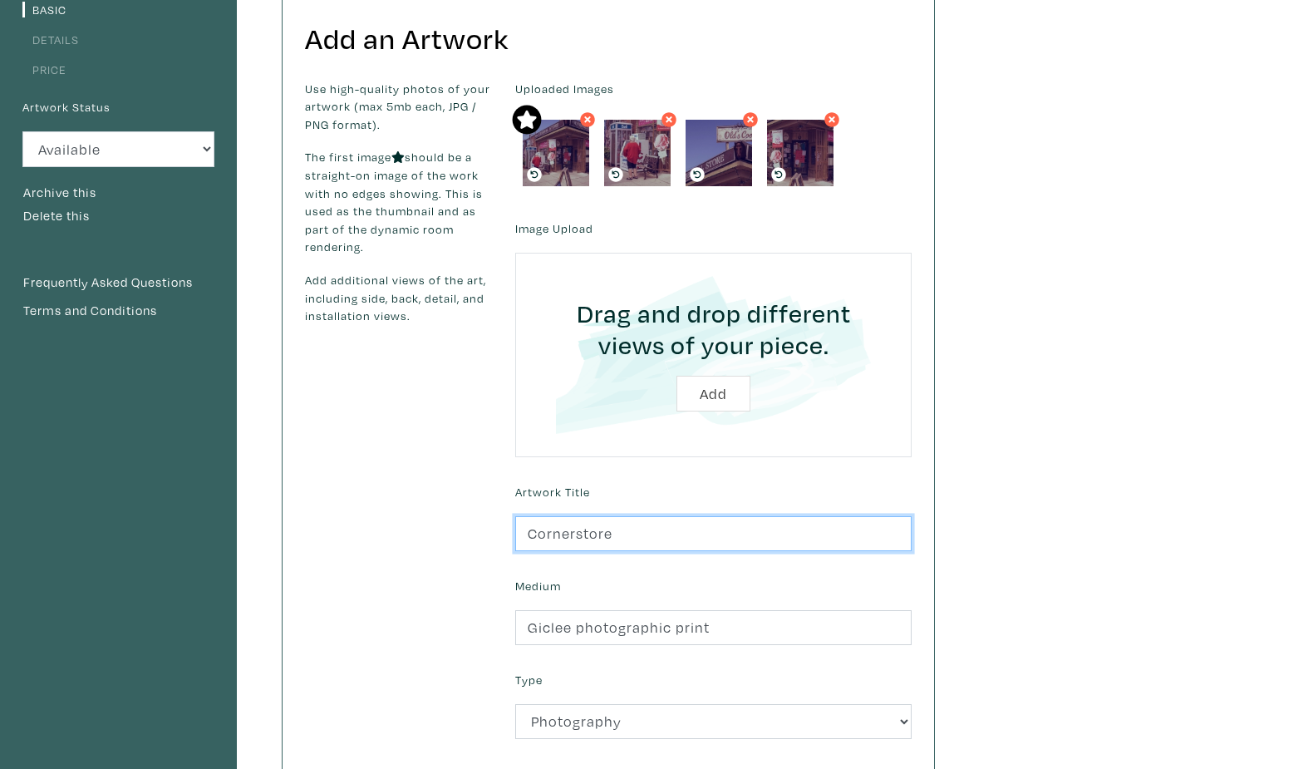
click at [524, 534] on input "Cornerstore" at bounding box center [713, 534] width 396 height 36
click at [525, 532] on input "Cornerstore" at bounding box center [713, 534] width 396 height 36
click at [527, 530] on input "Cornerstore" at bounding box center [713, 534] width 396 height 36
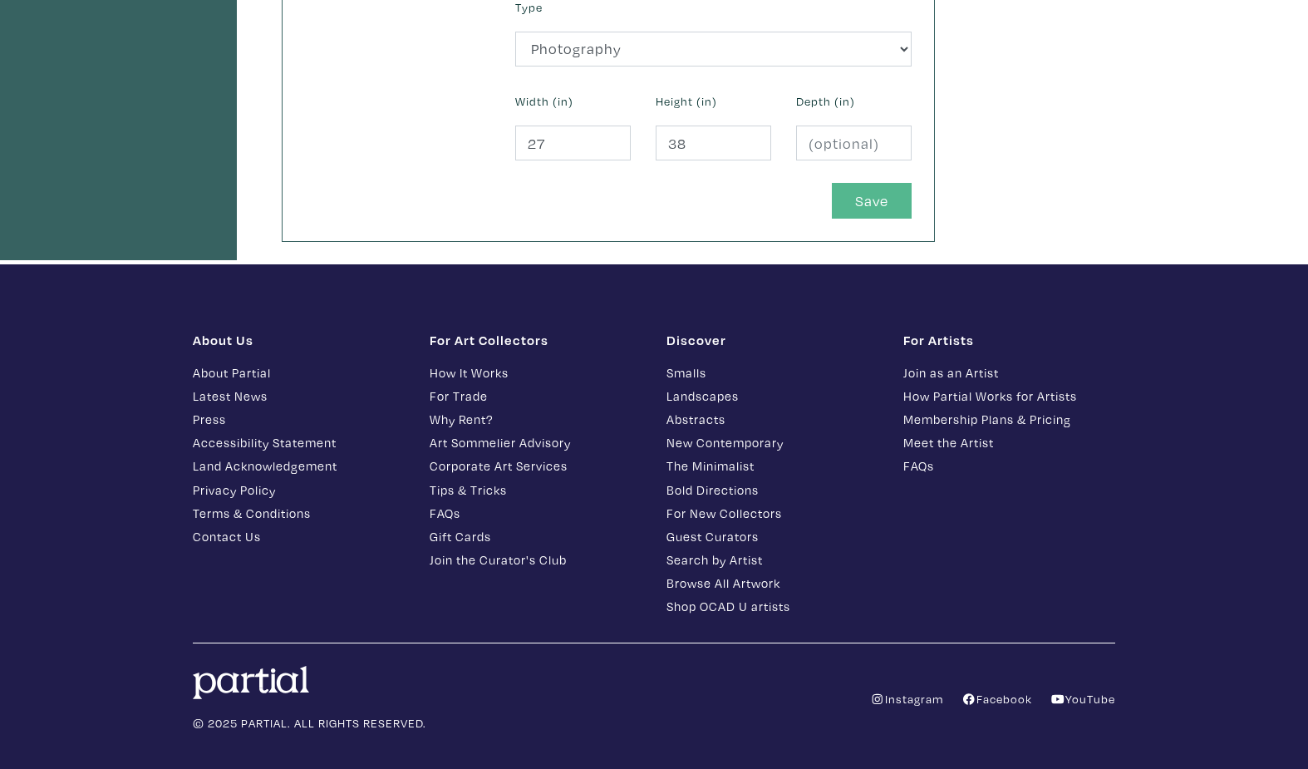
type input "Hip Cornerstore"
click at [873, 200] on button "Save" at bounding box center [872, 201] width 80 height 36
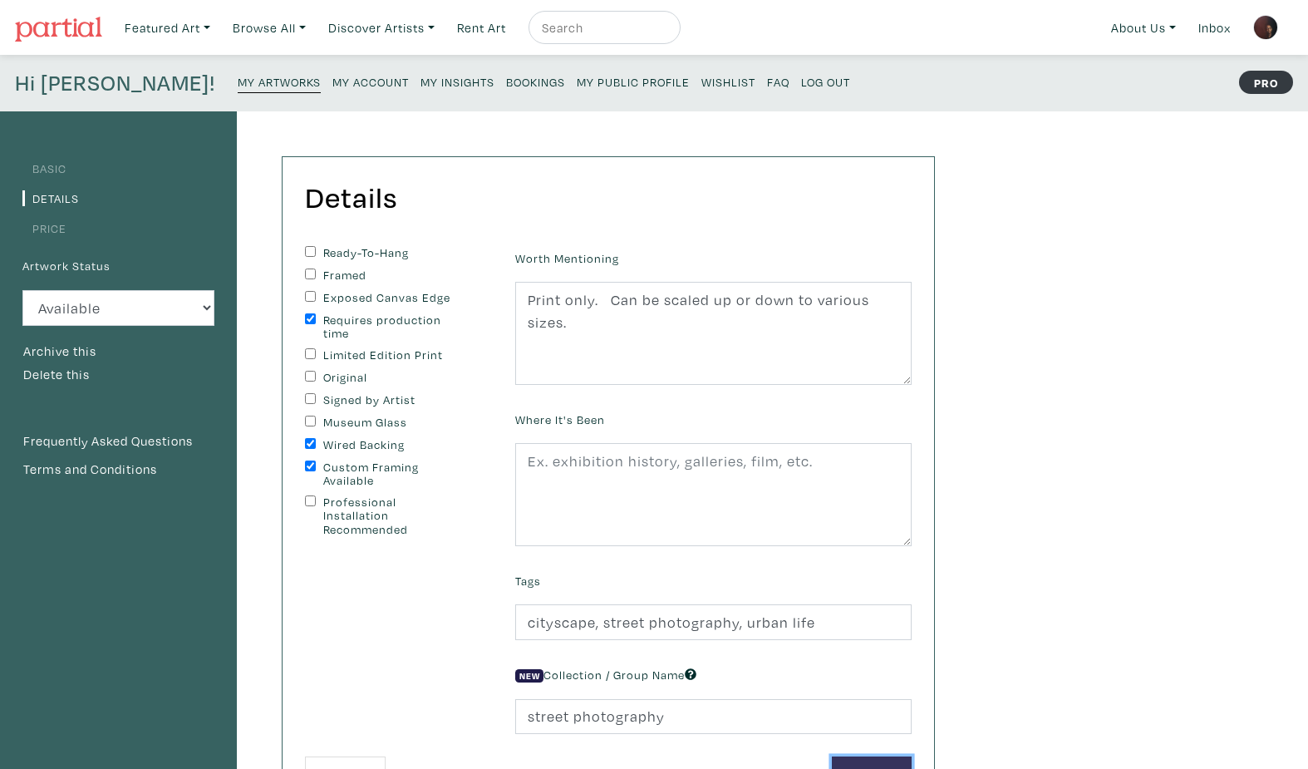
click at [901, 762] on button "Save" at bounding box center [872, 774] width 80 height 36
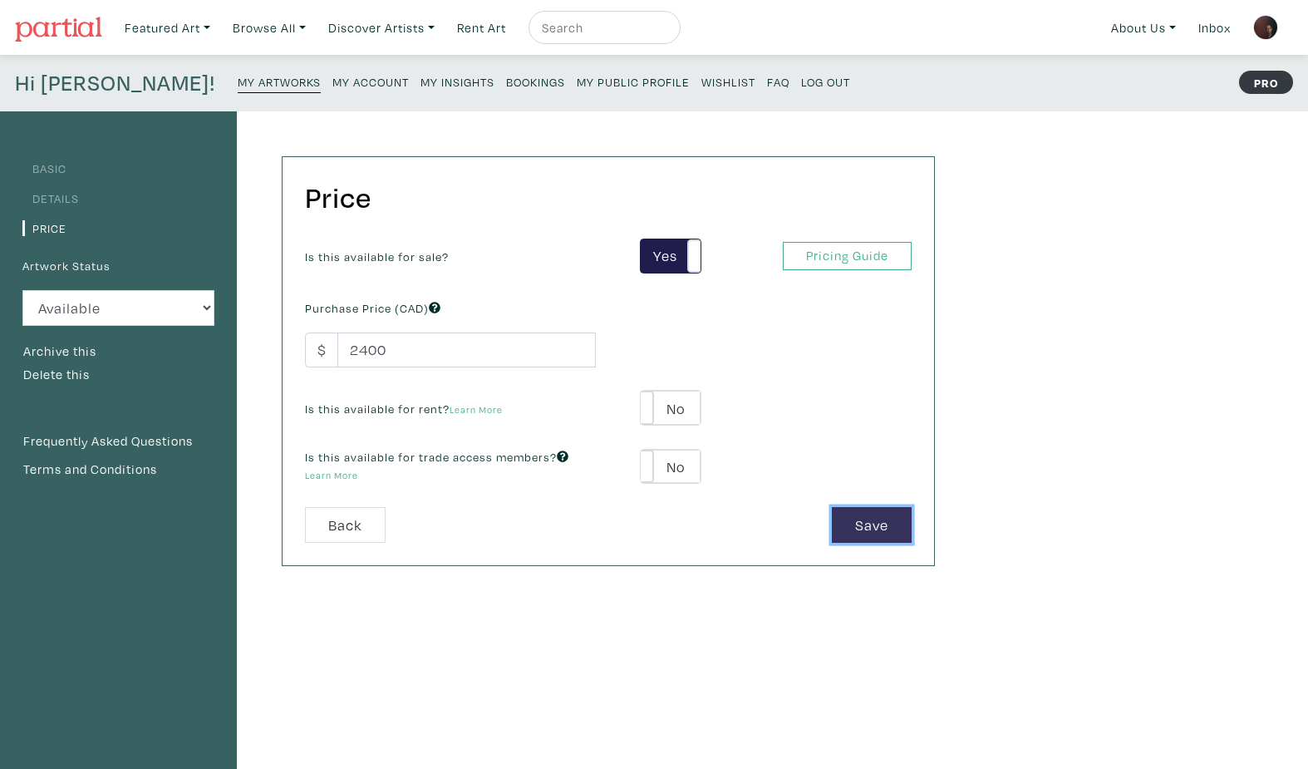
click at [864, 525] on button "Save" at bounding box center [872, 525] width 80 height 36
